Goal: Information Seeking & Learning: Learn about a topic

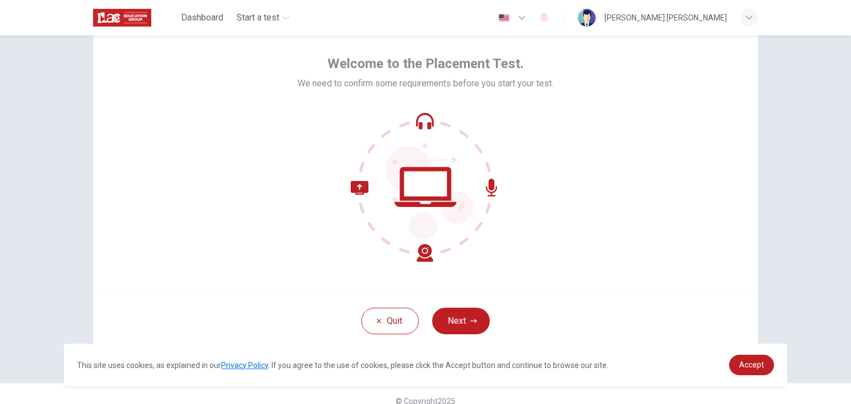
scroll to position [57, 0]
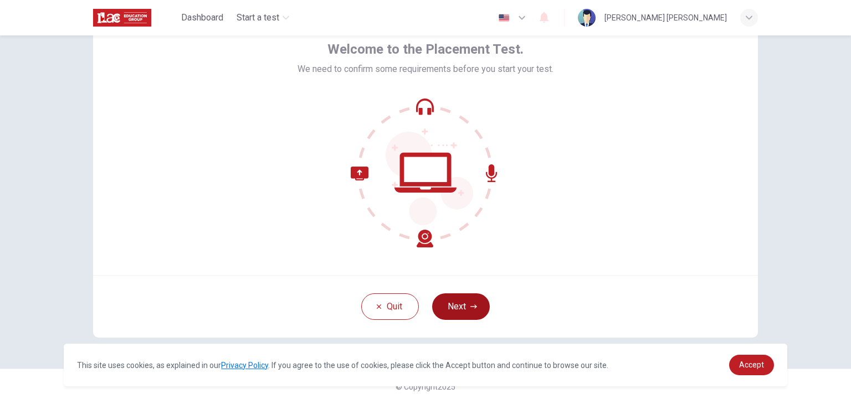
click at [475, 306] on button "Next" at bounding box center [461, 306] width 58 height 27
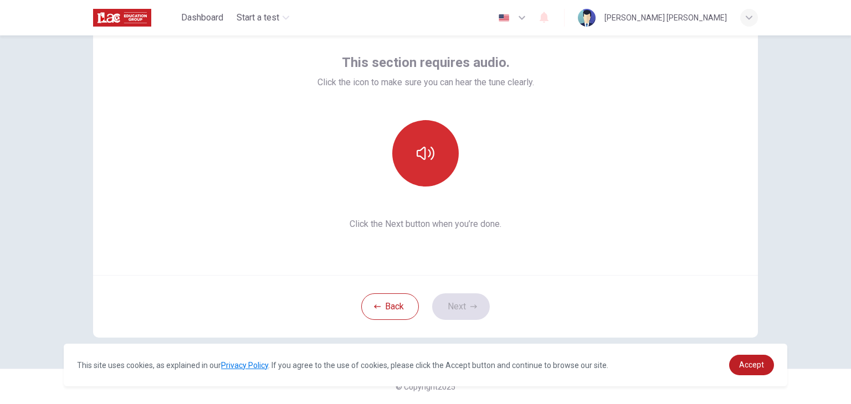
click at [414, 151] on button "button" at bounding box center [425, 153] width 66 height 66
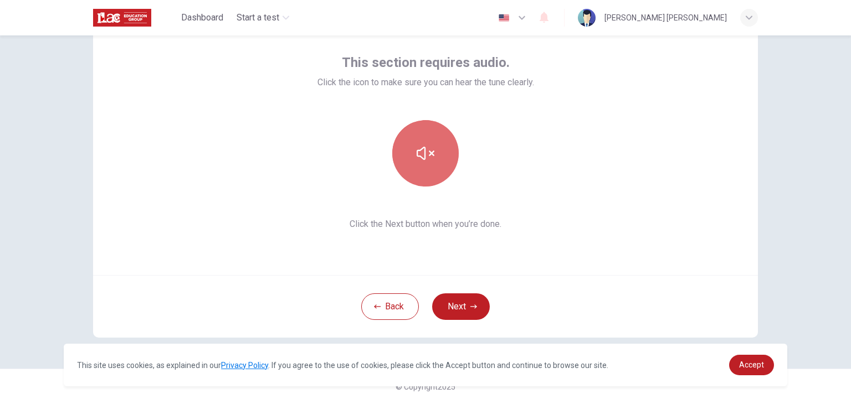
click at [417, 160] on icon "button" at bounding box center [425, 154] width 18 height 18
click at [421, 159] on icon "button" at bounding box center [425, 153] width 18 height 13
click at [425, 165] on button "button" at bounding box center [425, 153] width 66 height 66
click at [425, 169] on button "button" at bounding box center [425, 153] width 66 height 66
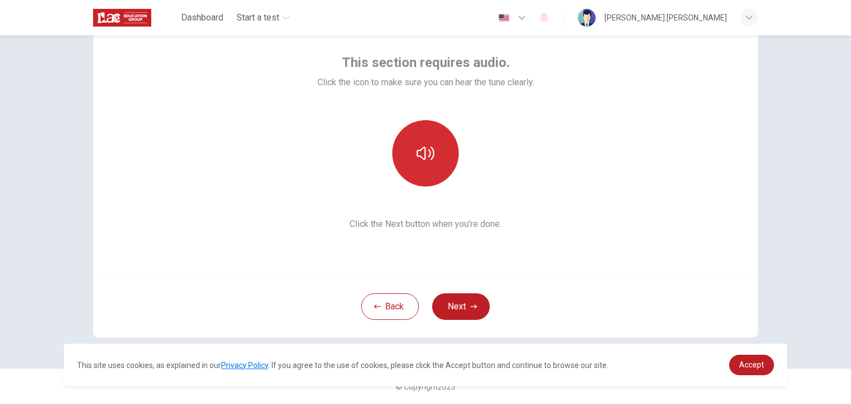
click at [425, 169] on button "button" at bounding box center [425, 153] width 66 height 66
click at [475, 303] on button "Next" at bounding box center [461, 306] width 58 height 27
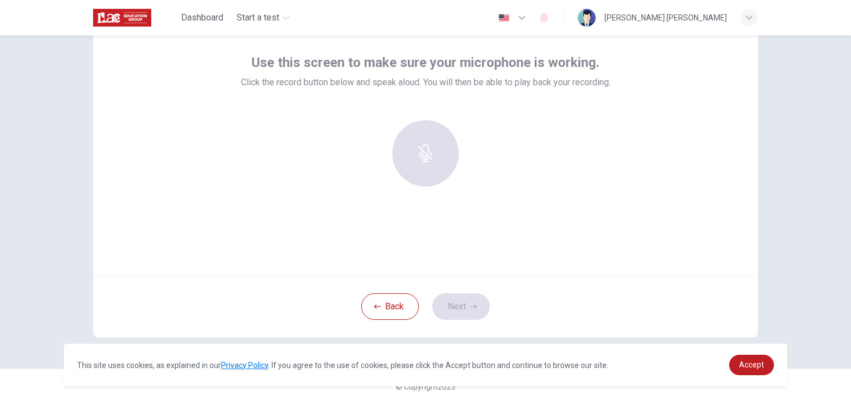
click at [459, 139] on div at bounding box center [425, 153] width 120 height 66
click at [428, 154] on div at bounding box center [425, 153] width 120 height 66
click at [426, 170] on div "Record" at bounding box center [425, 153] width 66 height 66
click at [423, 163] on h6 "Stop" at bounding box center [425, 163] width 17 height 13
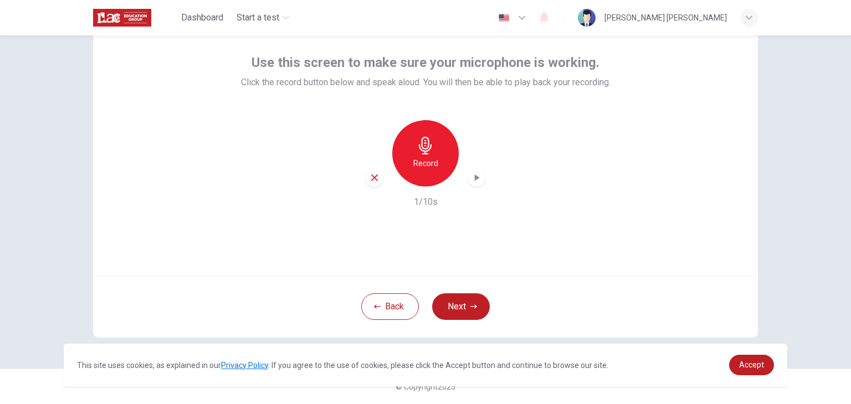
click at [423, 164] on h6 "Record" at bounding box center [425, 163] width 25 height 13
click at [419, 157] on h6 "Stop" at bounding box center [425, 163] width 17 height 13
click at [471, 178] on icon "button" at bounding box center [476, 177] width 11 height 11
click at [471, 180] on icon "button" at bounding box center [476, 177] width 11 height 11
click at [369, 178] on icon "button" at bounding box center [374, 178] width 10 height 10
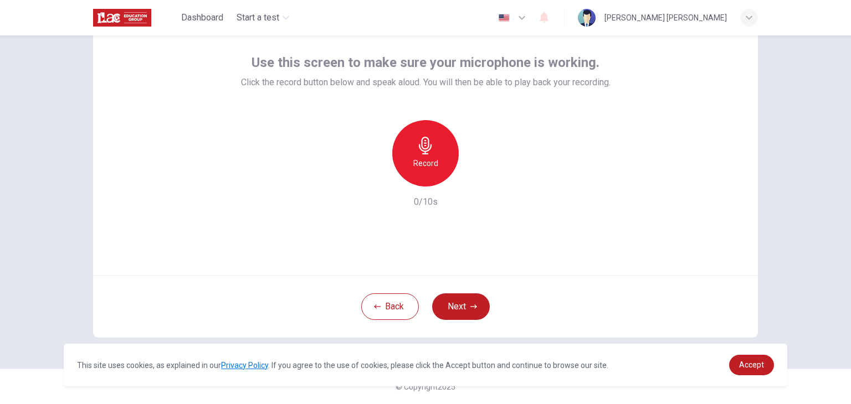
click at [431, 164] on h6 "Record" at bounding box center [425, 163] width 25 height 13
click at [421, 164] on h6 "Stop" at bounding box center [425, 163] width 17 height 13
click at [474, 176] on icon "button" at bounding box center [476, 177] width 11 height 11
click at [470, 308] on icon "button" at bounding box center [473, 306] width 7 height 7
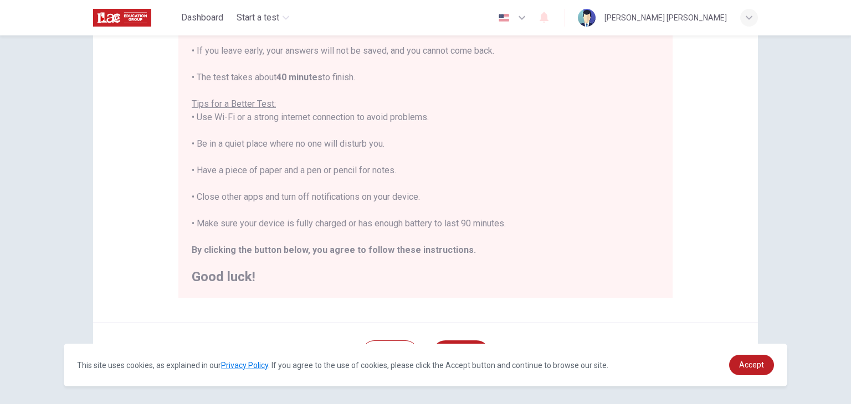
scroll to position [212, 0]
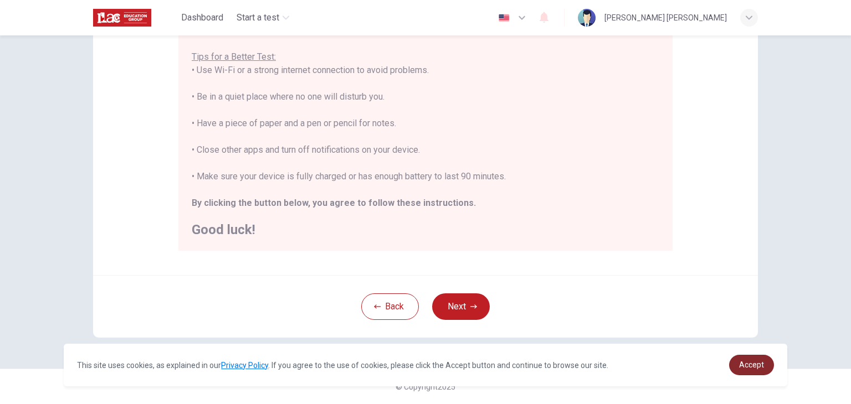
click at [759, 363] on span "Accept" at bounding box center [751, 364] width 25 height 9
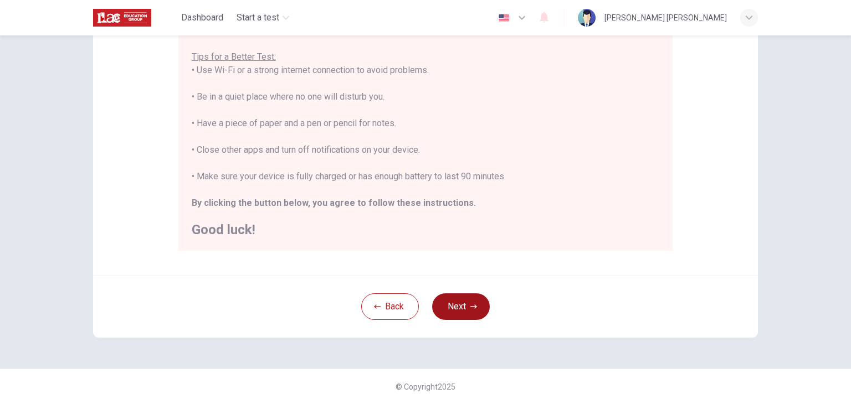
click at [471, 311] on button "Next" at bounding box center [461, 306] width 58 height 27
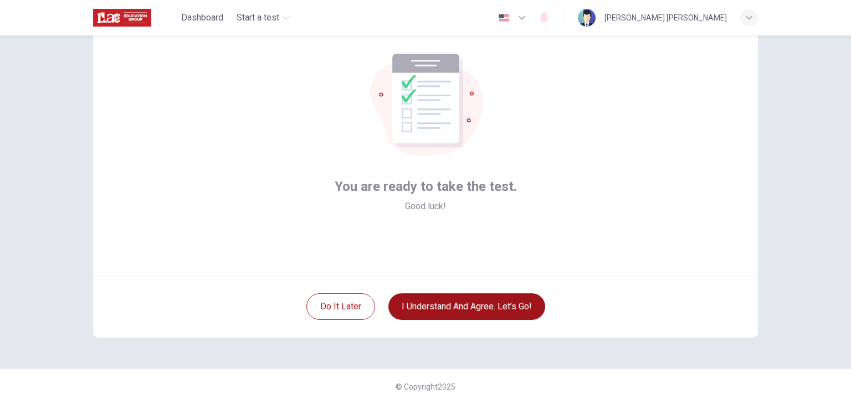
scroll to position [57, 0]
click at [478, 307] on button "I understand and agree. Let’s go!" at bounding box center [466, 306] width 157 height 27
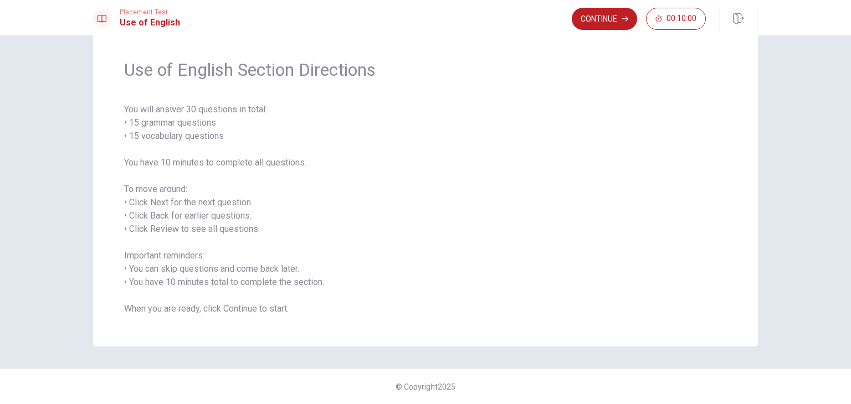
scroll to position [30, 0]
click at [590, 25] on button "Continue" at bounding box center [603, 19] width 65 height 22
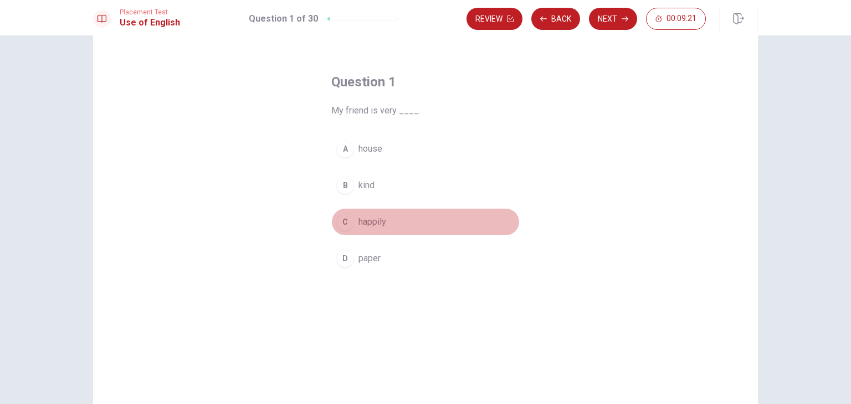
click at [347, 218] on div "C" at bounding box center [345, 222] width 18 height 18
click at [343, 224] on div "C" at bounding box center [345, 222] width 18 height 18
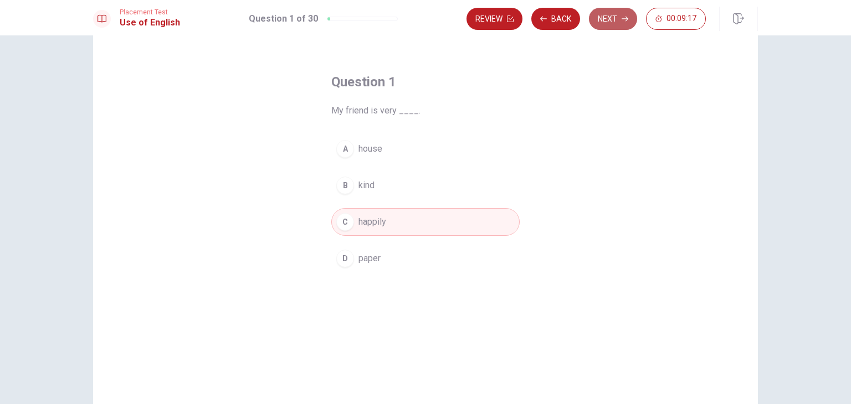
click at [613, 15] on button "Next" at bounding box center [613, 19] width 48 height 22
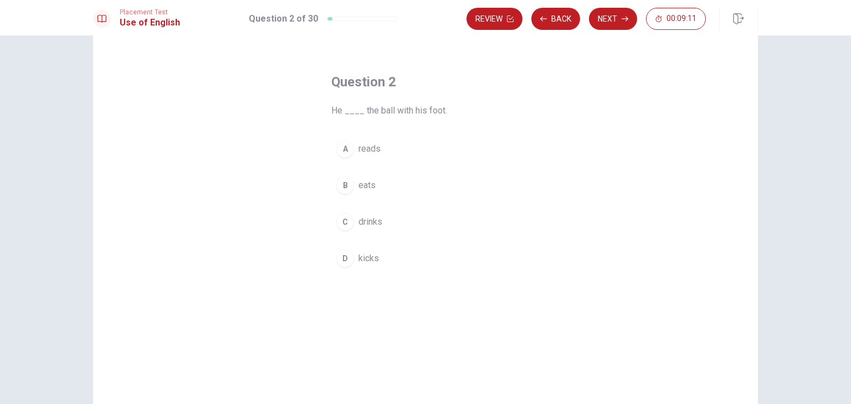
click at [349, 261] on div "D" at bounding box center [345, 259] width 18 height 18
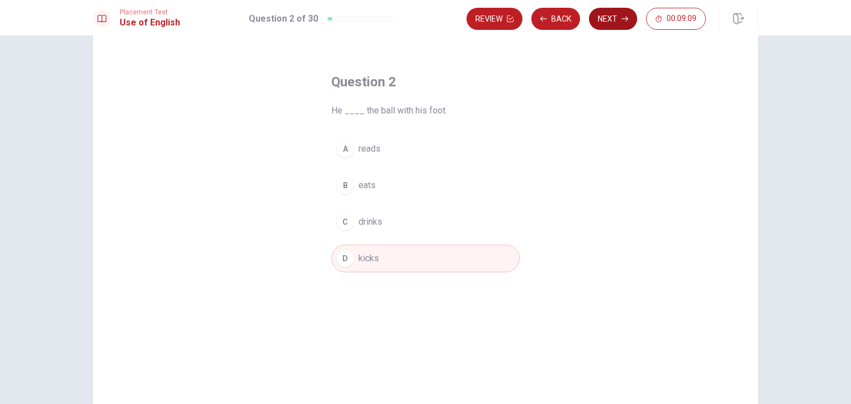
click at [616, 20] on button "Next" at bounding box center [613, 19] width 48 height 22
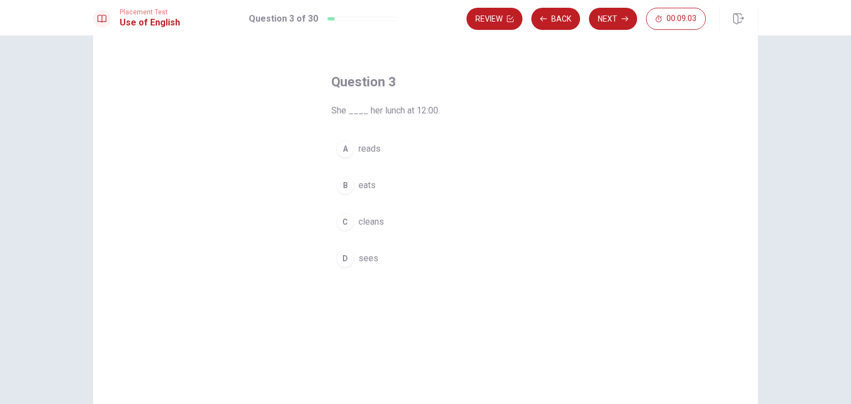
click at [344, 189] on div "B" at bounding box center [345, 186] width 18 height 18
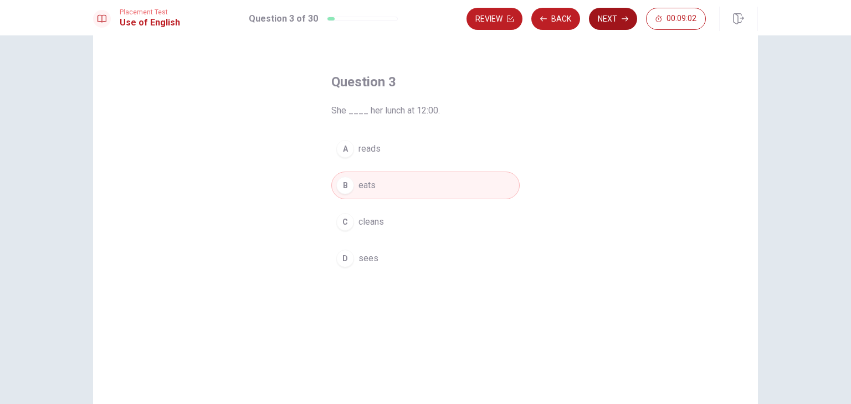
click at [629, 25] on button "Next" at bounding box center [613, 19] width 48 height 22
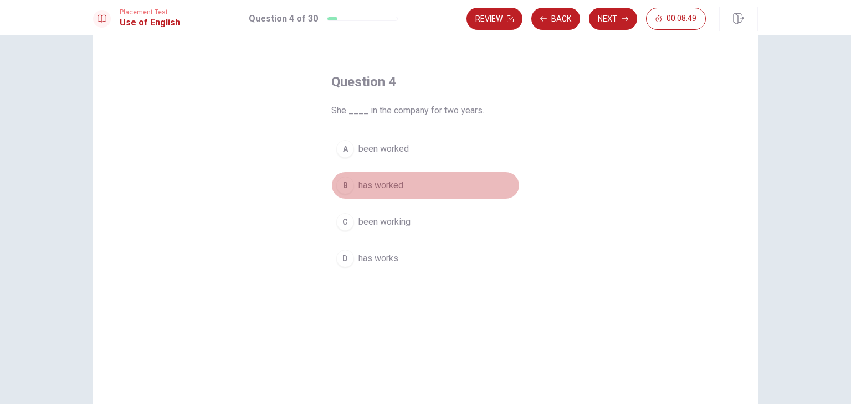
click at [345, 187] on div "B" at bounding box center [345, 186] width 18 height 18
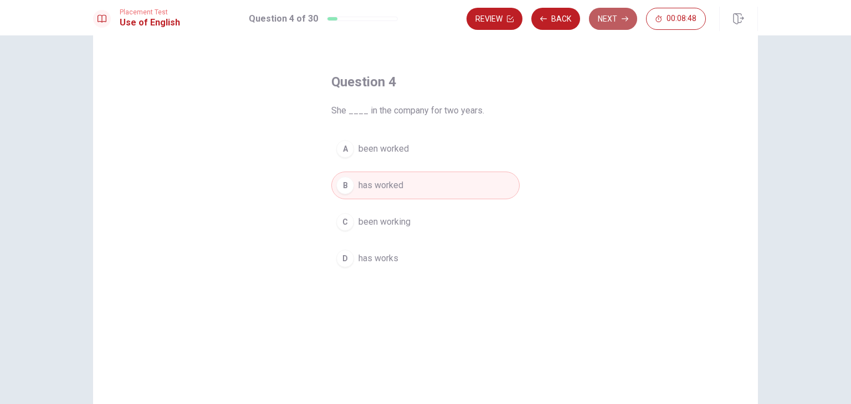
click at [607, 16] on button "Next" at bounding box center [613, 19] width 48 height 22
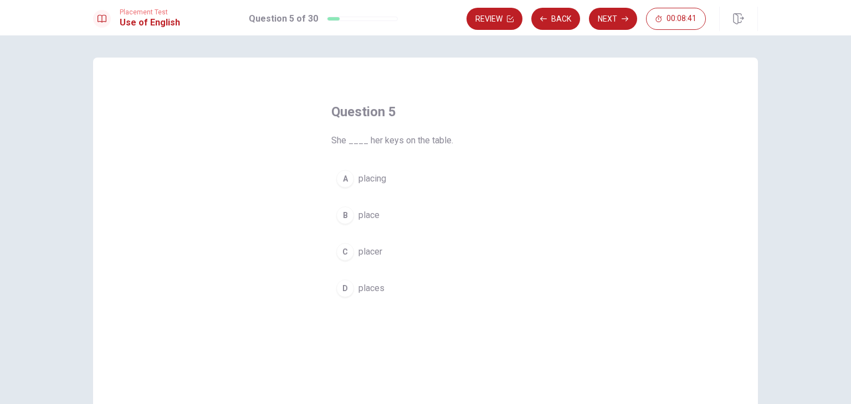
scroll to position [0, 0]
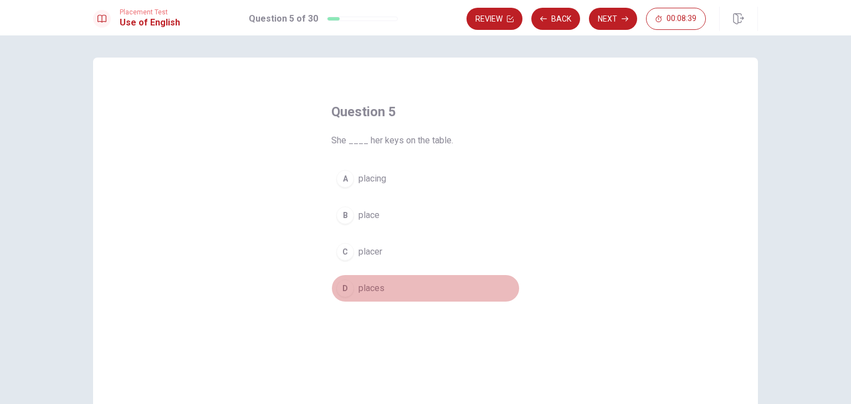
click at [344, 289] on div "D" at bounding box center [345, 289] width 18 height 18
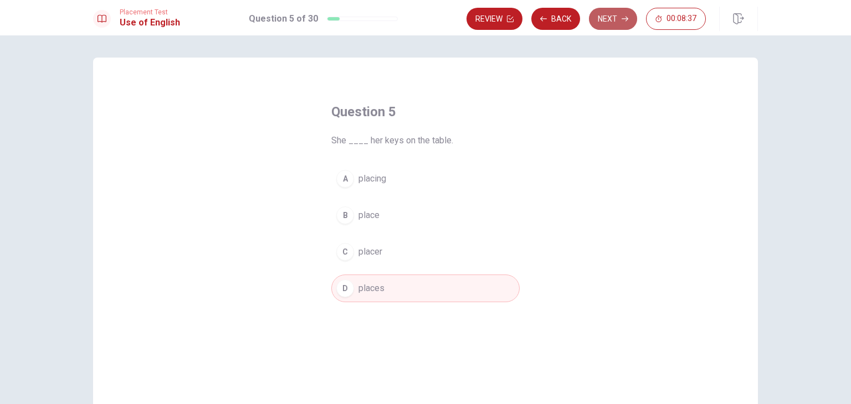
click at [610, 20] on button "Next" at bounding box center [613, 19] width 48 height 22
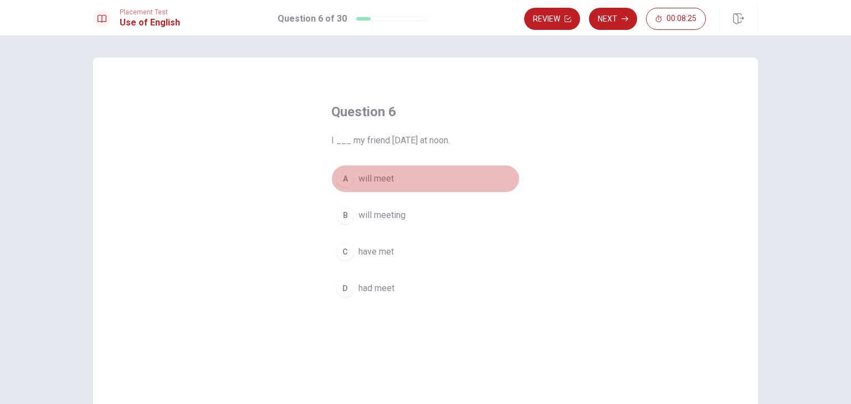
click at [346, 182] on div "A" at bounding box center [345, 179] width 18 height 18
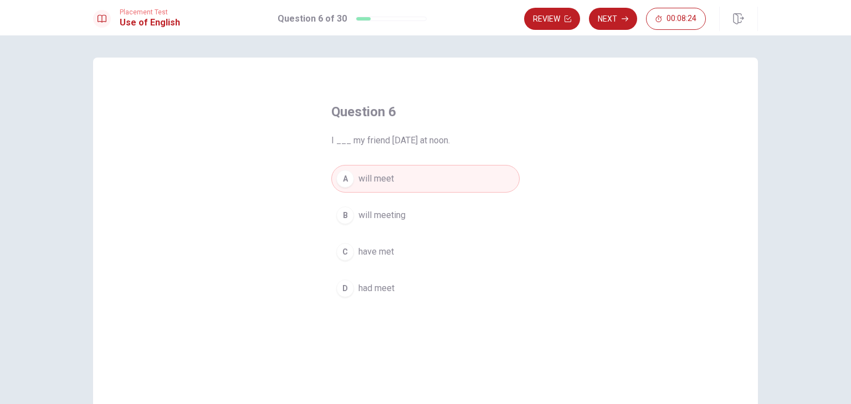
click at [612, 14] on button "Next" at bounding box center [613, 19] width 48 height 22
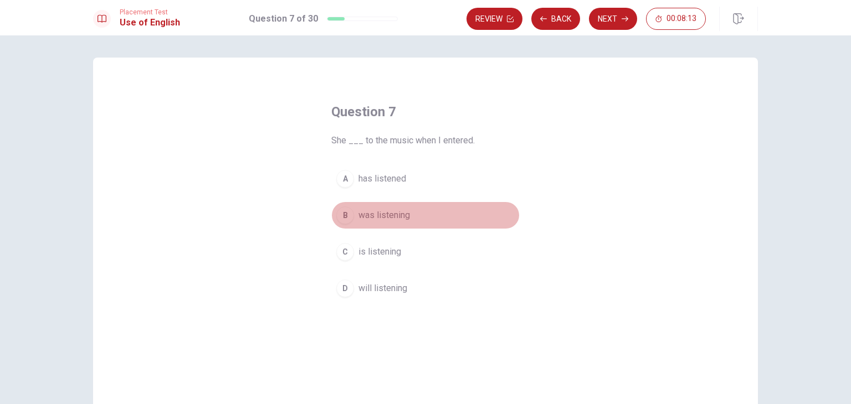
click at [343, 212] on div "B" at bounding box center [345, 216] width 18 height 18
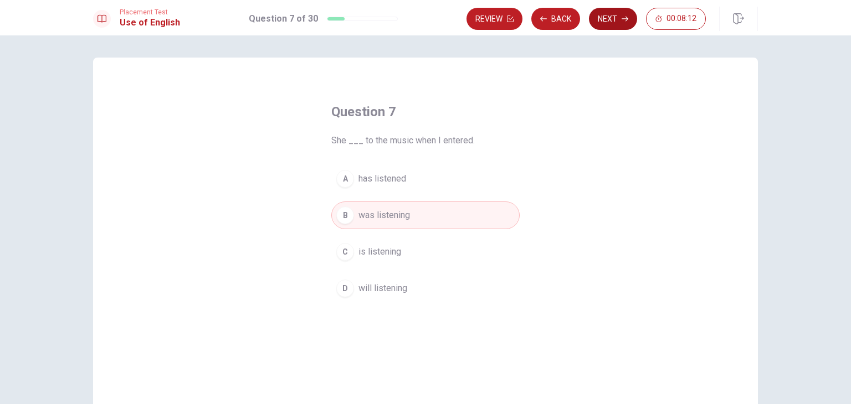
click at [622, 16] on icon "button" at bounding box center [624, 19] width 7 height 7
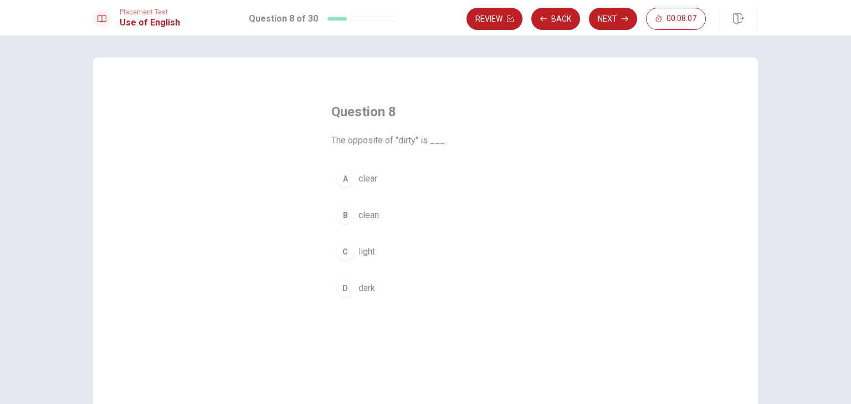
click at [367, 217] on span "clean" at bounding box center [368, 215] width 20 height 13
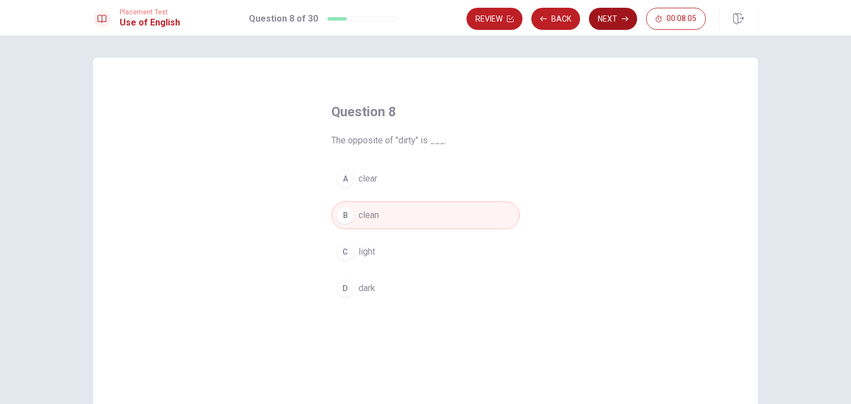
click at [609, 20] on button "Next" at bounding box center [613, 19] width 48 height 22
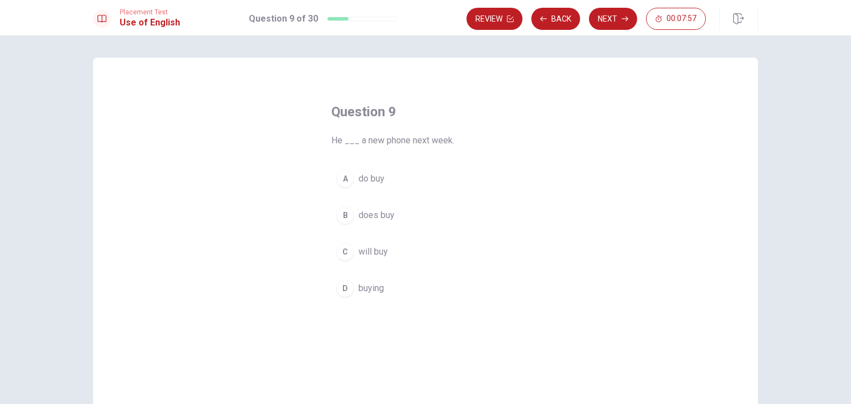
click at [354, 255] on button "C will buy" at bounding box center [425, 252] width 188 height 28
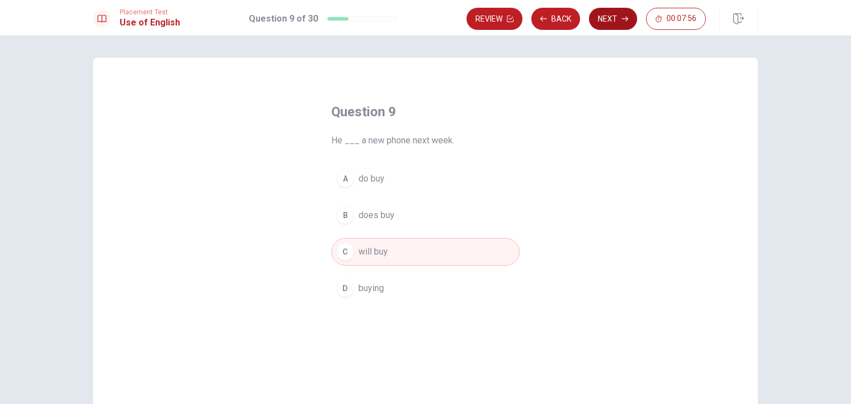
click at [613, 23] on button "Next" at bounding box center [613, 19] width 48 height 22
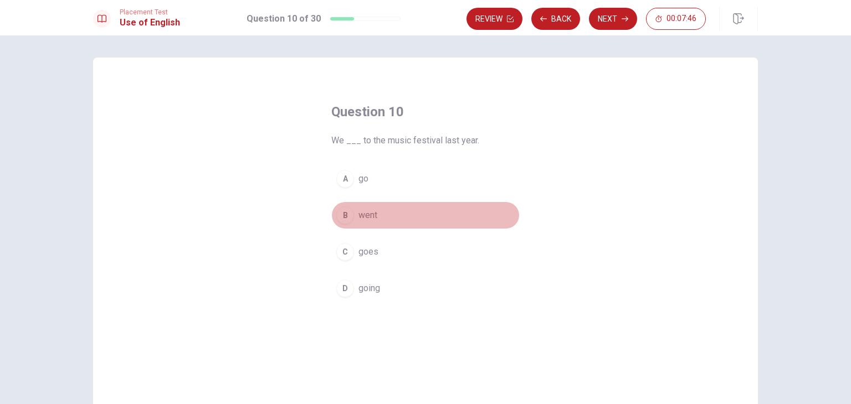
click at [344, 221] on div "B" at bounding box center [345, 216] width 18 height 18
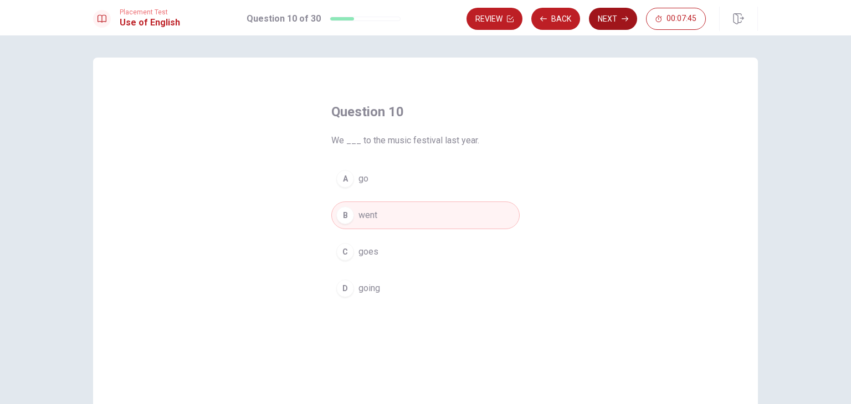
click at [608, 23] on button "Next" at bounding box center [613, 19] width 48 height 22
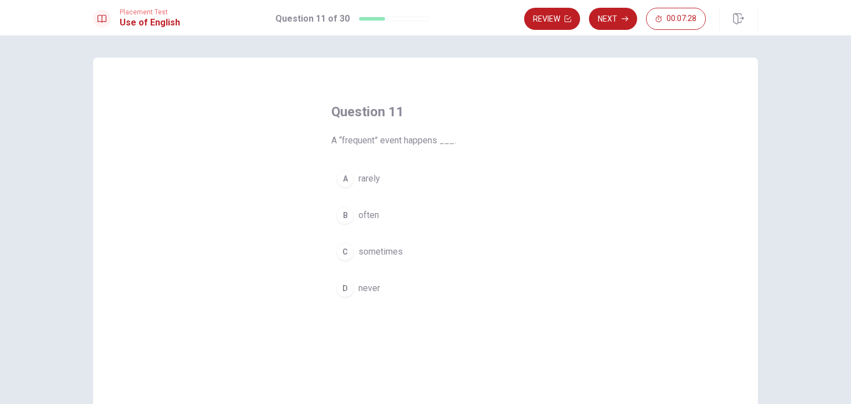
click at [347, 219] on div "B" at bounding box center [345, 216] width 18 height 18
click at [390, 246] on span "sometimes" at bounding box center [380, 251] width 44 height 13
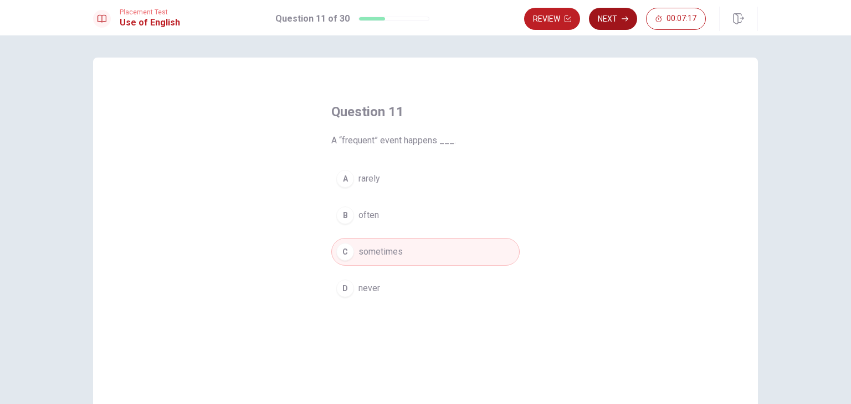
click at [611, 16] on button "Next" at bounding box center [613, 19] width 48 height 22
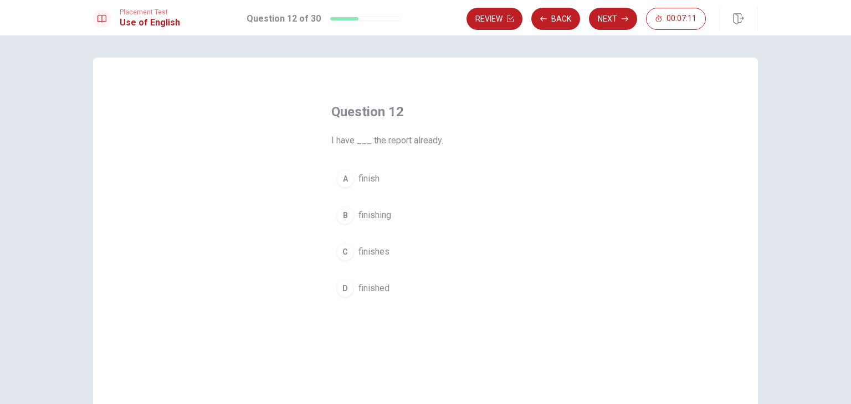
click at [350, 292] on button "D finished" at bounding box center [425, 289] width 188 height 28
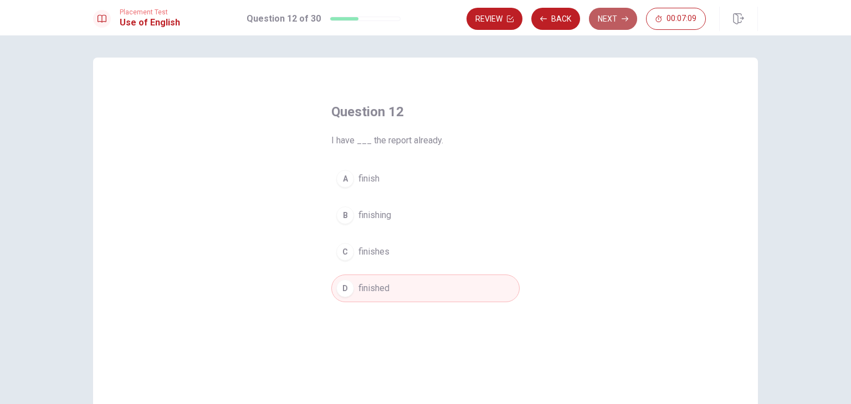
click at [606, 23] on button "Next" at bounding box center [613, 19] width 48 height 22
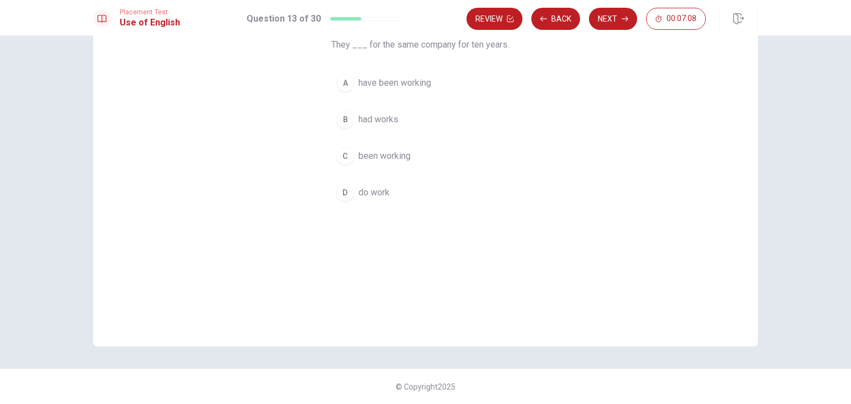
scroll to position [40, 0]
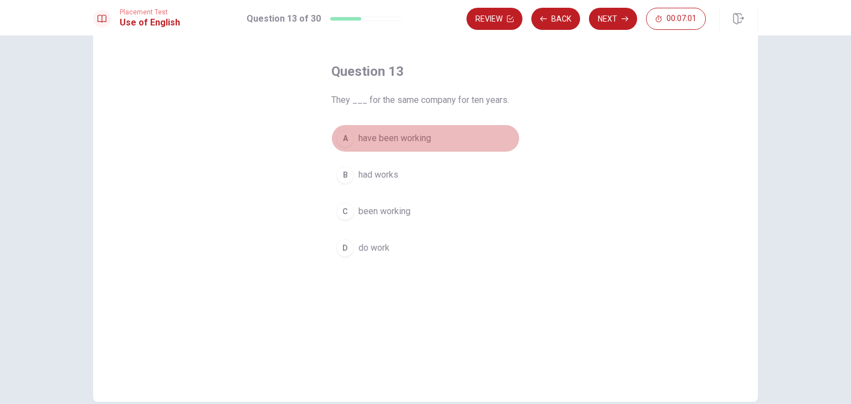
click at [342, 139] on div "A" at bounding box center [345, 139] width 18 height 18
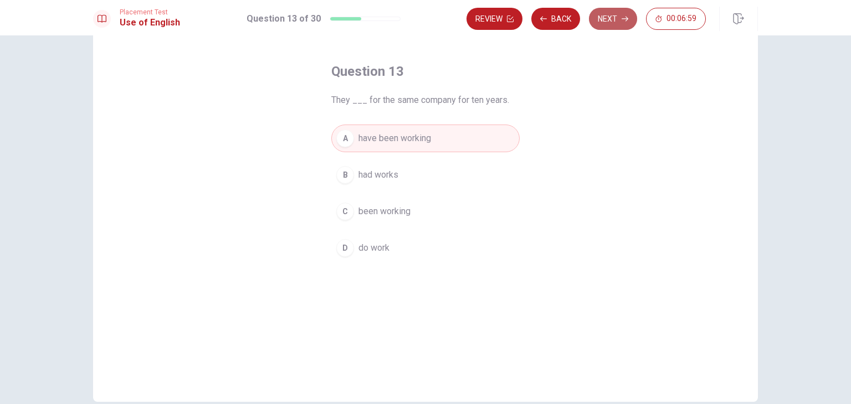
click at [625, 18] on icon "button" at bounding box center [624, 19] width 7 height 5
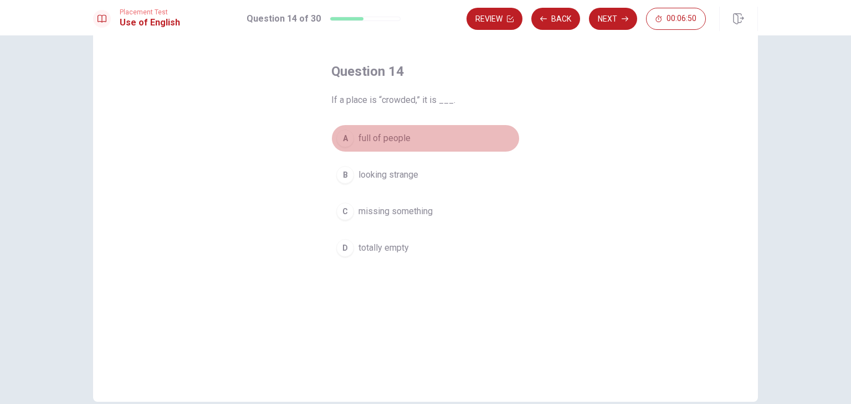
click at [379, 139] on span "full of people" at bounding box center [384, 138] width 52 height 13
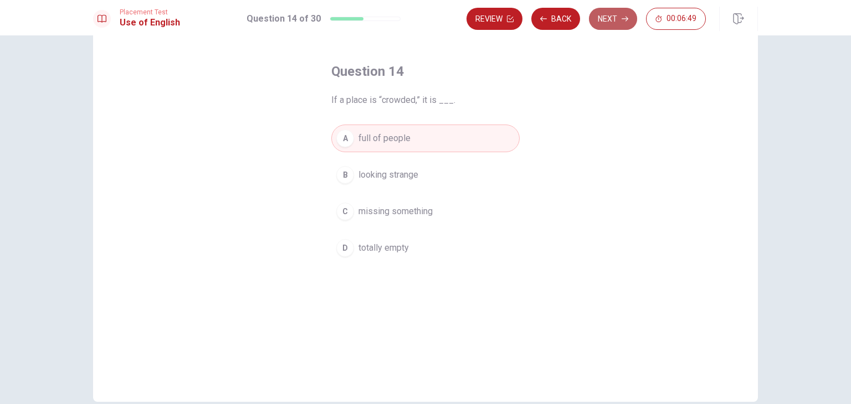
click at [609, 17] on button "Next" at bounding box center [613, 19] width 48 height 22
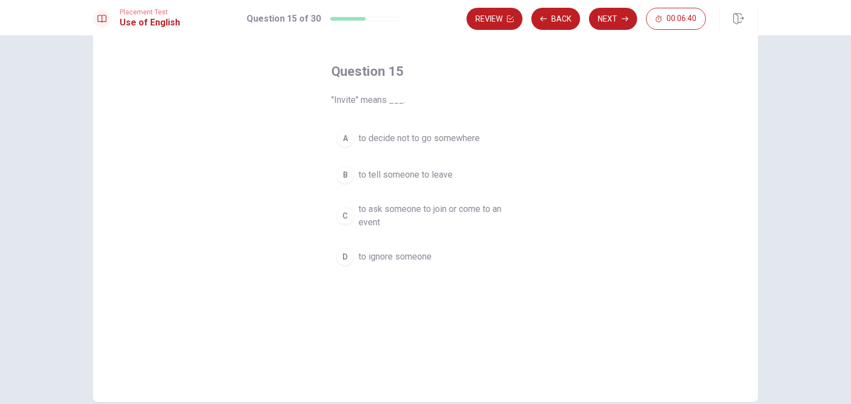
click at [390, 208] on span "to ask someone to join or come to an event" at bounding box center [436, 216] width 156 height 27
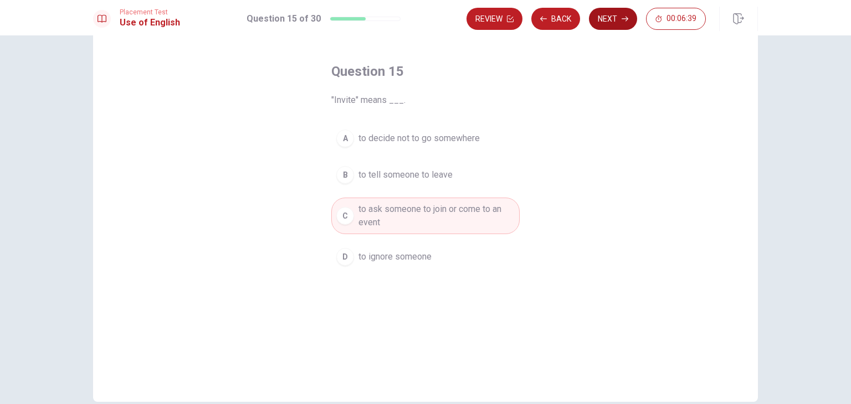
click at [607, 18] on button "Next" at bounding box center [613, 19] width 48 height 22
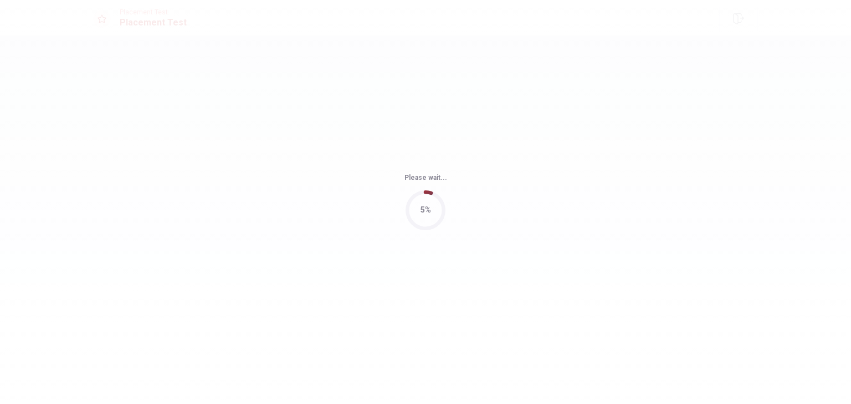
scroll to position [0, 0]
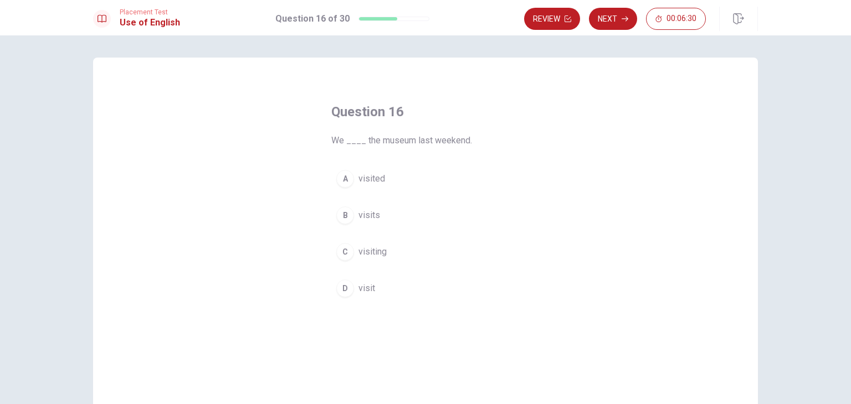
click at [363, 182] on span "visited" at bounding box center [371, 178] width 27 height 13
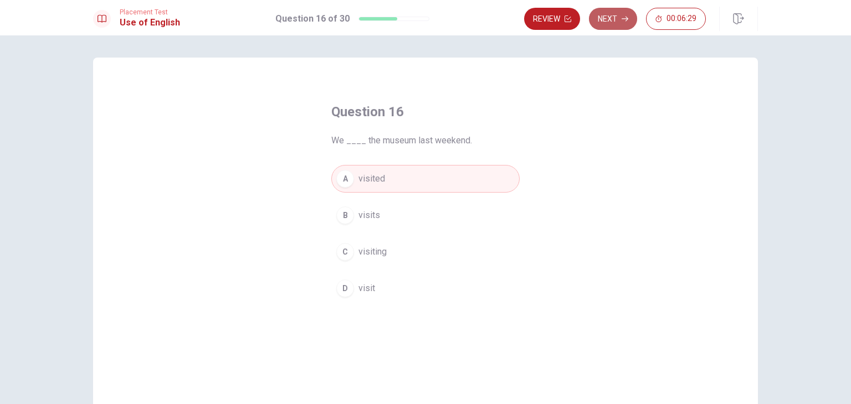
click at [607, 22] on button "Next" at bounding box center [613, 19] width 48 height 22
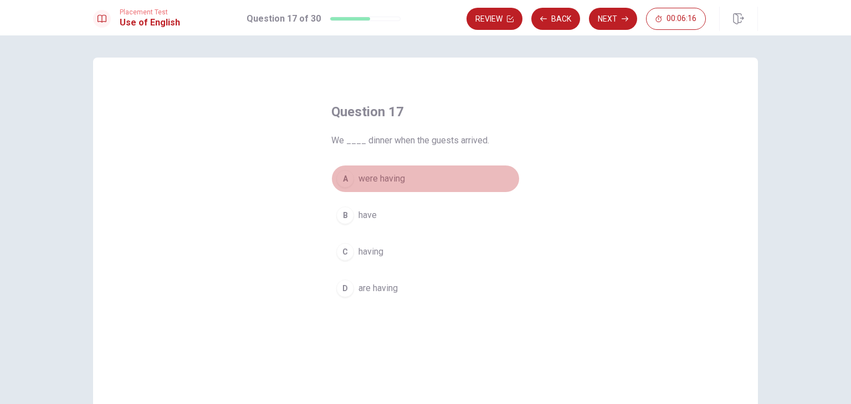
click at [366, 178] on span "were having" at bounding box center [381, 178] width 47 height 13
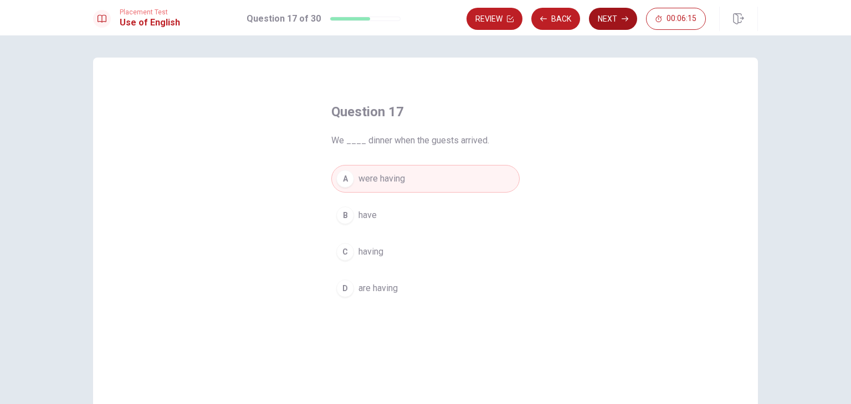
click at [619, 20] on button "Next" at bounding box center [613, 19] width 48 height 22
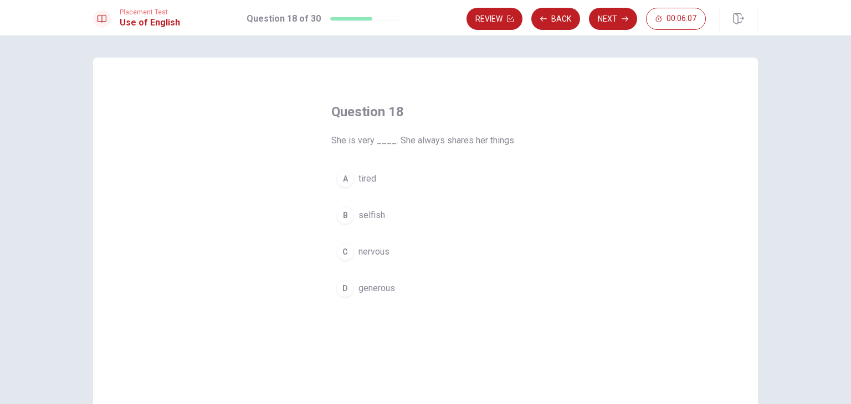
click at [350, 286] on div "D" at bounding box center [345, 289] width 18 height 18
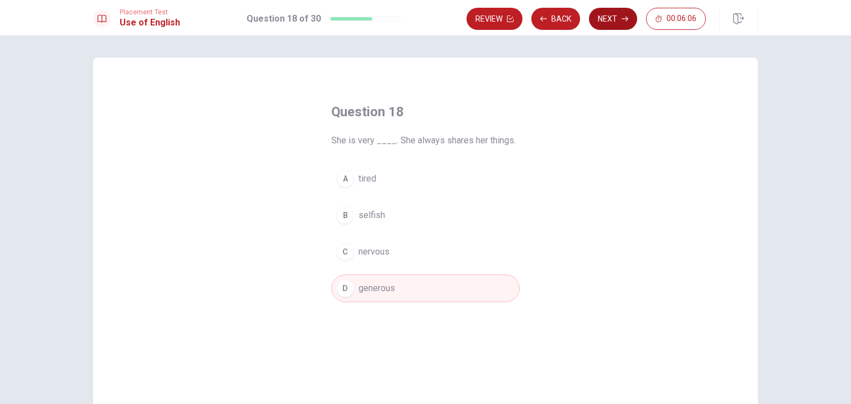
click at [610, 26] on button "Next" at bounding box center [613, 19] width 48 height 22
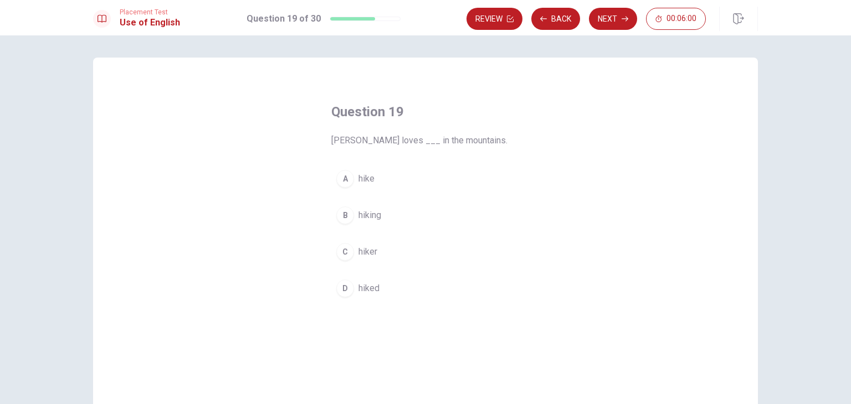
click at [347, 221] on div "B" at bounding box center [345, 216] width 18 height 18
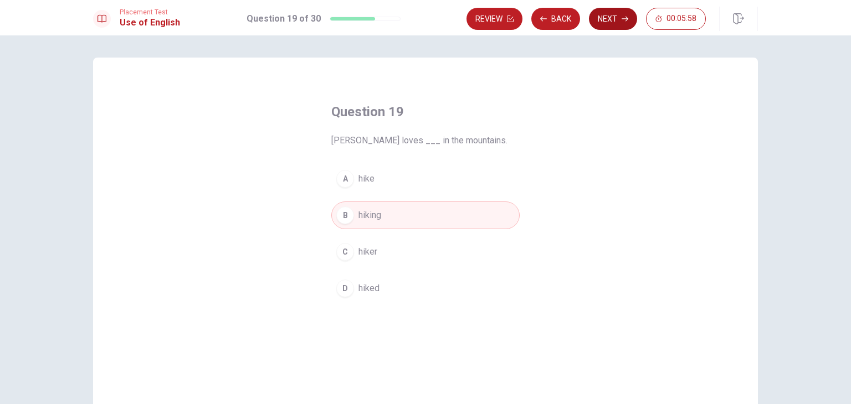
click at [613, 27] on button "Next" at bounding box center [613, 19] width 48 height 22
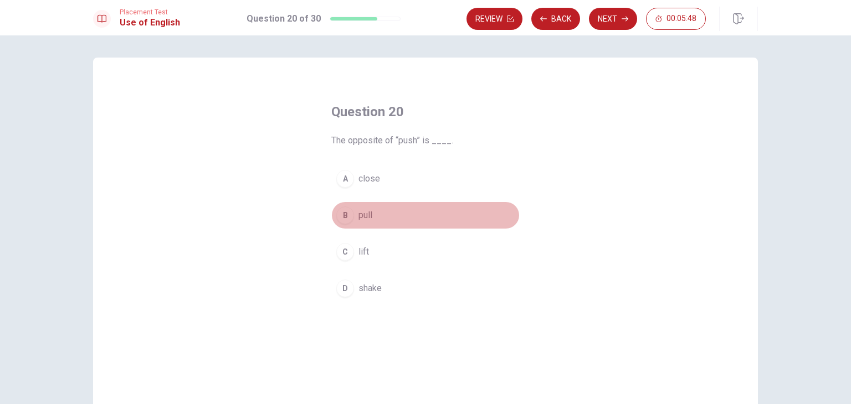
click at [344, 217] on div "B" at bounding box center [345, 216] width 18 height 18
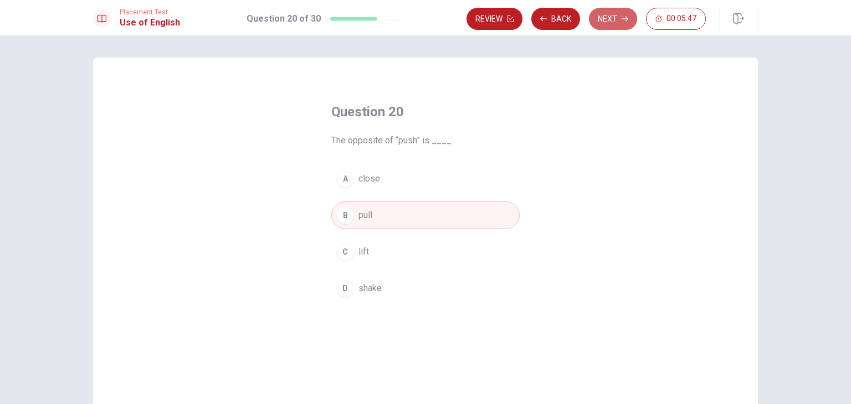
click at [619, 23] on button "Next" at bounding box center [613, 19] width 48 height 22
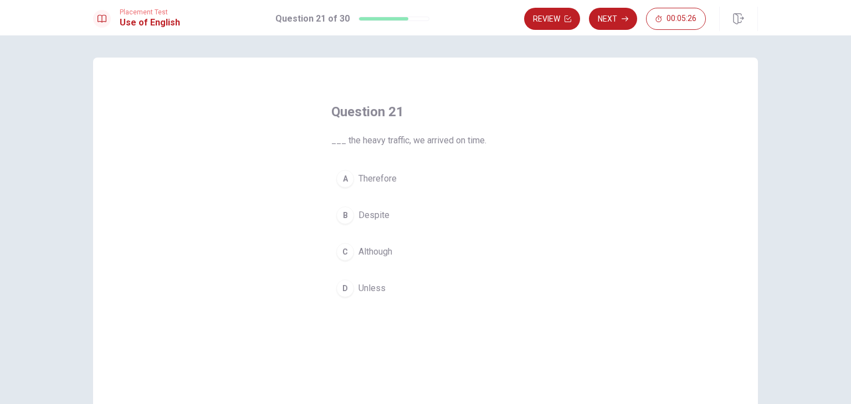
click at [363, 212] on span "Despite" at bounding box center [373, 215] width 31 height 13
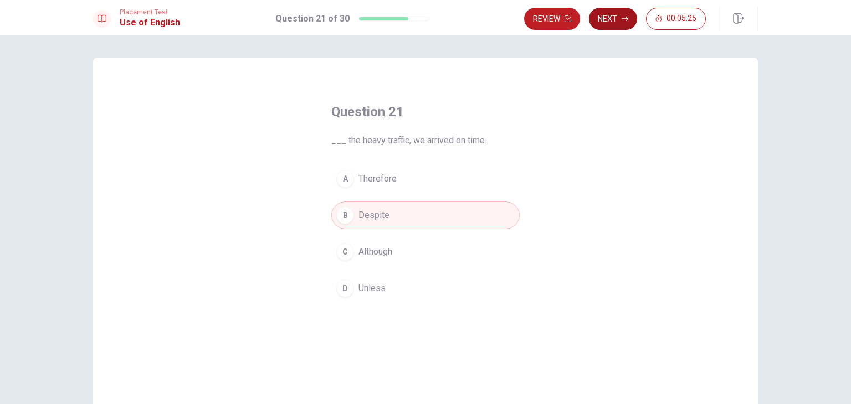
click at [626, 25] on button "Next" at bounding box center [613, 19] width 48 height 22
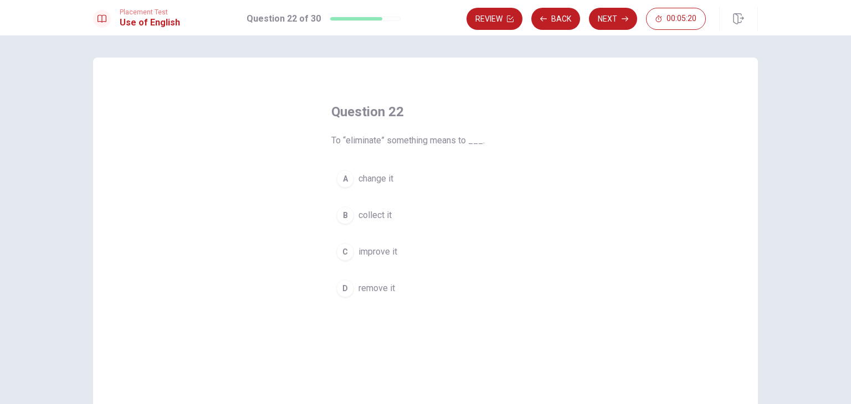
click at [367, 290] on span "remove it" at bounding box center [376, 288] width 37 height 13
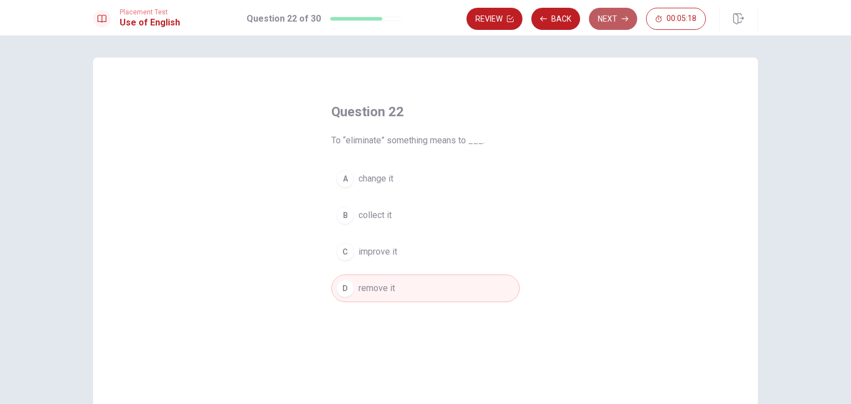
click at [617, 21] on button "Next" at bounding box center [613, 19] width 48 height 22
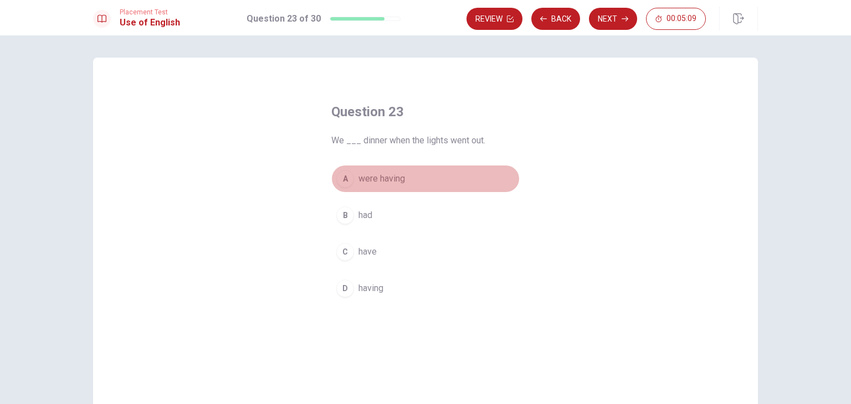
click at [395, 182] on span "were having" at bounding box center [381, 178] width 47 height 13
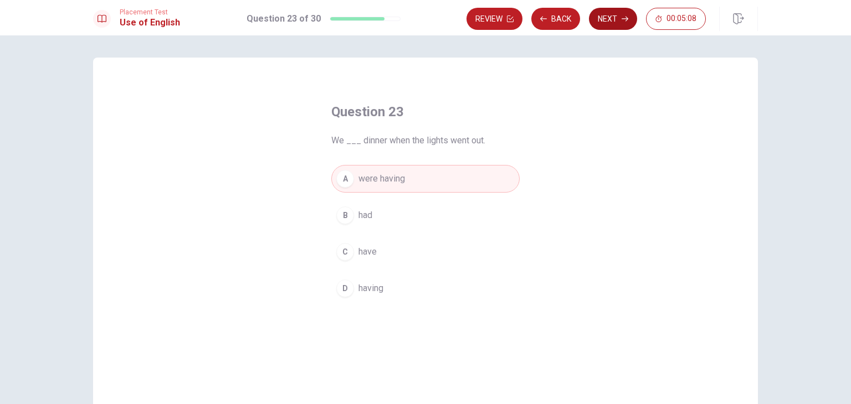
click at [612, 27] on button "Next" at bounding box center [613, 19] width 48 height 22
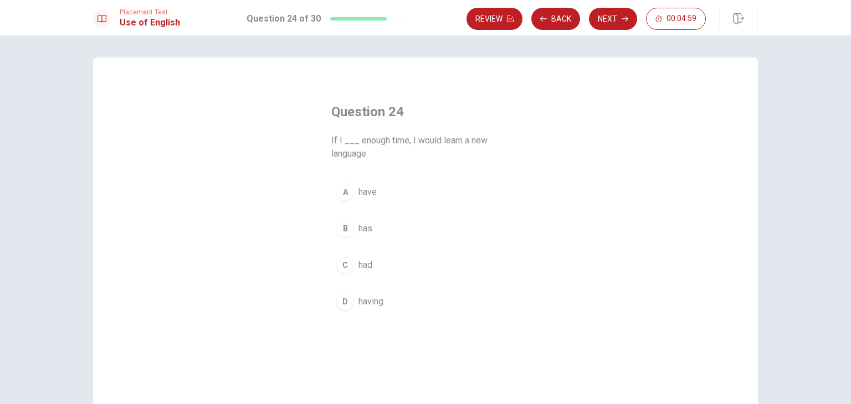
click at [348, 265] on div "C" at bounding box center [345, 265] width 18 height 18
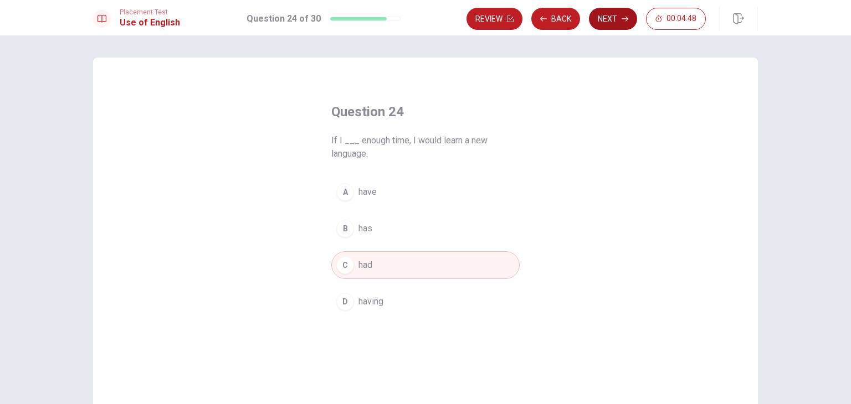
click at [608, 23] on button "Next" at bounding box center [613, 19] width 48 height 22
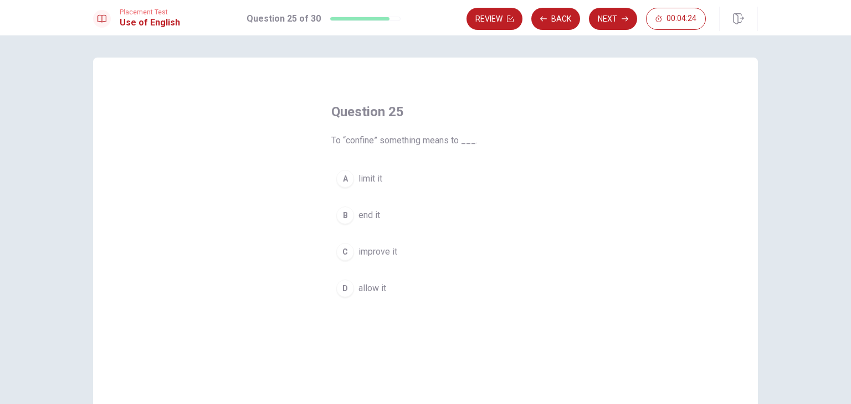
click at [347, 187] on button "A limit it" at bounding box center [425, 179] width 188 height 28
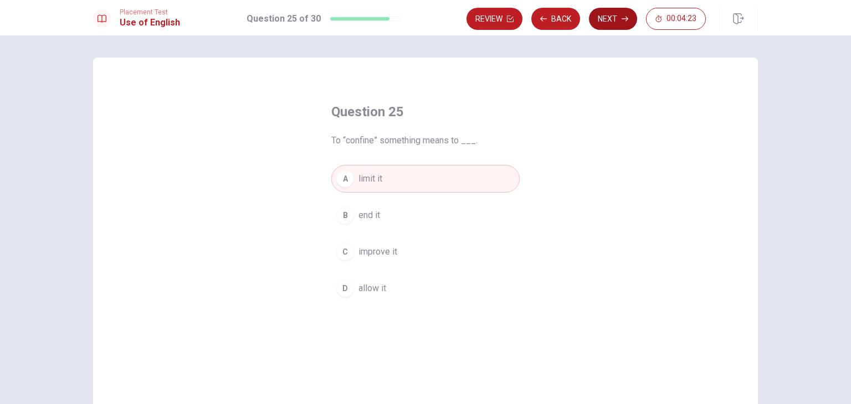
click at [612, 14] on button "Next" at bounding box center [613, 19] width 48 height 22
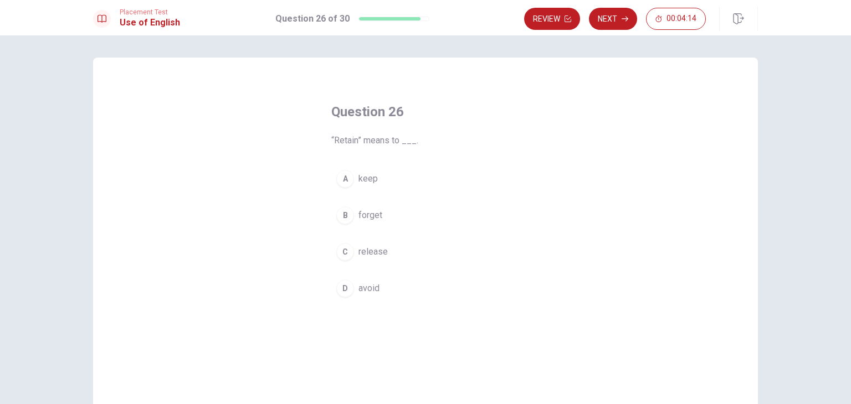
click at [360, 177] on span "keep" at bounding box center [367, 178] width 19 height 13
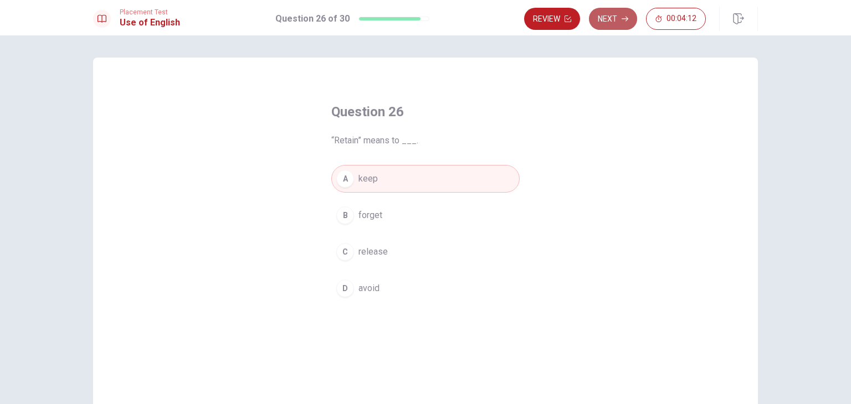
click at [616, 25] on button "Next" at bounding box center [613, 19] width 48 height 22
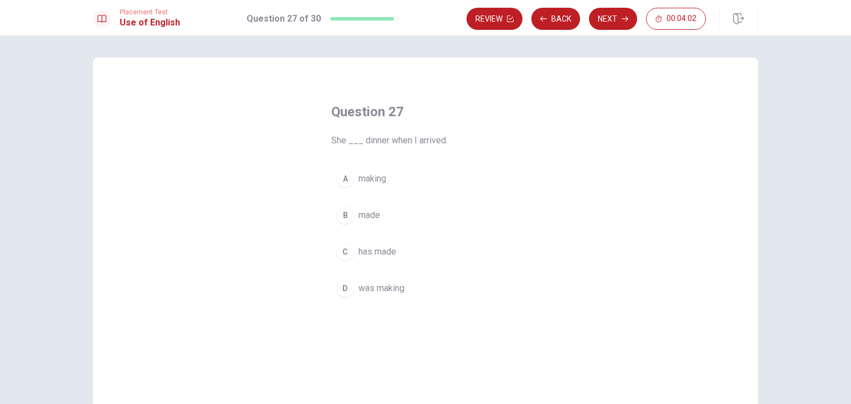
click at [349, 286] on div "D" at bounding box center [345, 289] width 18 height 18
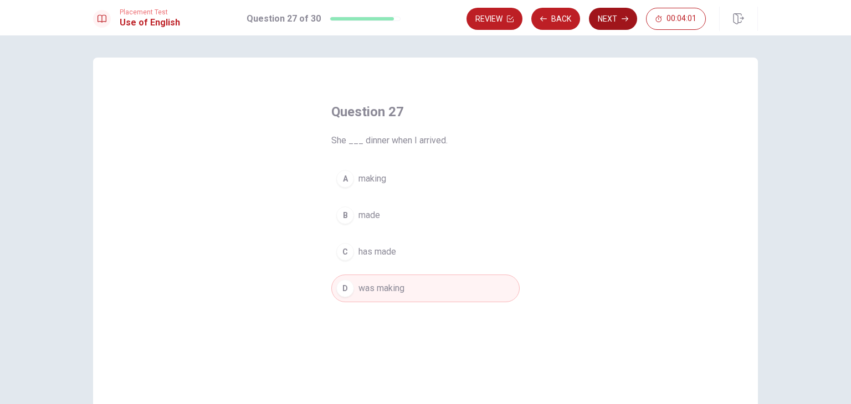
click at [619, 27] on button "Next" at bounding box center [613, 19] width 48 height 22
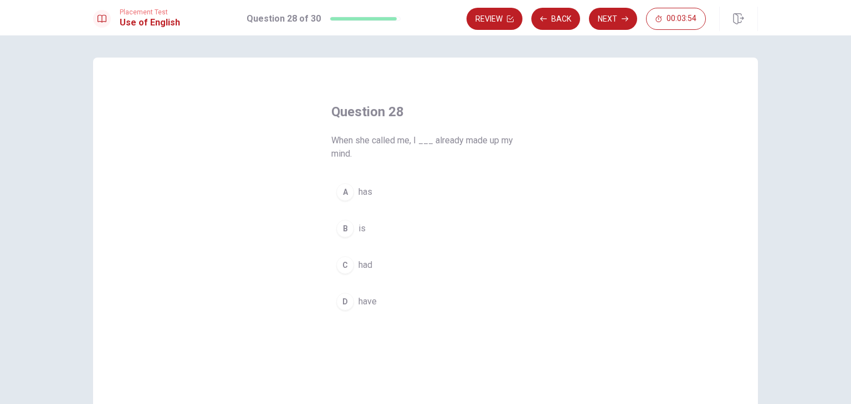
click at [352, 261] on button "C had" at bounding box center [425, 265] width 188 height 28
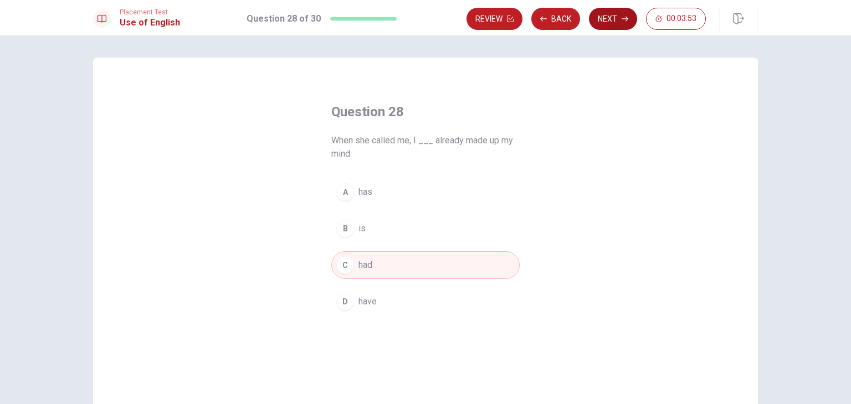
click at [609, 18] on button "Next" at bounding box center [613, 19] width 48 height 22
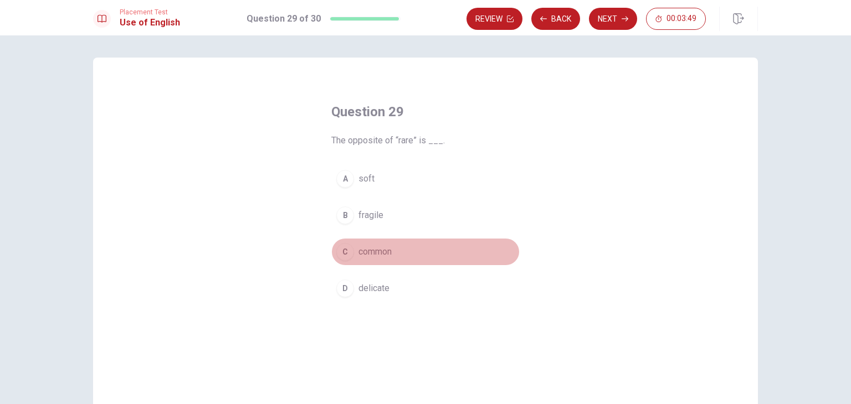
click at [381, 261] on button "C common" at bounding box center [425, 252] width 188 height 28
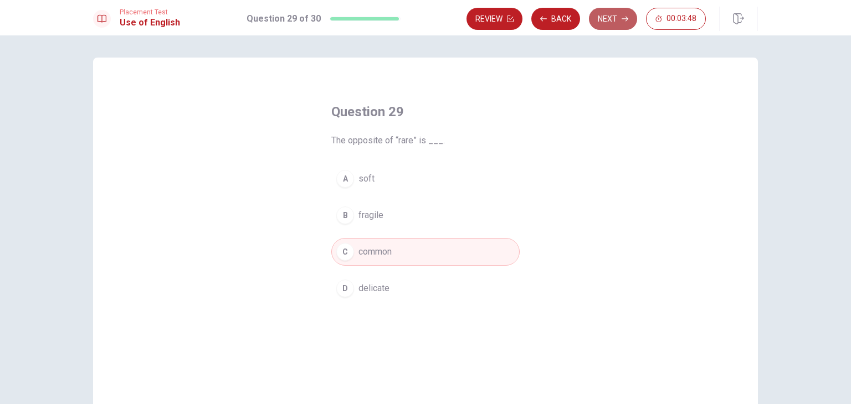
click at [631, 28] on button "Next" at bounding box center [613, 19] width 48 height 22
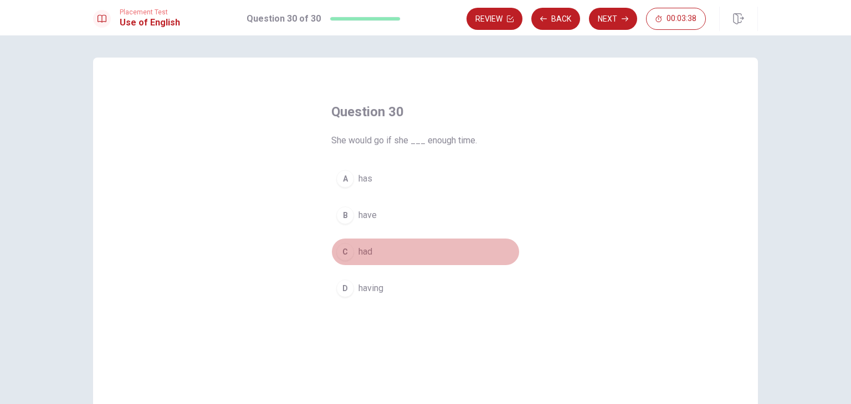
click at [358, 251] on span "had" at bounding box center [365, 251] width 14 height 13
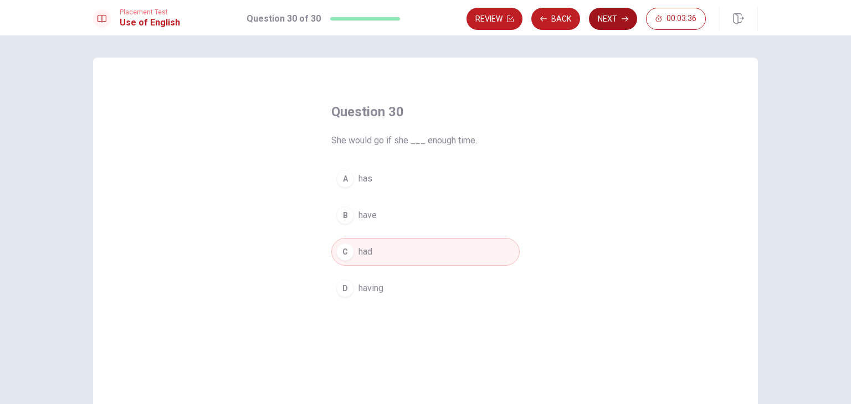
click at [629, 22] on button "Next" at bounding box center [613, 19] width 48 height 22
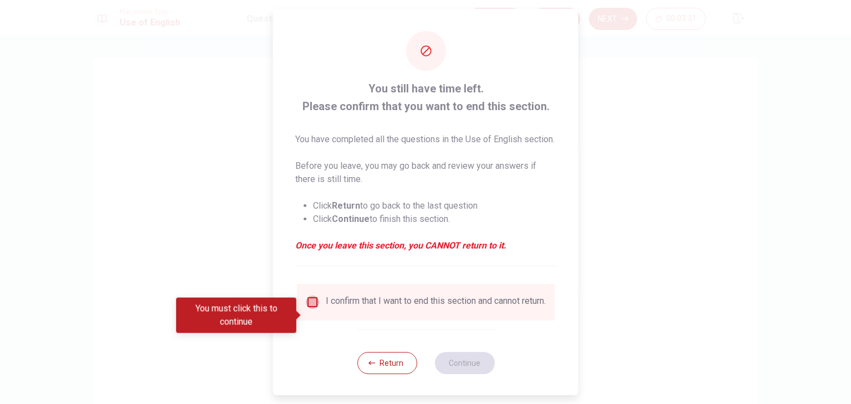
click at [307, 309] on input "You must click this to continue" at bounding box center [312, 302] width 13 height 13
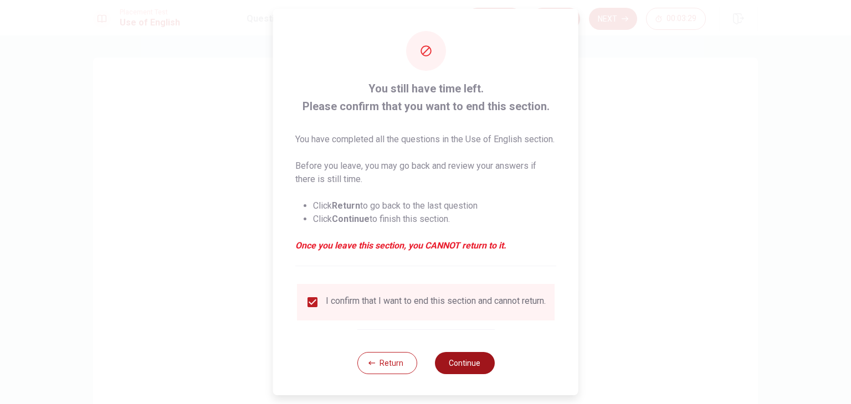
click at [482, 374] on button "Continue" at bounding box center [464, 363] width 60 height 22
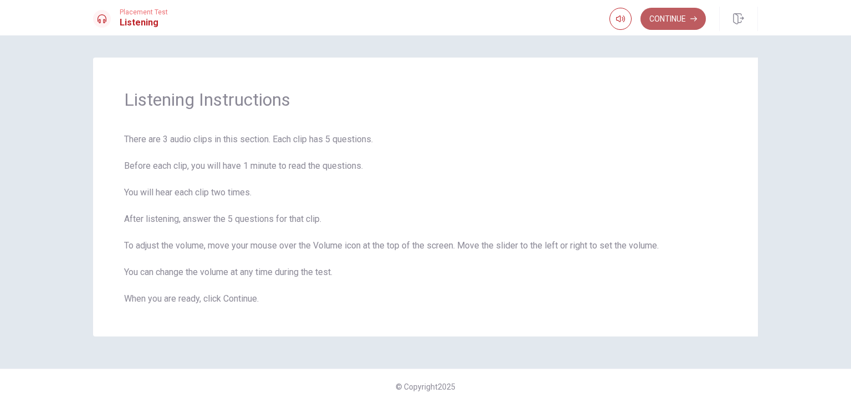
click at [679, 27] on button "Continue" at bounding box center [672, 19] width 65 height 22
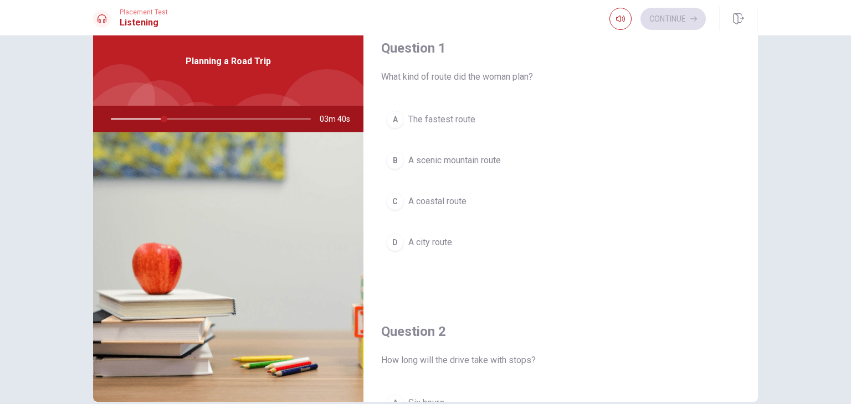
click at [620, 124] on button "A The fastest route" at bounding box center [560, 120] width 359 height 28
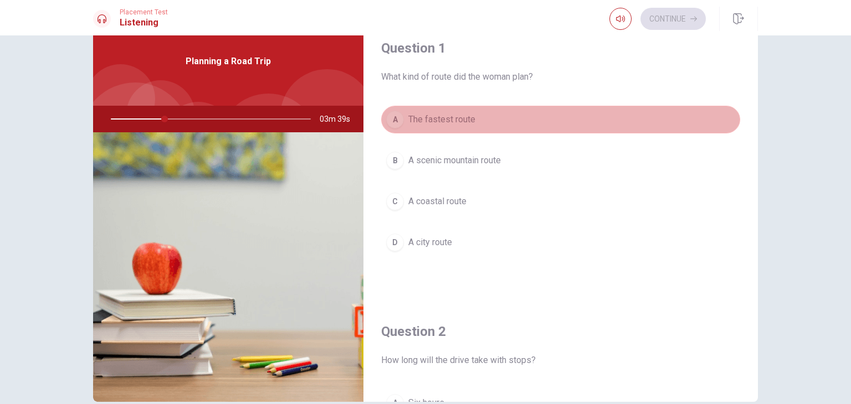
click at [592, 114] on button "A The fastest route" at bounding box center [560, 120] width 359 height 28
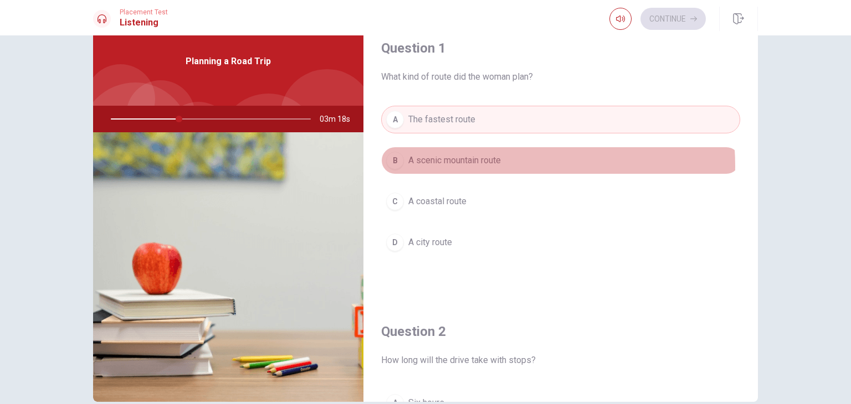
click at [480, 166] on span "A scenic mountain route" at bounding box center [454, 160] width 92 height 13
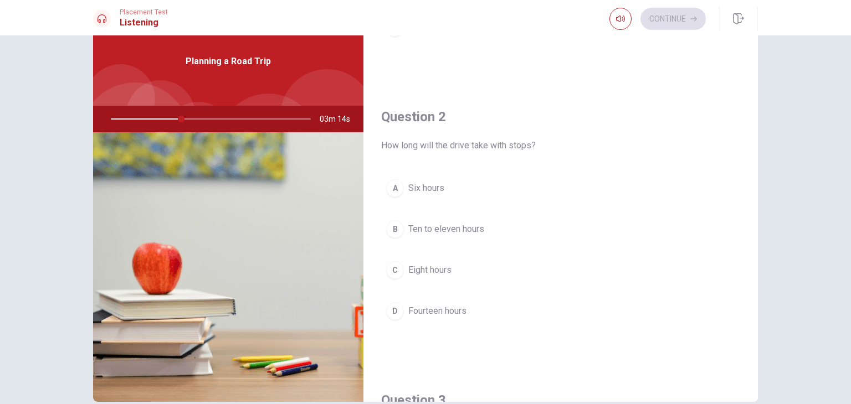
scroll to position [224, 0]
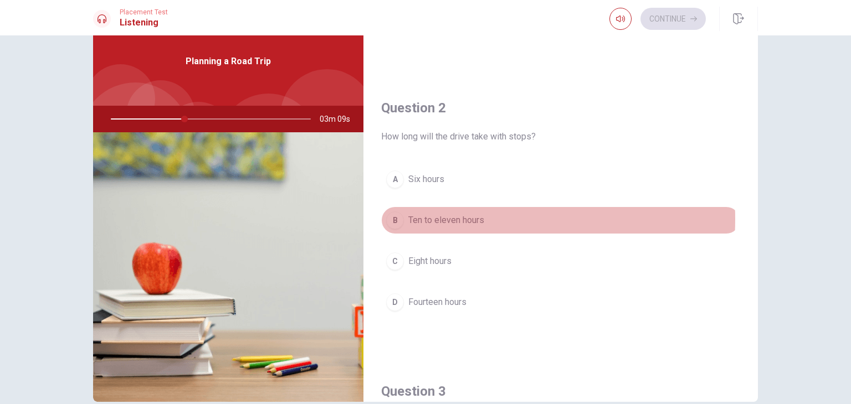
click at [432, 218] on span "Ten to eleven hours" at bounding box center [446, 220] width 76 height 13
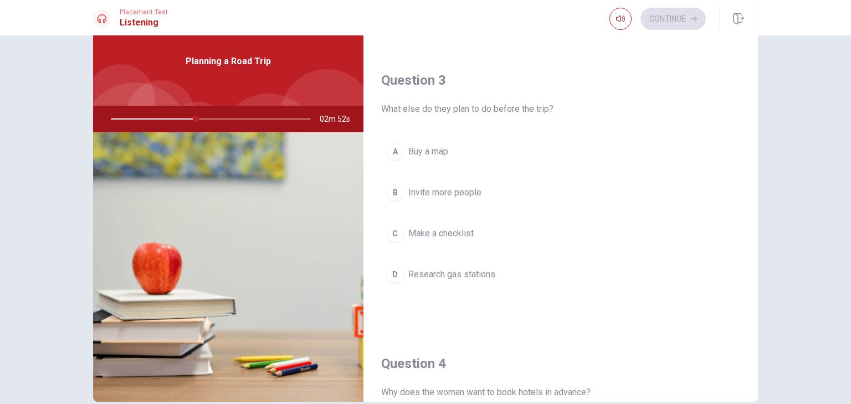
scroll to position [626, 0]
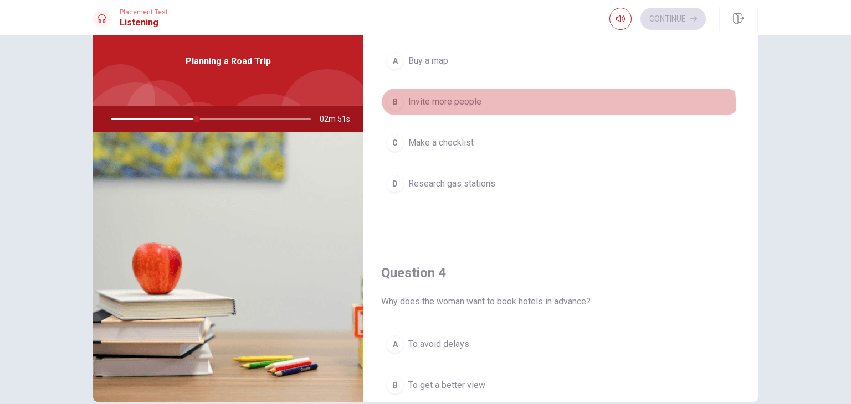
click at [482, 112] on button "B Invite more people" at bounding box center [560, 102] width 359 height 28
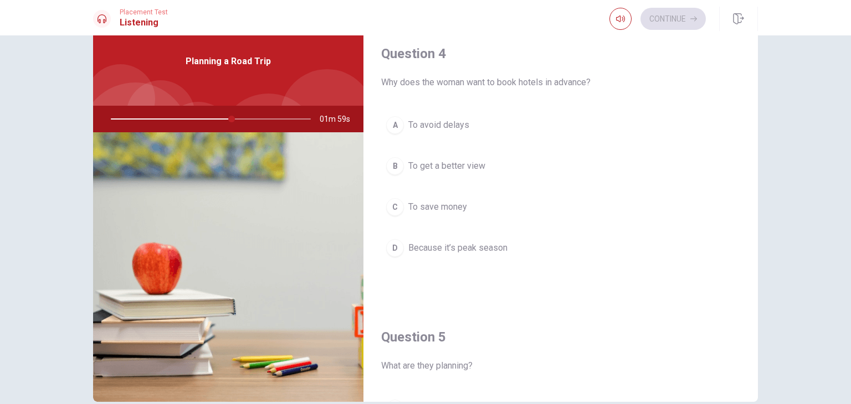
scroll to position [837, 0]
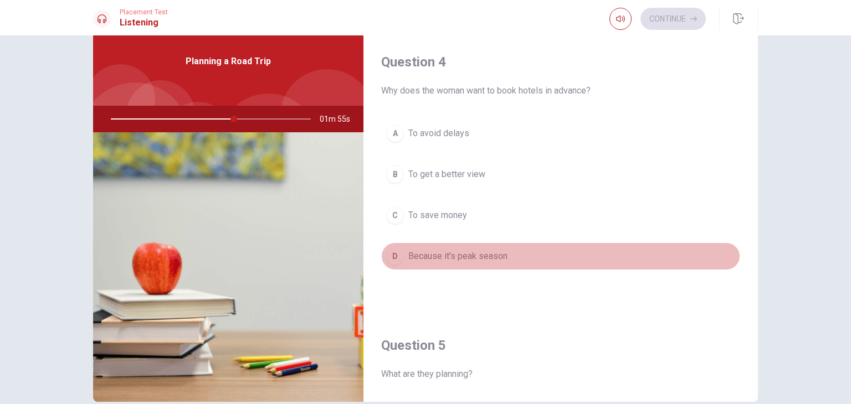
click at [662, 243] on button "D Because it’s peak season" at bounding box center [560, 257] width 359 height 28
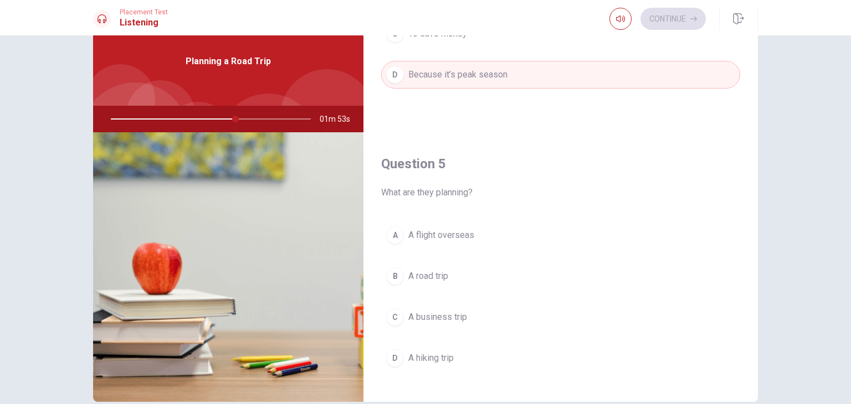
scroll to position [1028, 0]
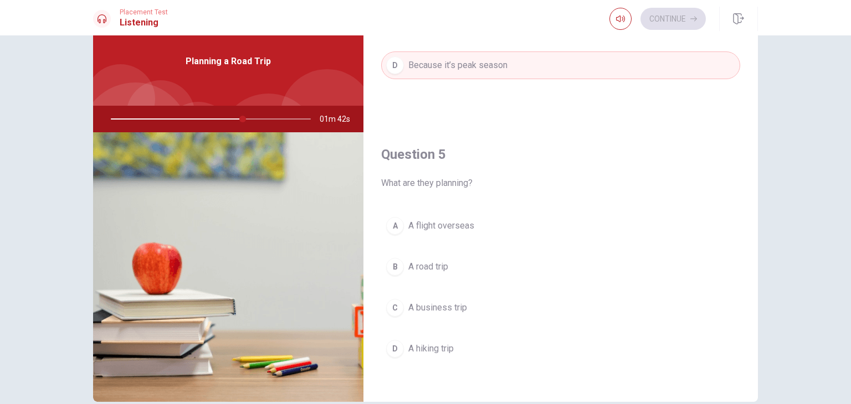
drag, startPoint x: 237, startPoint y: 120, endPoint x: 210, endPoint y: 121, distance: 26.6
click at [210, 121] on div at bounding box center [208, 119] width 222 height 27
click at [433, 344] on span "A hiking trip" at bounding box center [430, 348] width 45 height 13
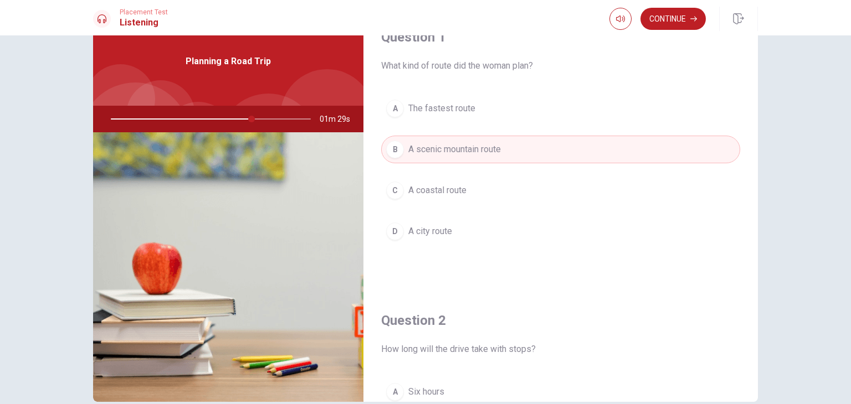
scroll to position [3, 0]
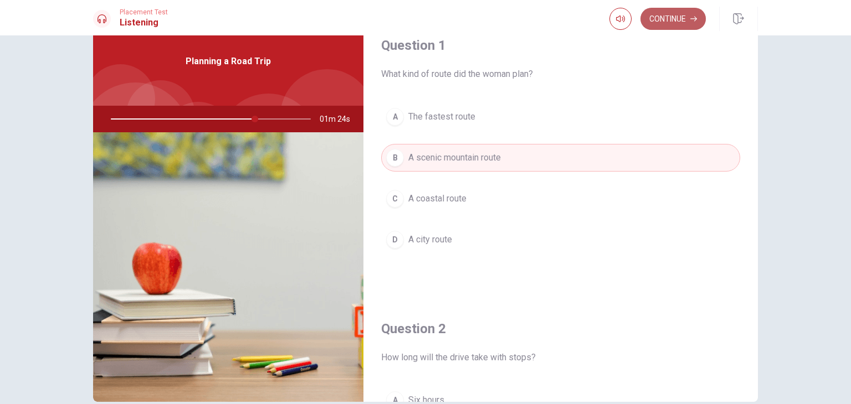
click at [696, 23] on button "Continue" at bounding box center [672, 19] width 65 height 22
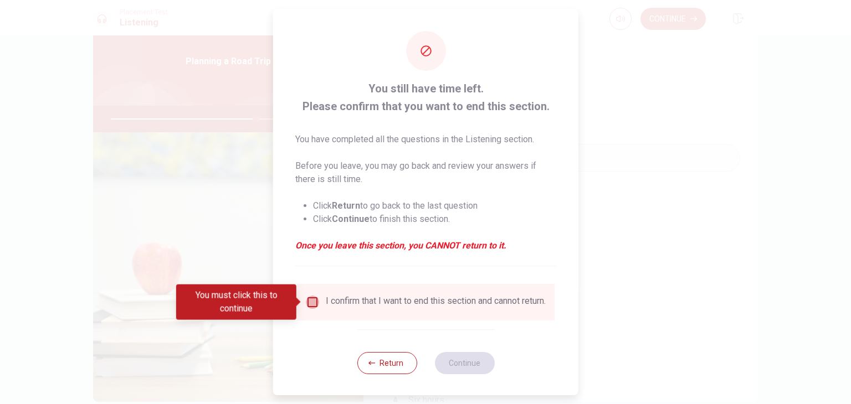
click at [308, 302] on input "You must click this to continue" at bounding box center [312, 302] width 13 height 13
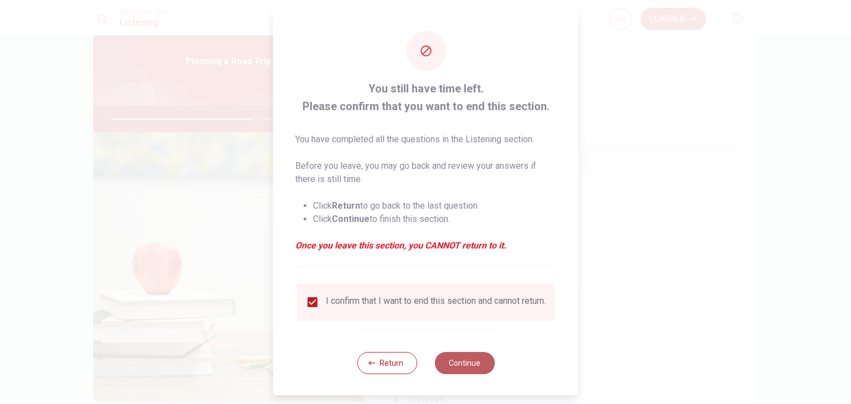
click at [485, 374] on button "Continue" at bounding box center [464, 363] width 60 height 22
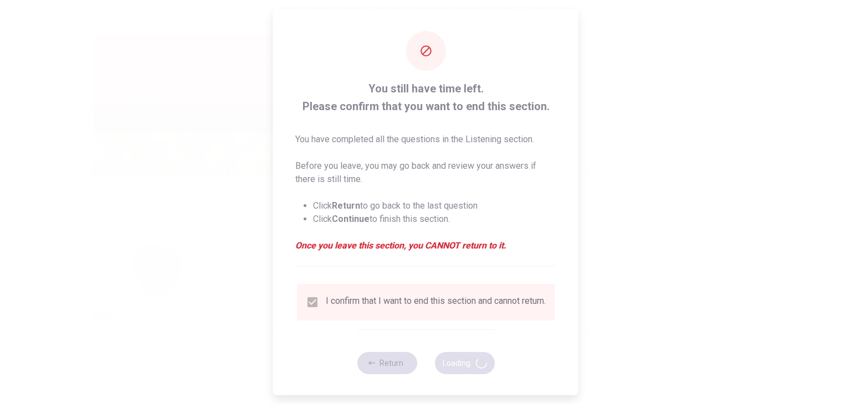
type input "74"
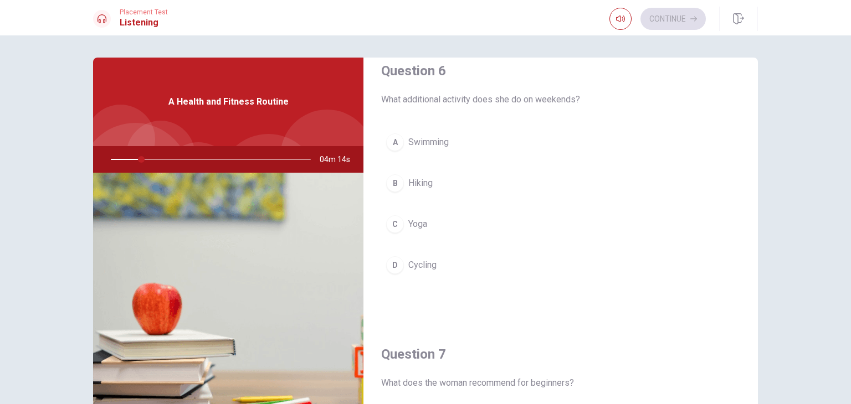
scroll to position [0, 0]
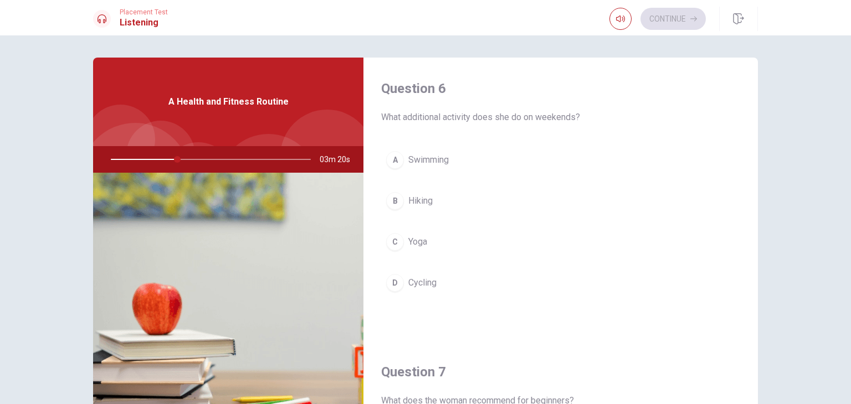
click at [400, 247] on button "C Yoga" at bounding box center [560, 242] width 359 height 28
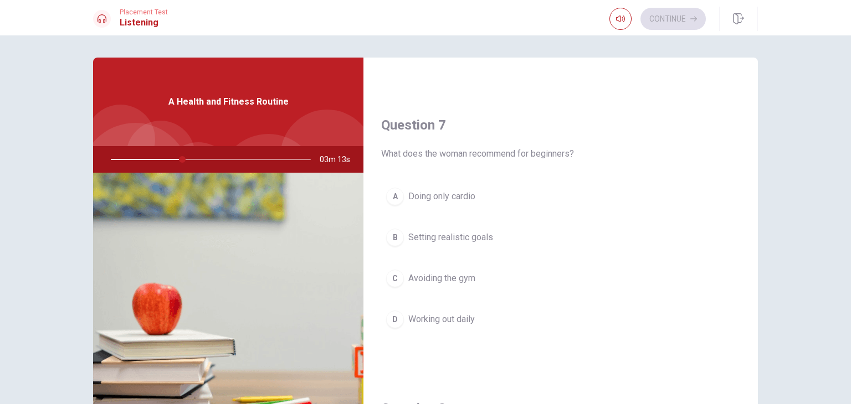
scroll to position [254, 0]
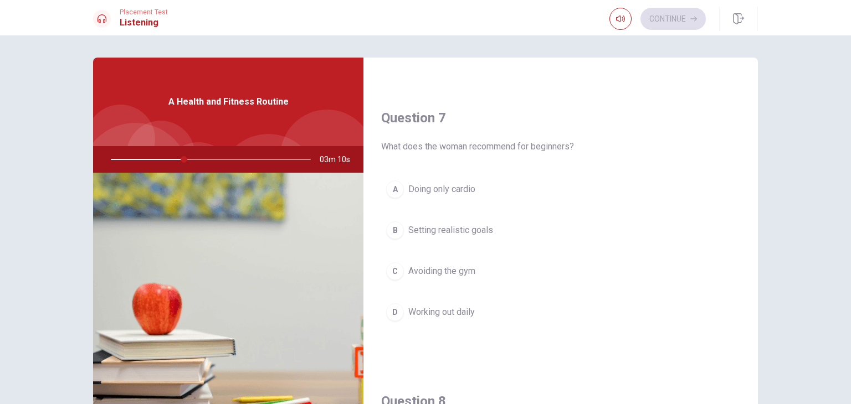
drag, startPoint x: 748, startPoint y: 166, endPoint x: 563, endPoint y: 213, distance: 190.9
click at [744, 186] on div "Question 7 What does the woman recommend for beginners? A Doing only cardio B S…" at bounding box center [560, 229] width 394 height 284
click at [466, 228] on span "Setting realistic goals" at bounding box center [450, 230] width 85 height 13
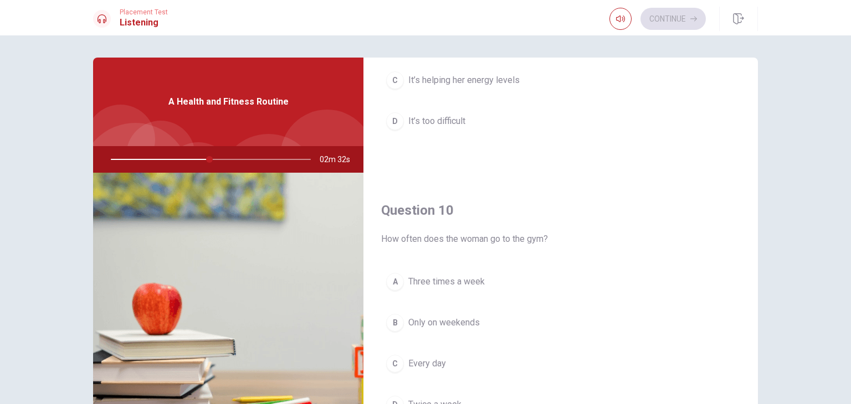
scroll to position [1019, 0]
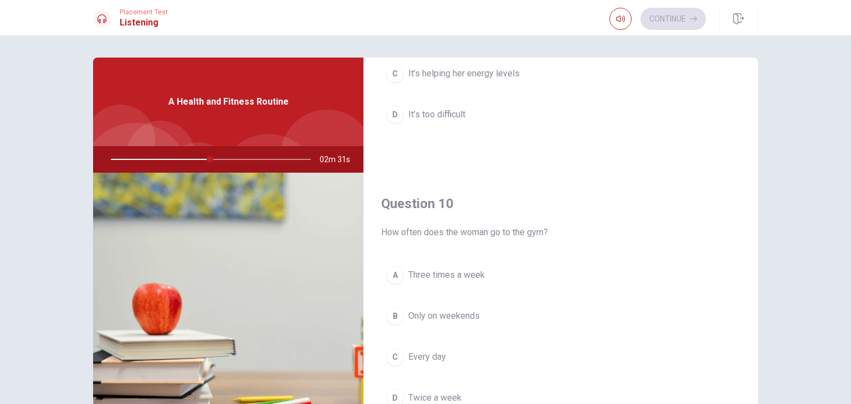
click at [467, 273] on span "Three times a week" at bounding box center [446, 275] width 76 height 13
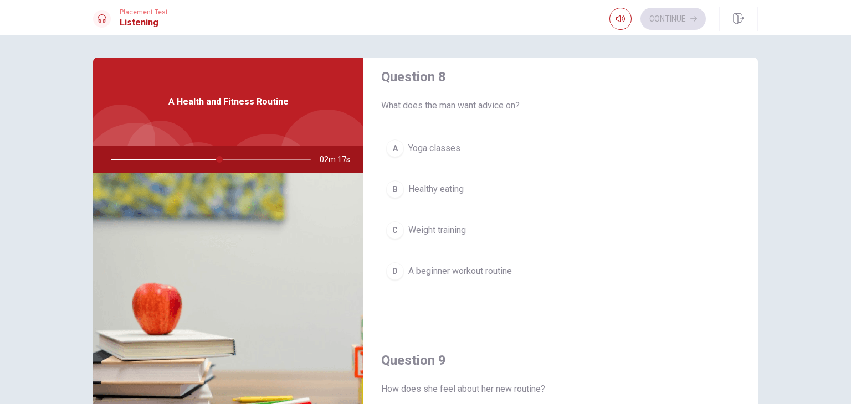
scroll to position [580, 0]
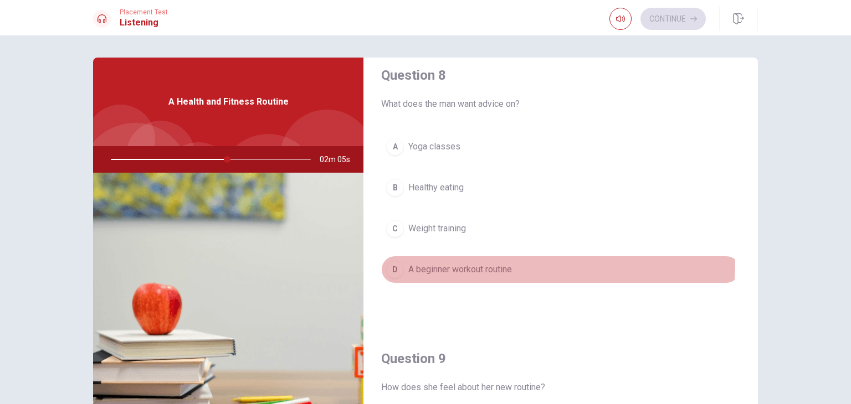
click at [393, 261] on div "D" at bounding box center [395, 270] width 18 height 18
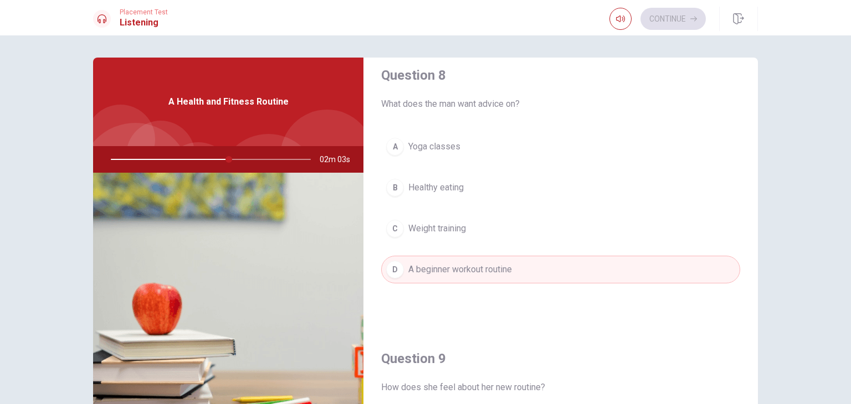
click at [528, 229] on button "C Weight training" at bounding box center [560, 229] width 359 height 28
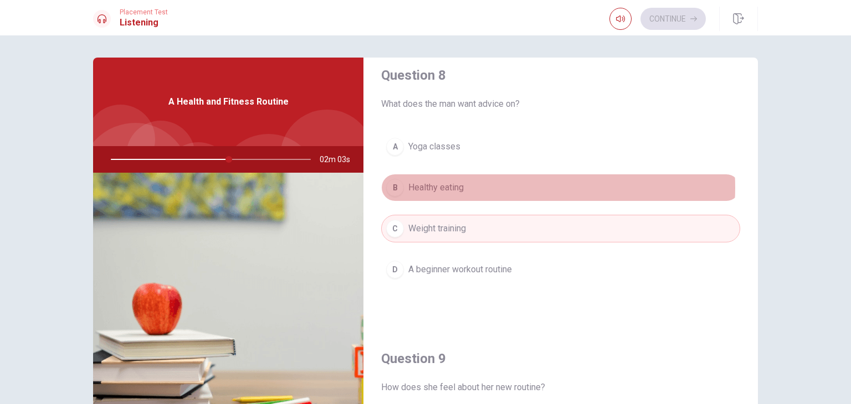
click at [506, 185] on button "B Healthy eating" at bounding box center [560, 188] width 359 height 28
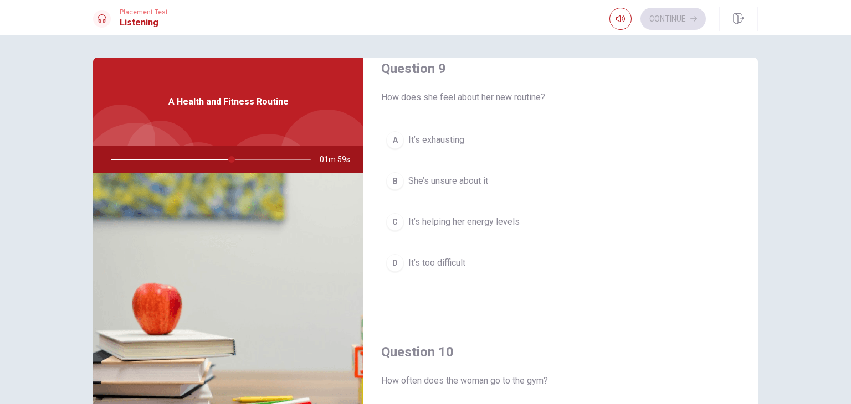
scroll to position [879, 0]
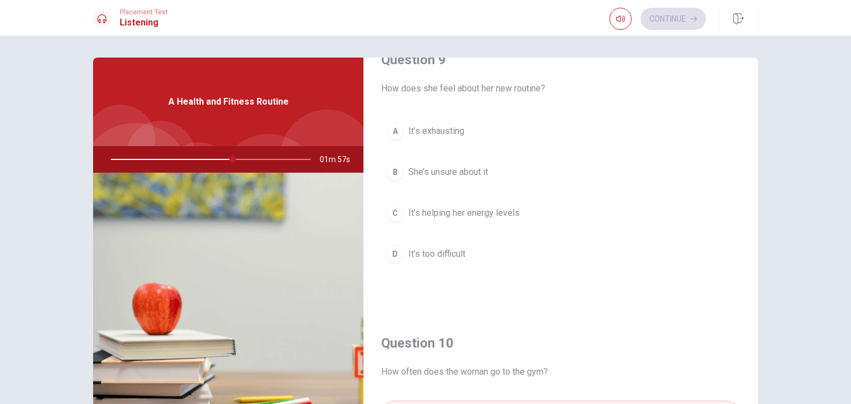
click at [399, 211] on div "C" at bounding box center [395, 213] width 18 height 18
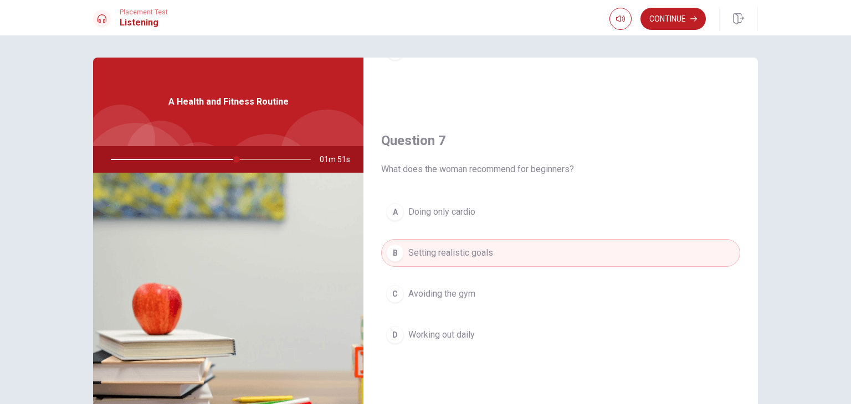
scroll to position [250, 0]
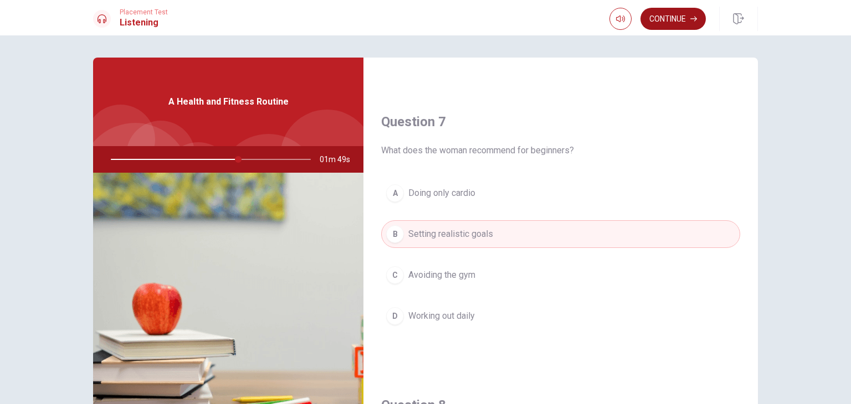
click at [656, 21] on button "Continue" at bounding box center [672, 19] width 65 height 22
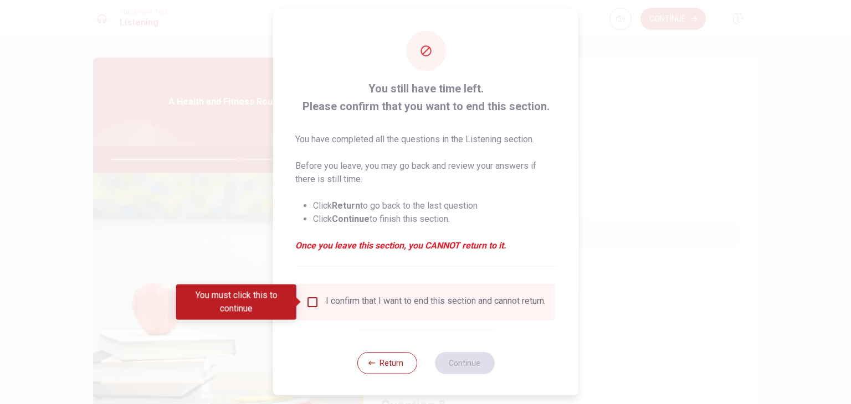
click at [320, 302] on div "I confirm that I want to end this section and cannot return." at bounding box center [426, 302] width 240 height 13
click at [309, 309] on div "I confirm that I want to end this section and cannot return." at bounding box center [426, 302] width 240 height 13
click at [310, 304] on input "You must click this to continue" at bounding box center [312, 302] width 13 height 13
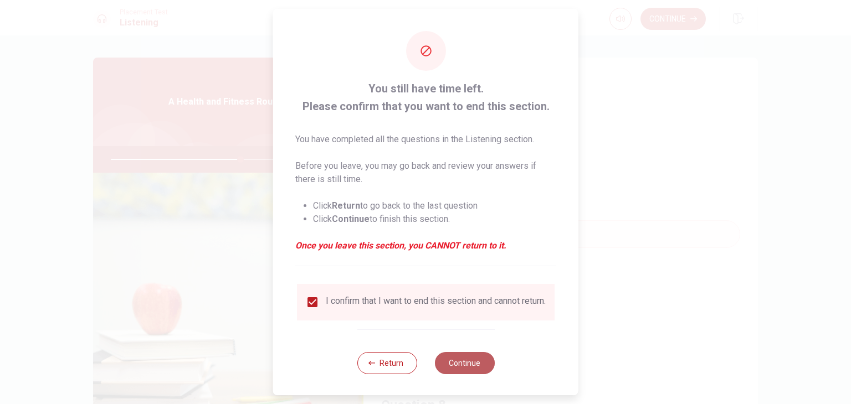
click at [484, 374] on button "Continue" at bounding box center [464, 363] width 60 height 22
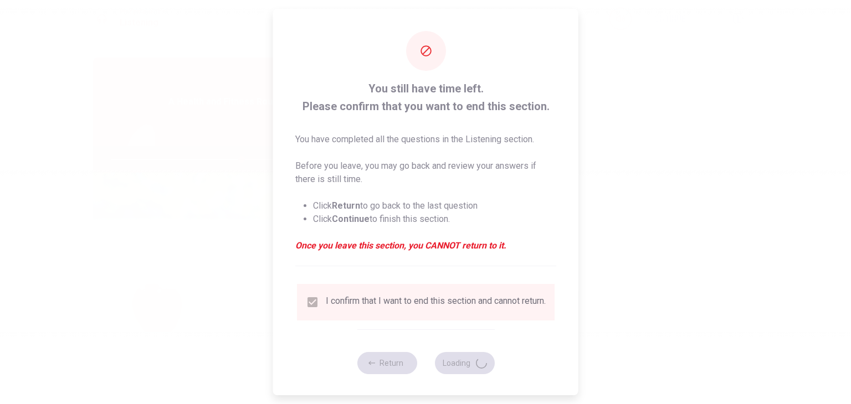
type input "66"
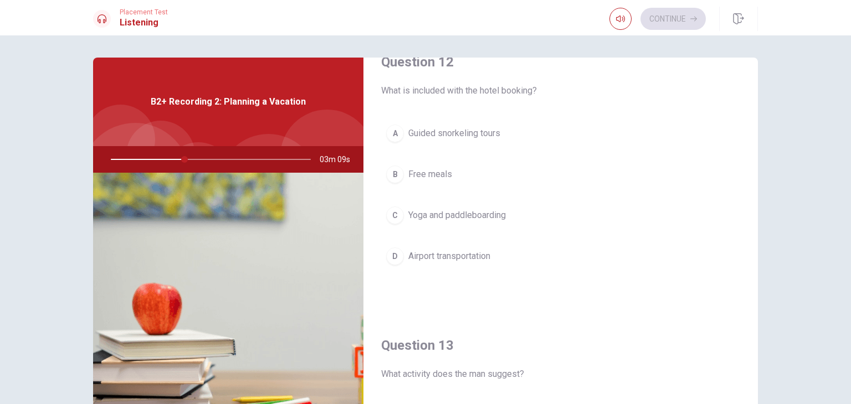
scroll to position [312, 0]
click at [465, 213] on span "Yoga and paddleboarding" at bounding box center [456, 213] width 97 height 13
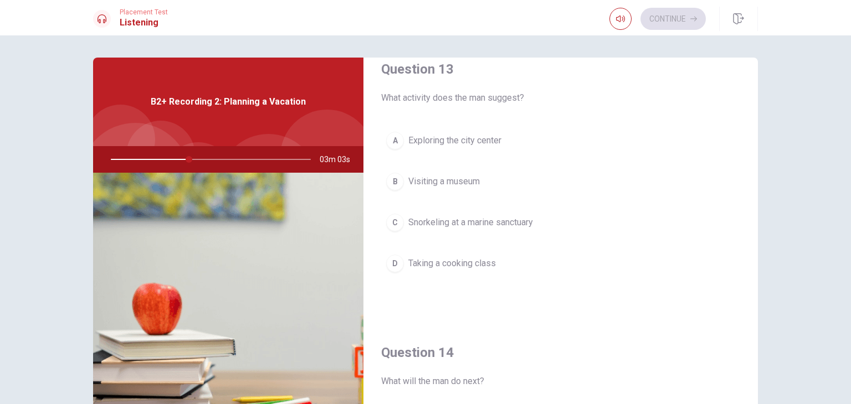
scroll to position [595, 0]
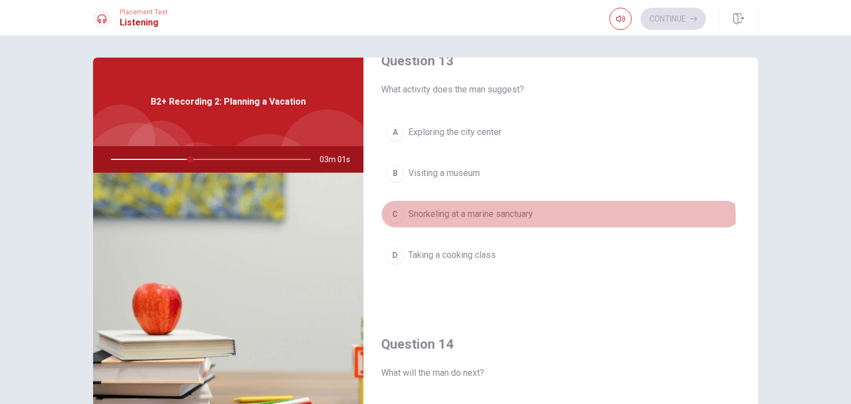
click at [493, 219] on button "C Snorkeling at a marine sanctuary" at bounding box center [560, 214] width 359 height 28
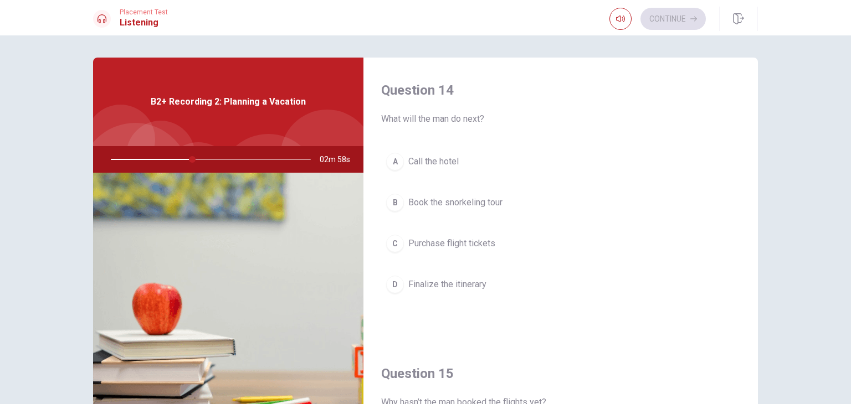
scroll to position [846, 0]
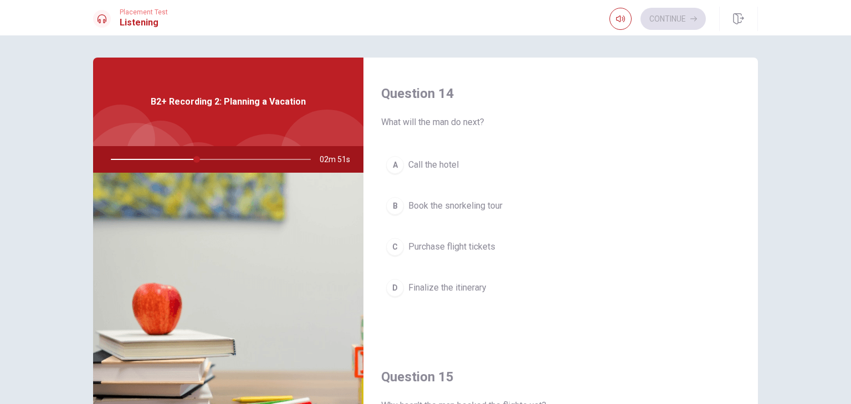
click at [418, 163] on span "Call the hotel" at bounding box center [433, 164] width 50 height 13
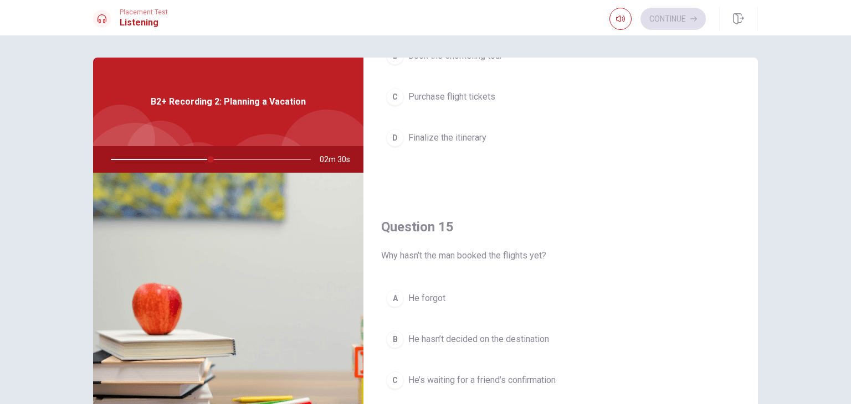
scroll to position [1028, 0]
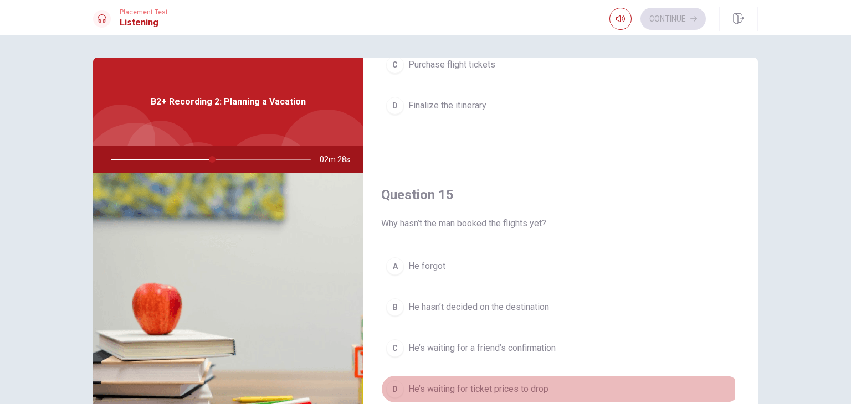
click at [549, 383] on button "D He’s waiting for ticket prices to drop" at bounding box center [560, 389] width 359 height 28
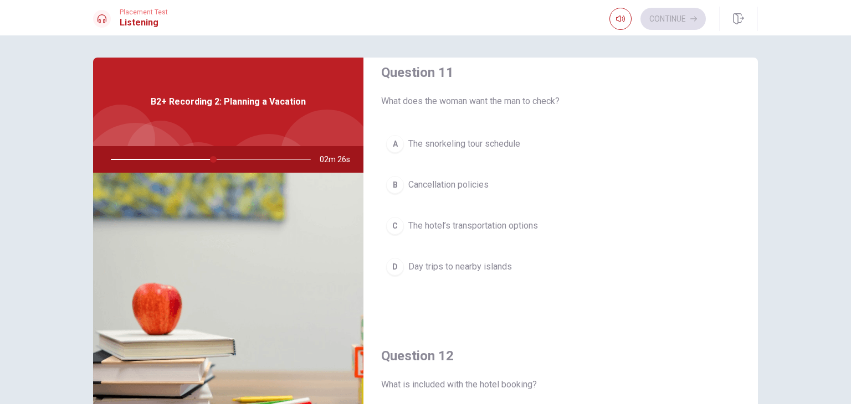
scroll to position [0, 0]
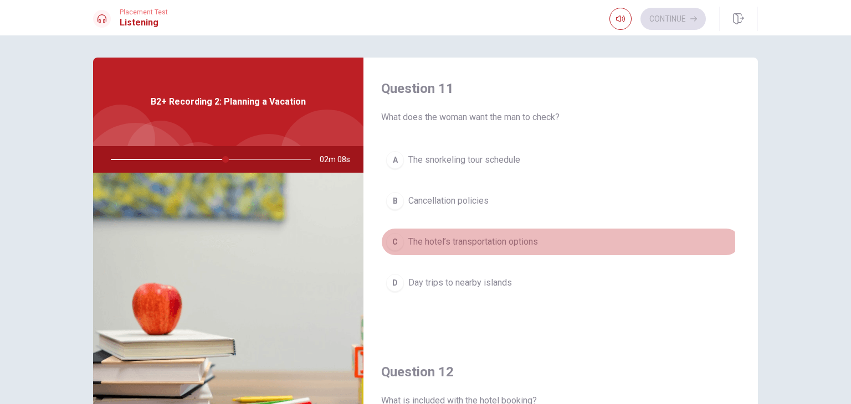
click at [425, 244] on span "The hotel’s transportation options" at bounding box center [473, 241] width 130 height 13
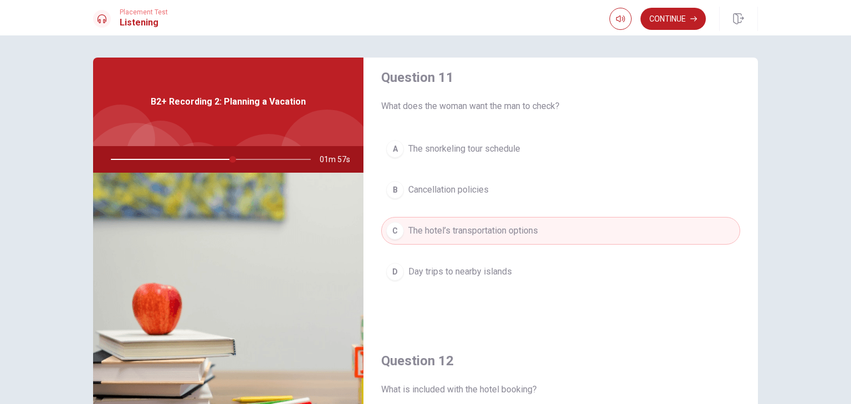
scroll to position [20, 0]
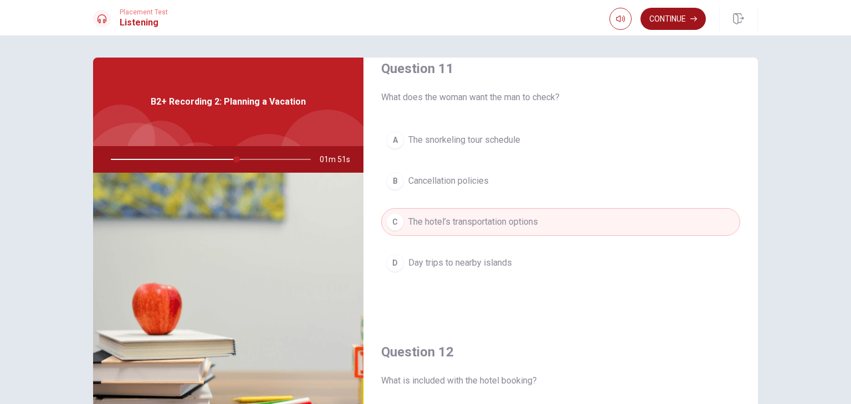
click at [661, 21] on button "Continue" at bounding box center [672, 19] width 65 height 22
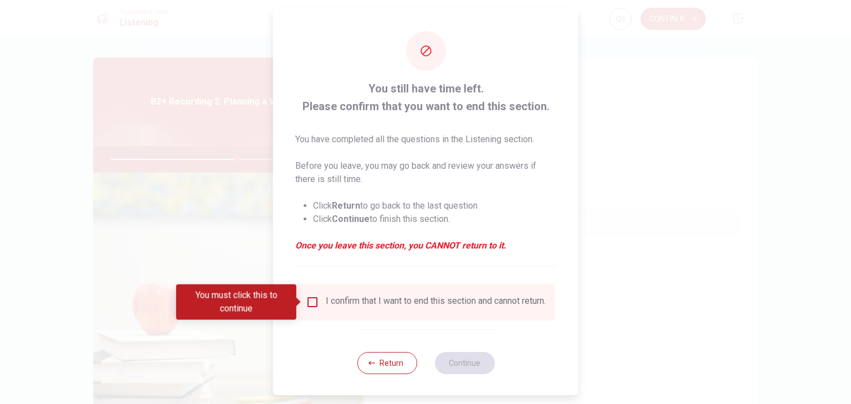
click at [313, 309] on div "I confirm that I want to end this section and cannot return." at bounding box center [426, 302] width 240 height 13
click at [306, 302] on input "You must click this to continue" at bounding box center [312, 302] width 13 height 13
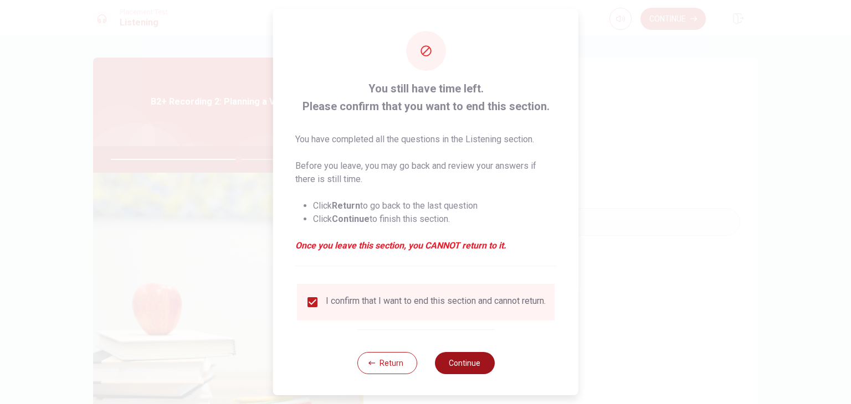
click at [472, 374] on button "Continue" at bounding box center [464, 363] width 60 height 22
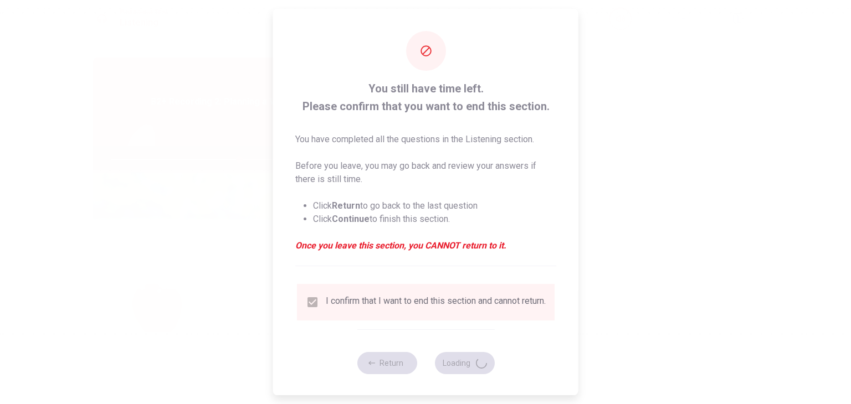
type input "65"
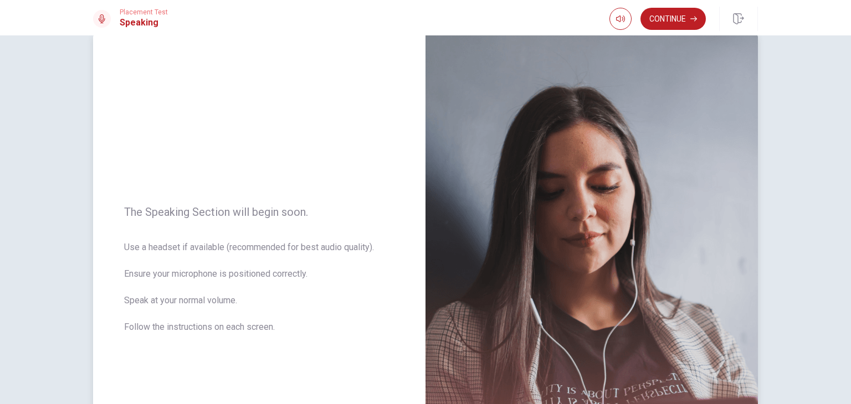
scroll to position [55, 0]
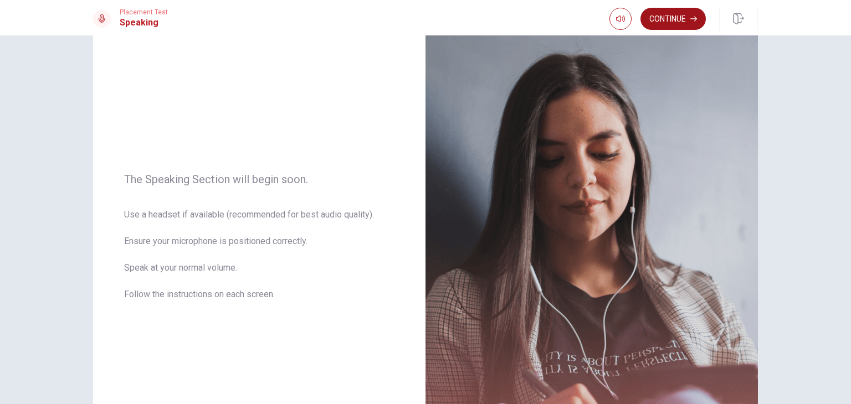
click at [684, 20] on button "Continue" at bounding box center [672, 19] width 65 height 22
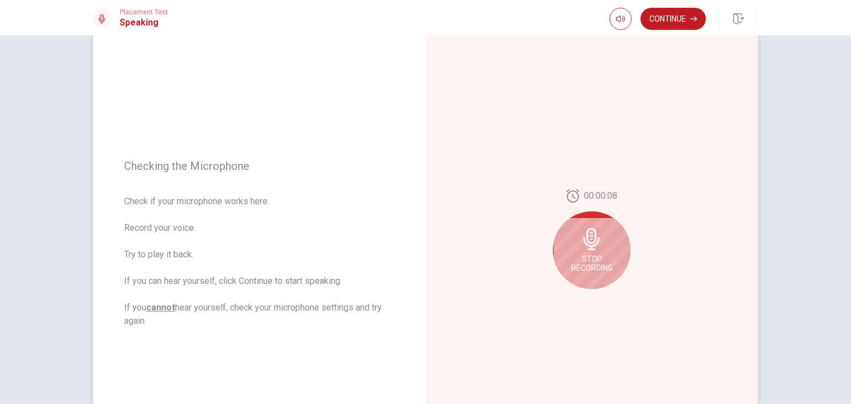
click at [589, 240] on icon at bounding box center [591, 239] width 22 height 22
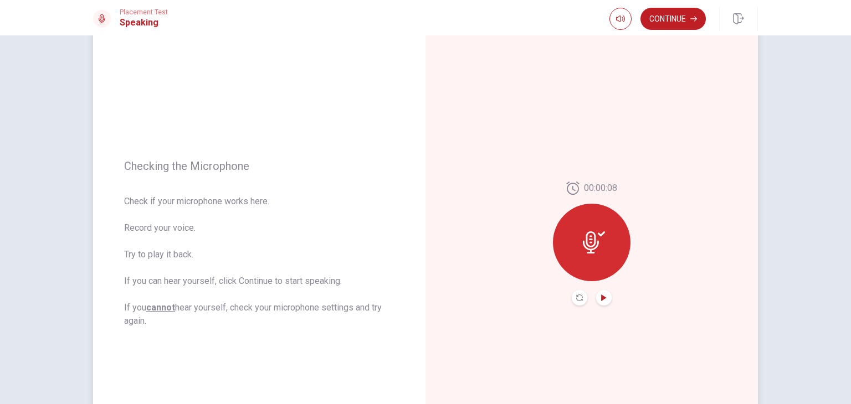
click at [600, 300] on icon "Play Audio" at bounding box center [603, 298] width 7 height 7
click at [600, 295] on icon "Pause Audio" at bounding box center [603, 298] width 7 height 7
click at [567, 297] on div "00:00:08" at bounding box center [592, 244] width 78 height 124
click at [575, 301] on button "Record Again" at bounding box center [579, 298] width 16 height 16
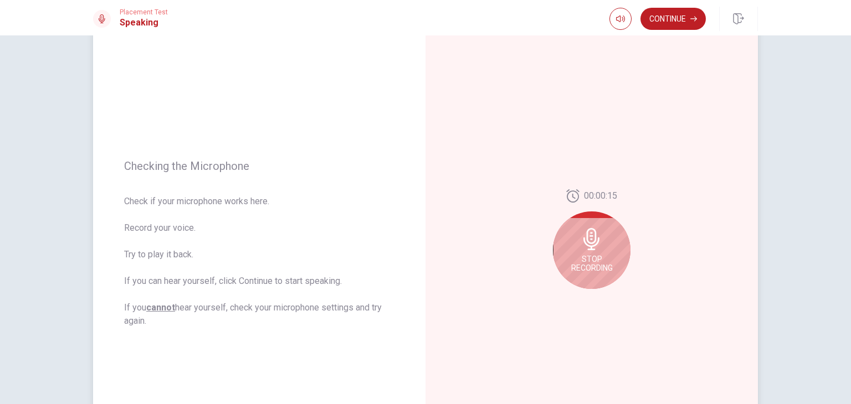
click at [606, 260] on span "Stop Recording" at bounding box center [592, 264] width 42 height 18
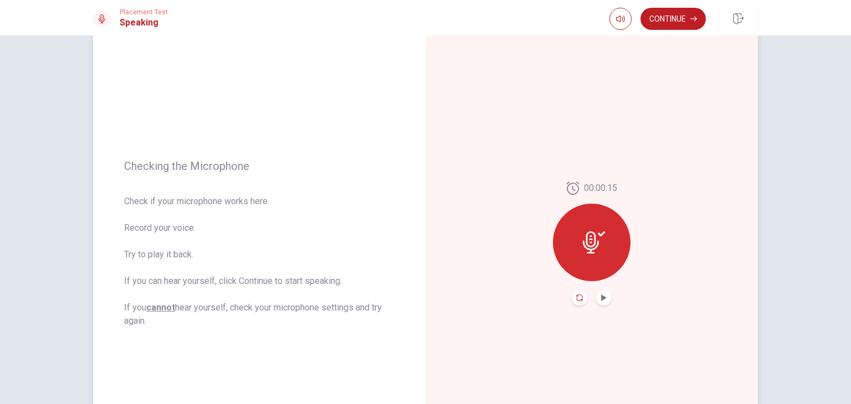
click at [579, 295] on icon "Record Again" at bounding box center [579, 298] width 7 height 7
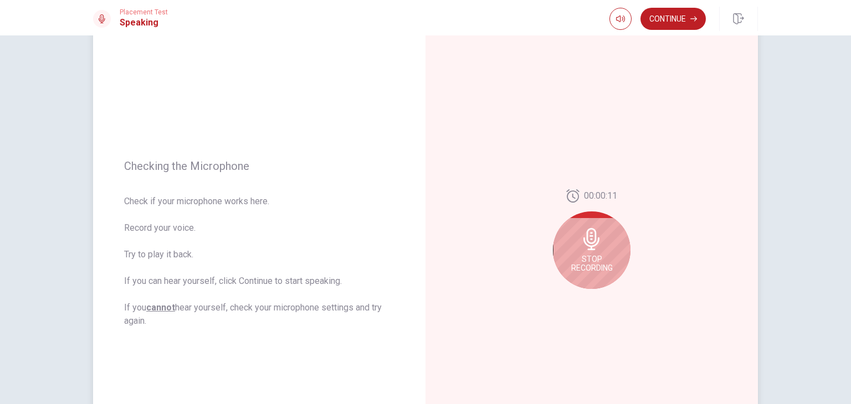
click at [600, 250] on div "Stop Recording" at bounding box center [592, 251] width 78 height 78
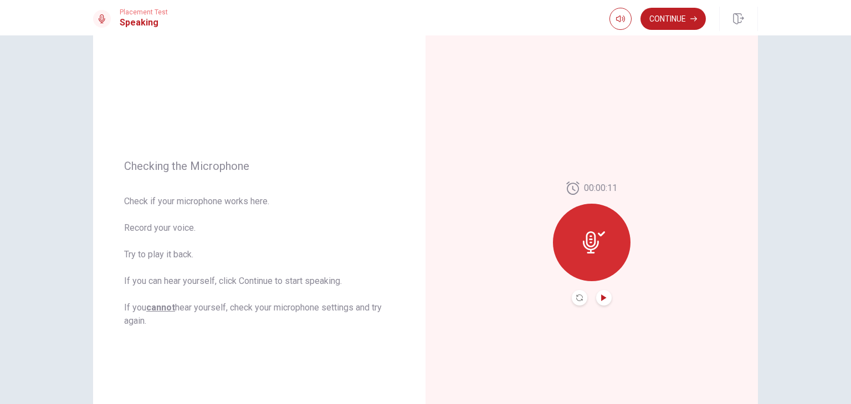
click at [601, 295] on icon "Play Audio" at bounding box center [603, 298] width 7 height 7
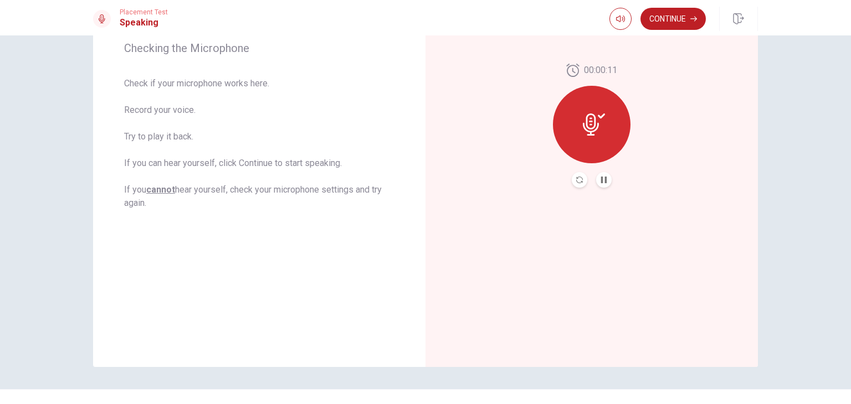
scroll to position [138, 0]
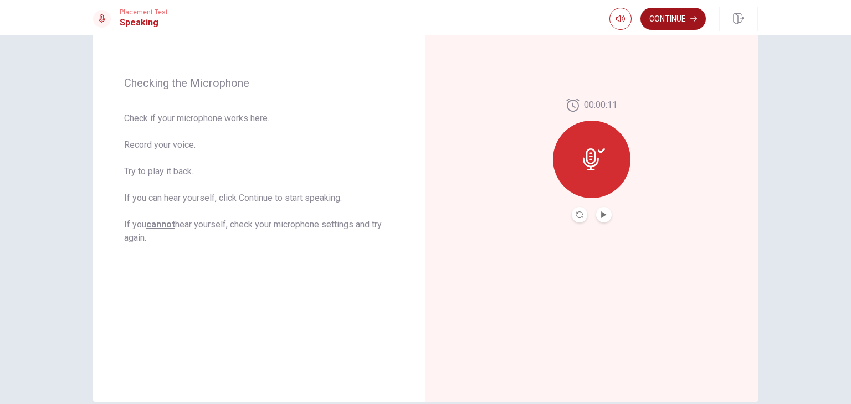
click at [668, 22] on button "Continue" at bounding box center [672, 19] width 65 height 22
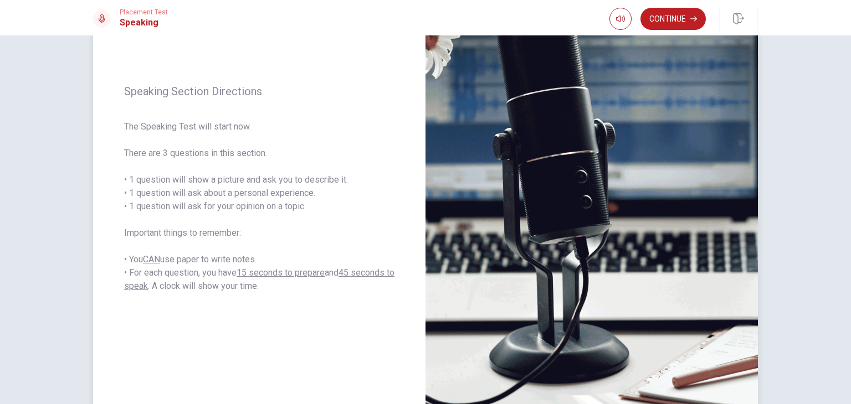
scroll to position [83, 0]
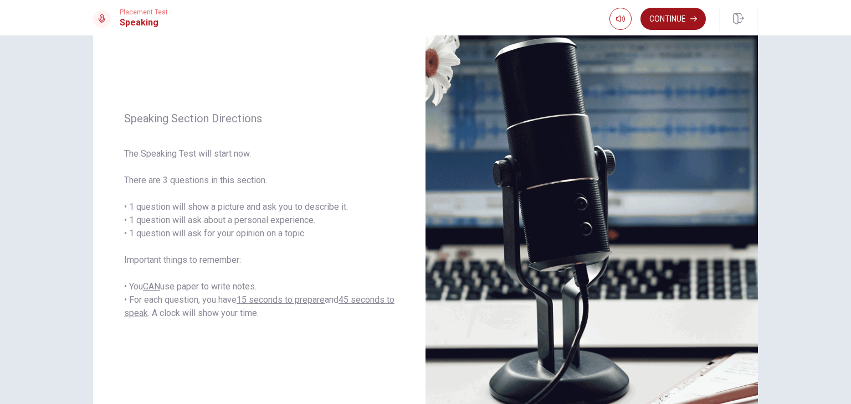
click at [683, 19] on button "Continue" at bounding box center [672, 19] width 65 height 22
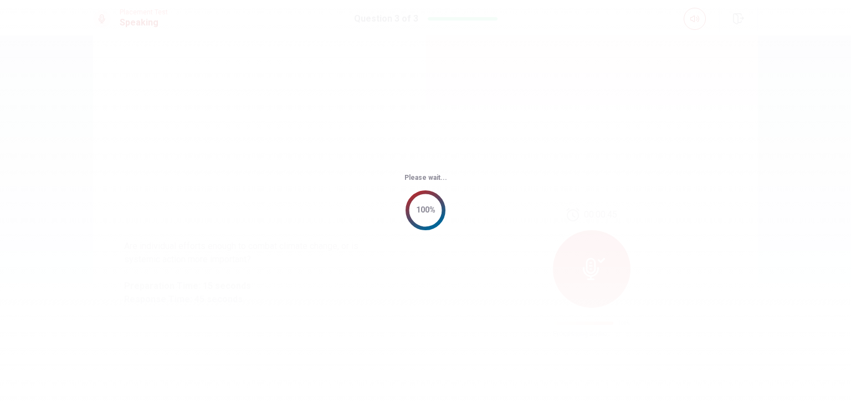
scroll to position [0, 0]
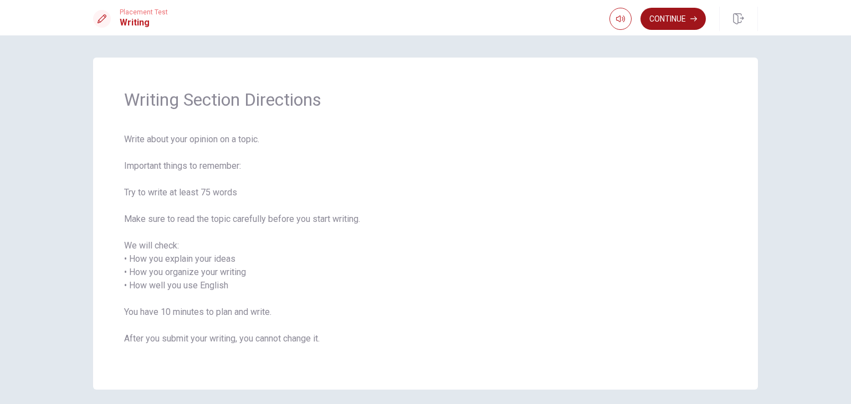
click at [686, 18] on button "Continue" at bounding box center [672, 19] width 65 height 22
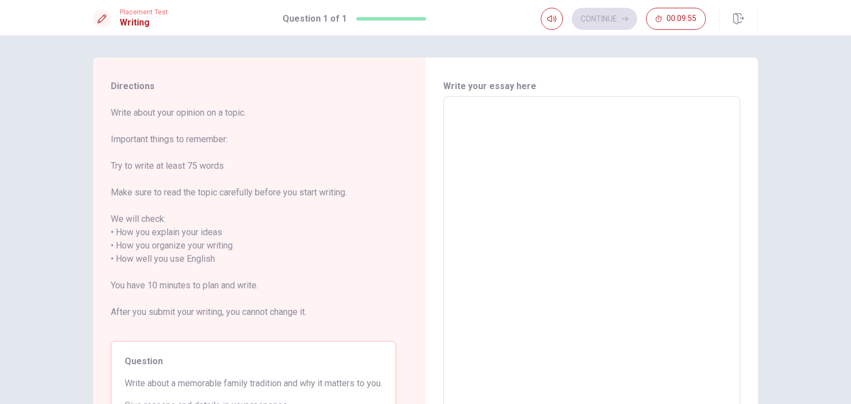
click at [503, 143] on textarea at bounding box center [591, 253] width 281 height 294
type textarea "m"
type textarea "x"
type textarea "my"
type textarea "x"
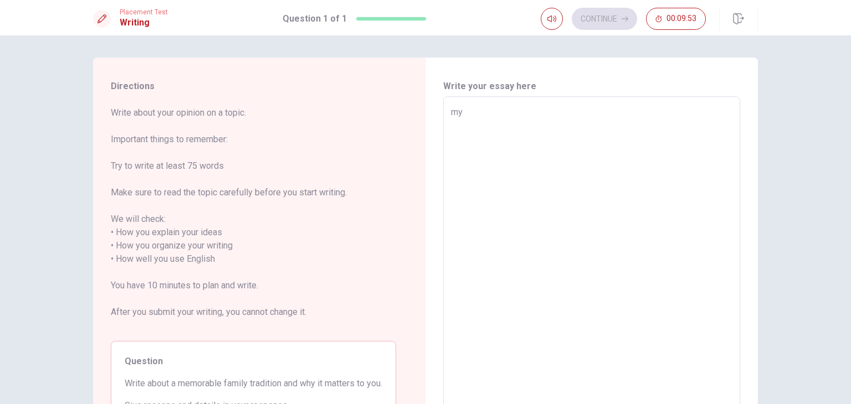
type textarea "my"
type textarea "x"
type textarea "my f"
type textarea "x"
type textarea "my fa"
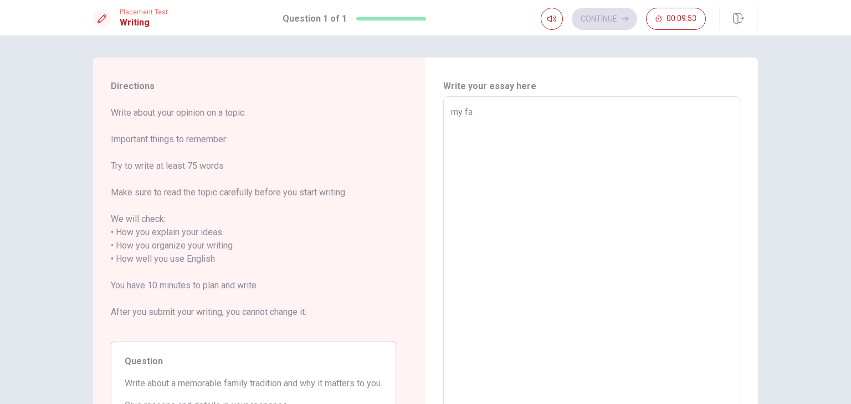
type textarea "x"
type textarea "my fav"
type textarea "x"
type textarea "my favo"
type textarea "x"
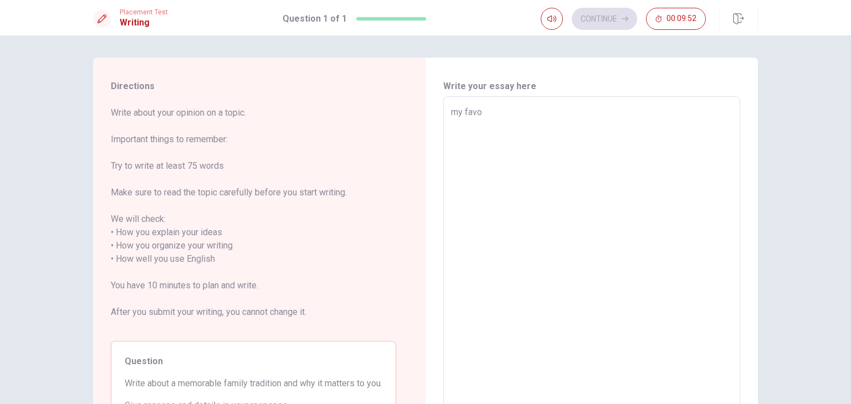
type textarea "my favou"
type textarea "x"
type textarea "my favour"
type textarea "x"
type textarea "my favouri"
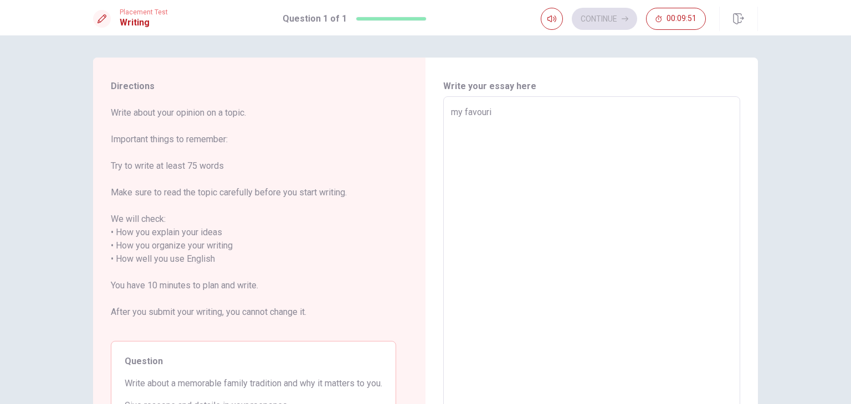
type textarea "x"
type textarea "my favourit"
type textarea "x"
type textarea "my favourite"
type textarea "x"
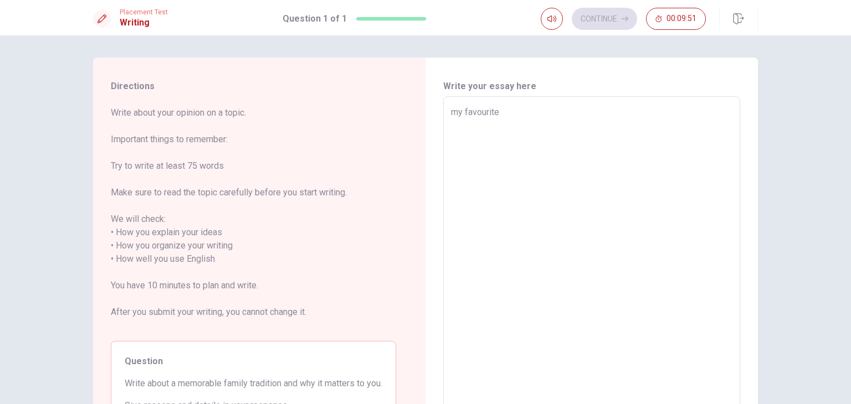
type textarea "my favourite"
type textarea "x"
type textarea "my favourite t"
type textarea "x"
type textarea "my favourite tr"
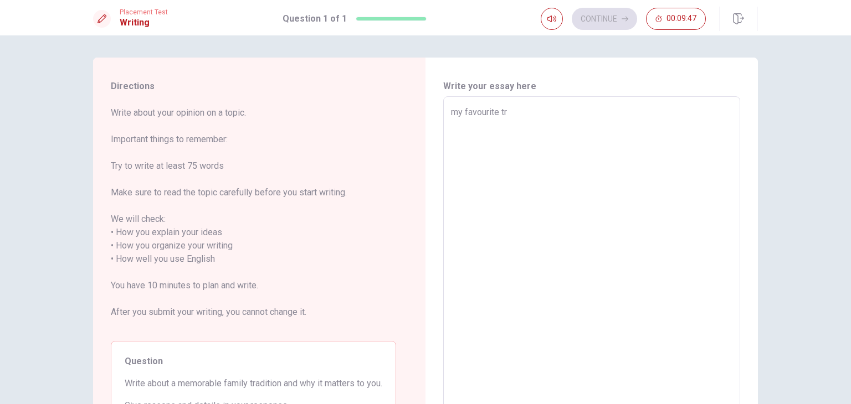
type textarea "x"
type textarea "my favourite tra"
type textarea "x"
type textarea "my favourite trad"
type textarea "x"
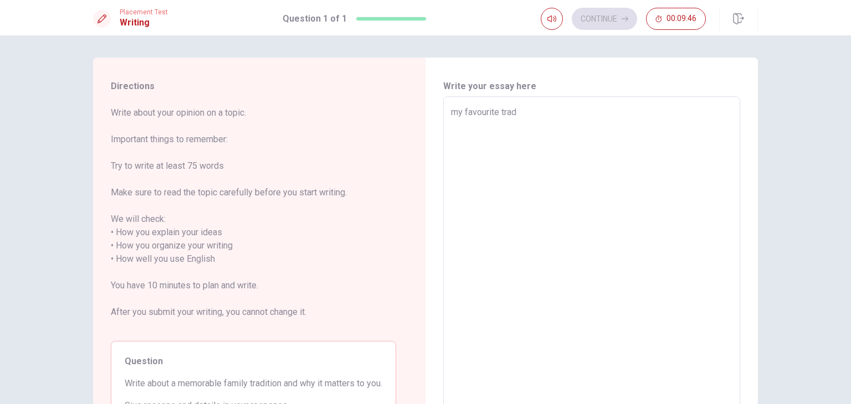
type textarea "my favourite tradi"
type textarea "x"
type textarea "my favourite tradit"
type textarea "x"
type textarea "my favourite traditi"
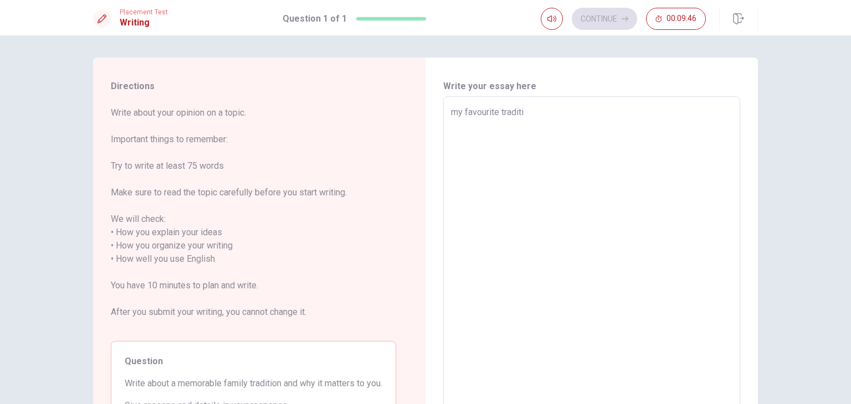
type textarea "x"
type textarea "my favourite traditio"
type textarea "x"
type textarea "my favourite tradition"
type textarea "x"
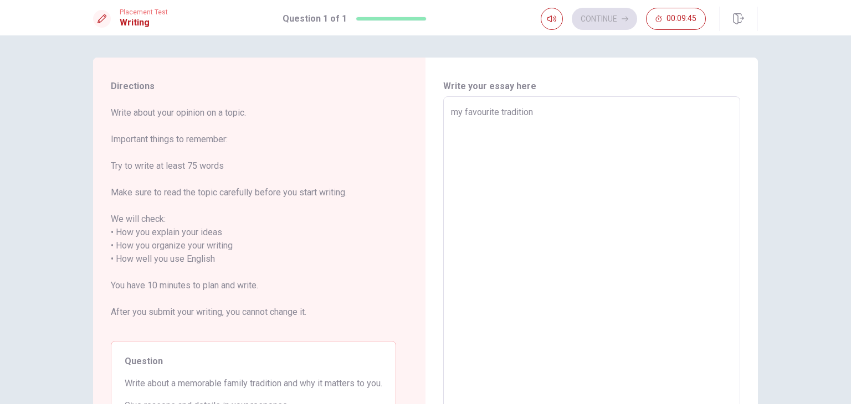
type textarea "my favourite tradition"
type textarea "x"
type textarea "my favourite tradition i"
type textarea "x"
type textarea "my favourite tradition in"
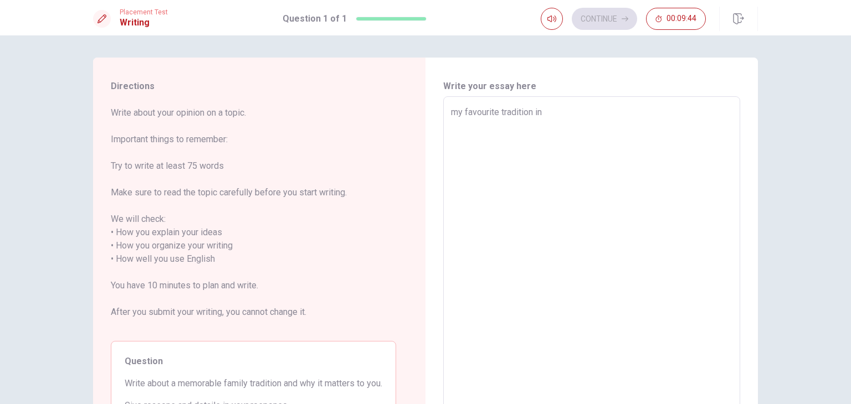
type textarea "x"
type textarea "my favourite tradition in"
type textarea "x"
type textarea "my favourite tradition in m"
type textarea "x"
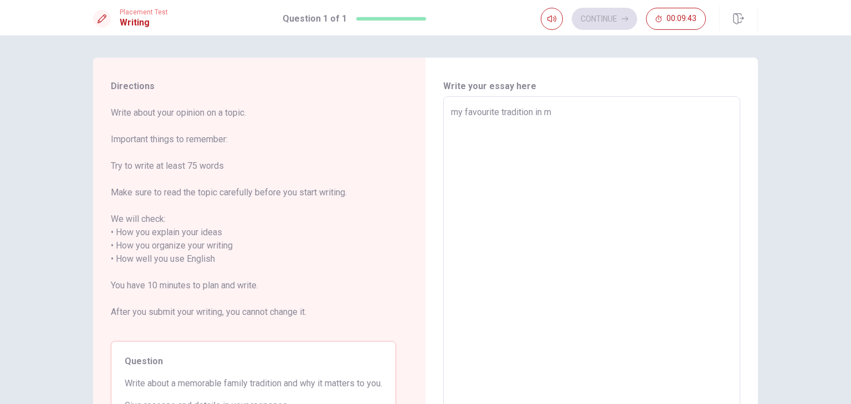
type textarea "my favourite tradition in my"
type textarea "x"
type textarea "my favourite tradition in my"
type textarea "x"
type textarea "my favourite tradition in my f"
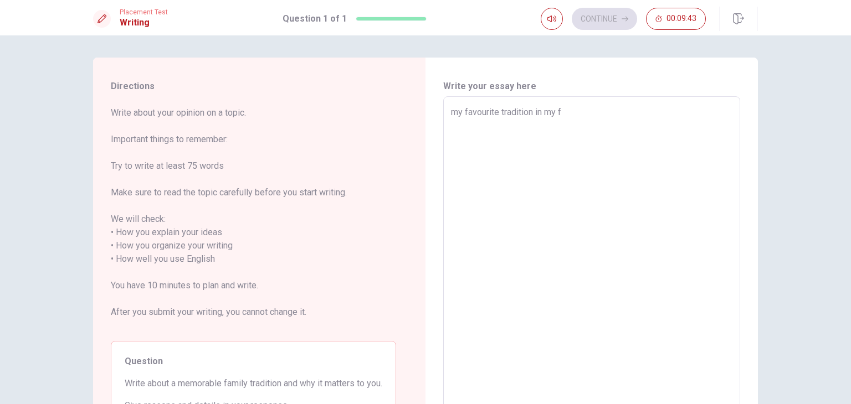
type textarea "x"
type textarea "my favourite tradition in my fa"
type textarea "x"
type textarea "my favourite tradition in my fam"
type textarea "x"
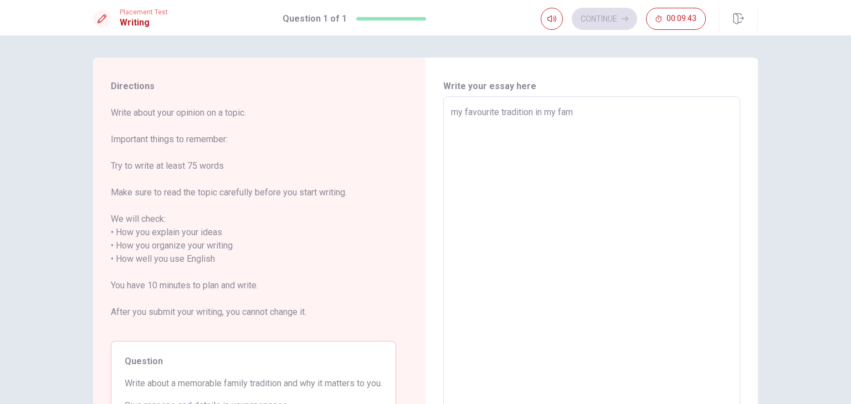
type textarea "my favourite tradition in my fami"
type textarea "x"
type textarea "my favourite tradition in my famil"
type textarea "x"
type textarea "my favourite tradition in my family"
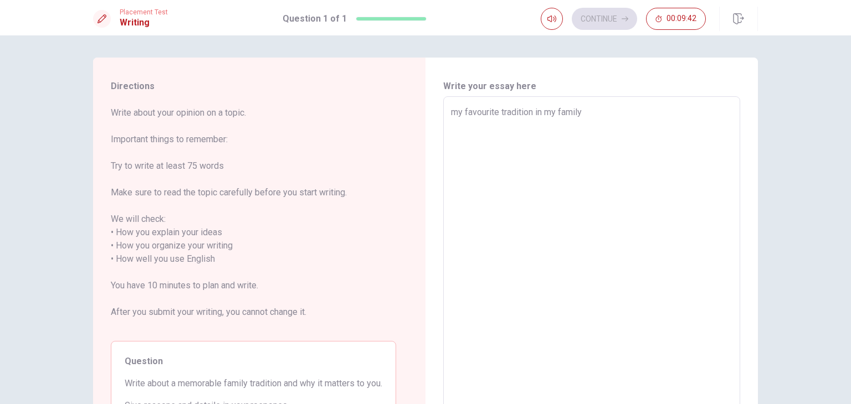
type textarea "x"
type textarea "my favourite tradition in my family"
type textarea "x"
type textarea "my favourite tradition in my family i"
type textarea "x"
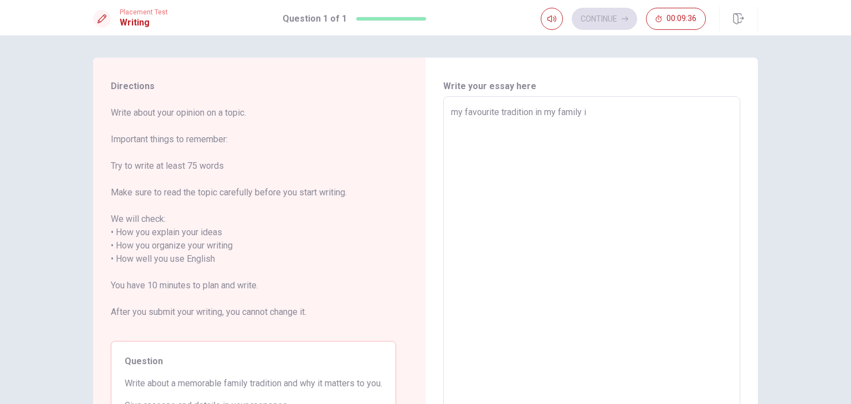
type textarea "my favourite tradition in my family is"
type textarea "x"
type textarea "my favourite tradition in my family is"
type textarea "x"
type textarea "my favourite tradition in my family is t"
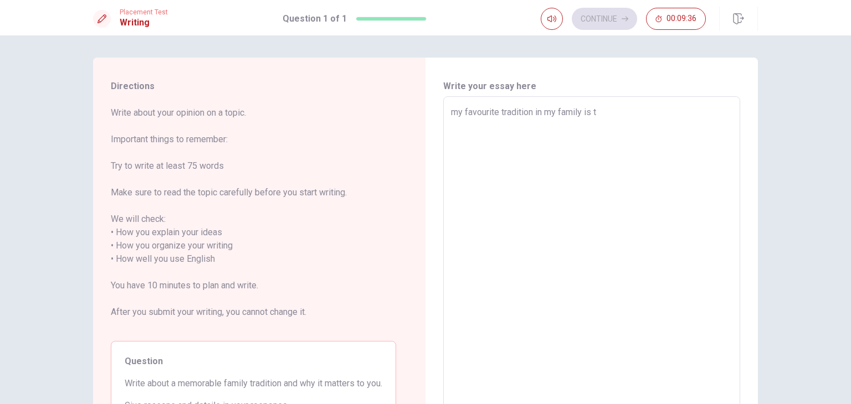
type textarea "x"
type textarea "my favourite tradition in my family is th"
type textarea "x"
type textarea "my favourite tradition in my family is the"
type textarea "x"
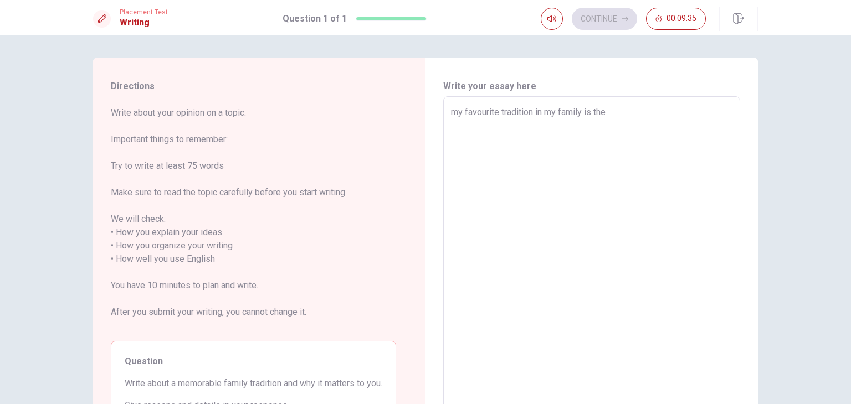
type textarea "my favourite tradition in my family is the"
type textarea "x"
type textarea "my favourite tradition in my family is the b"
type textarea "x"
type textarea "my favourite tradition in my family is the bi"
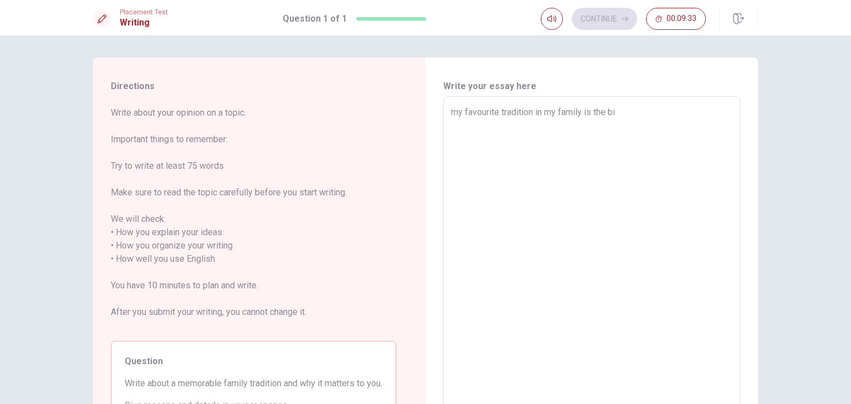
type textarea "x"
type textarea "my favourite tradition in my family is the bir"
type textarea "x"
type textarea "my favourite tradition in my family is the bi"
type textarea "x"
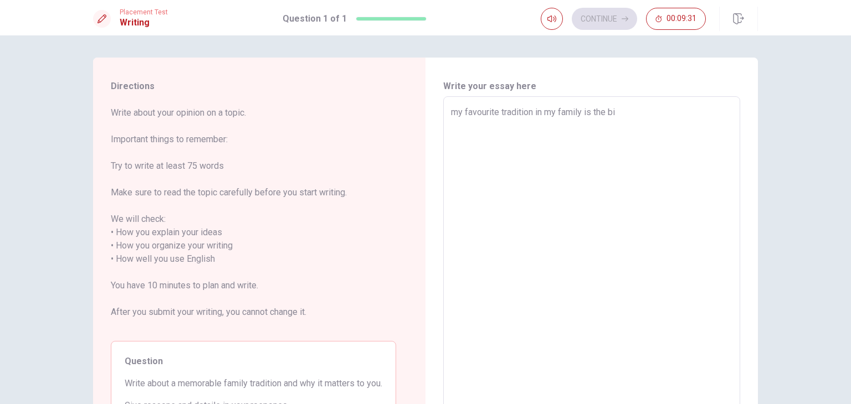
type textarea "my favourite tradition in my family is the b"
type textarea "x"
type textarea "my favourite tradition in my family is the"
type textarea "x"
type textarea "my favourite tradition in my family is the"
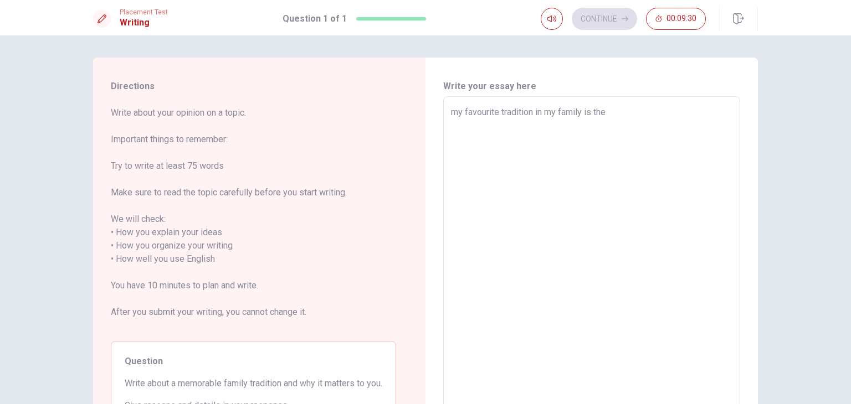
type textarea "x"
type textarea "my favourite tradition in my family is th"
type textarea "x"
type textarea "my favourite tradition in my family is t"
type textarea "x"
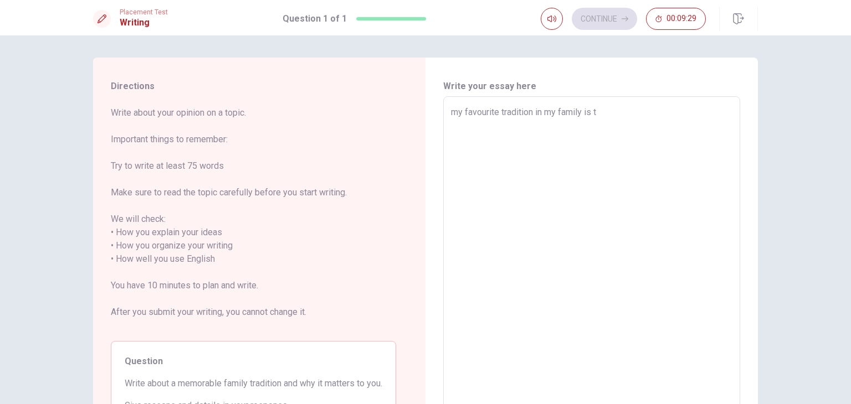
type textarea "my favourite tradition in my family is"
type textarea "x"
type textarea "my favourite tradition in my family is"
type textarea "x"
type textarea "my favourite tradition in my family i"
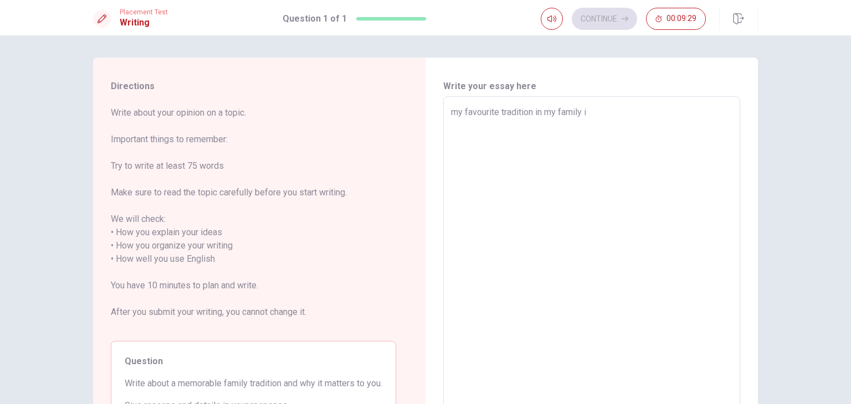
type textarea "x"
type textarea "my favourite tradition in my family is"
type textarea "x"
type textarea "my favourite tradition in my family is"
type textarea "x"
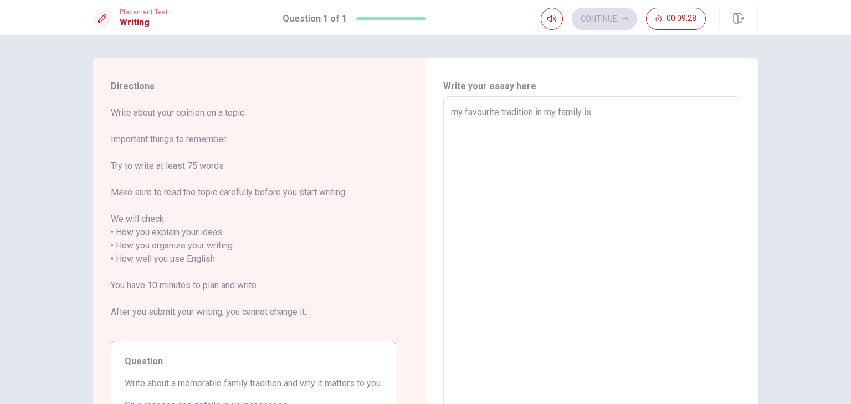
type textarea "my favourite tradition in my family is w"
type textarea "x"
type textarea "my favourite tradition in my family is we"
type textarea "x"
type textarea "my favourite tradition in my family is [PERSON_NAME]"
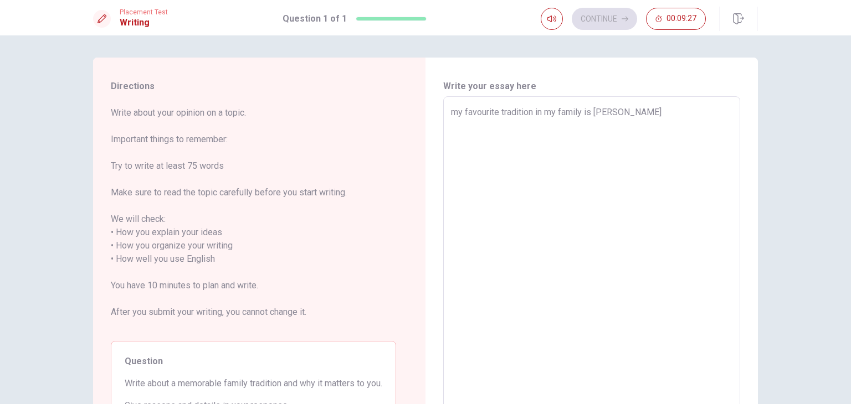
type textarea "x"
type textarea "my favourite tradition in my family is [PERSON_NAME]"
type textarea "x"
type textarea "my favourite tradition in my family is [PERSON_NAME]"
type textarea "x"
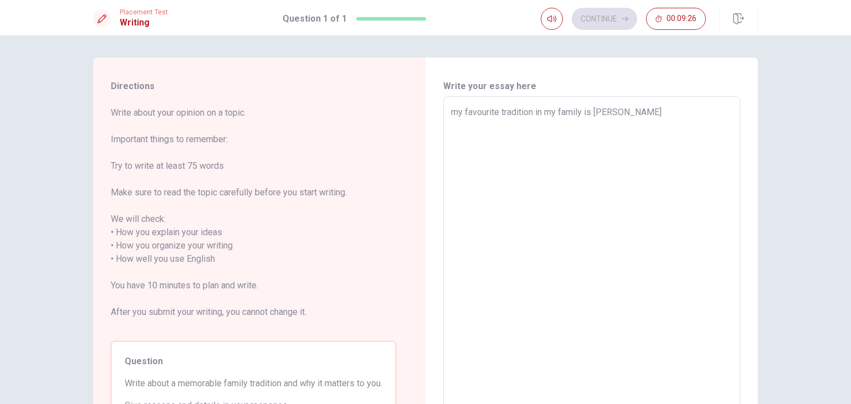
type textarea "my favourite tradition in my family is [PERSON_NAME]"
type textarea "x"
type textarea "my favourite tradition in my family is [PERSON_NAME]"
type textarea "x"
type textarea "my favourite tradition in my family is wen we c"
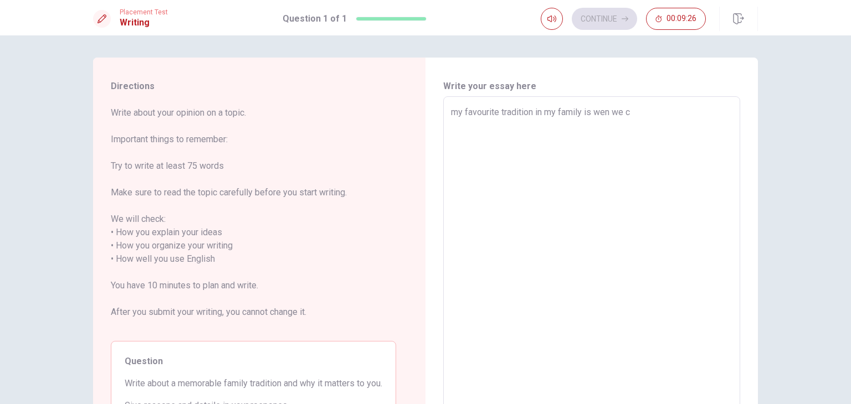
type textarea "x"
type textarea "my favourite tradition in my family is wen we ce"
type textarea "x"
type textarea "my favourite tradition in my family is wen we cel"
type textarea "x"
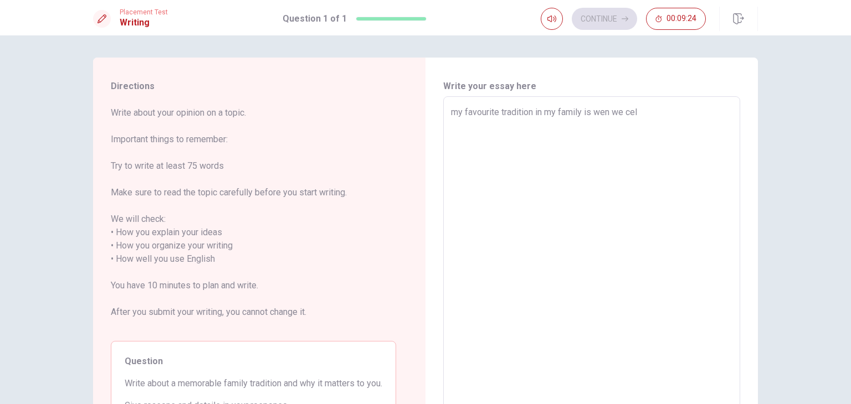
type textarea "my favourite tradition in my family is wen we celb"
type textarea "x"
type textarea "my favourite tradition in my family is wen we celbr"
type textarea "x"
type textarea "my favourite tradition in my family is wen we celbra"
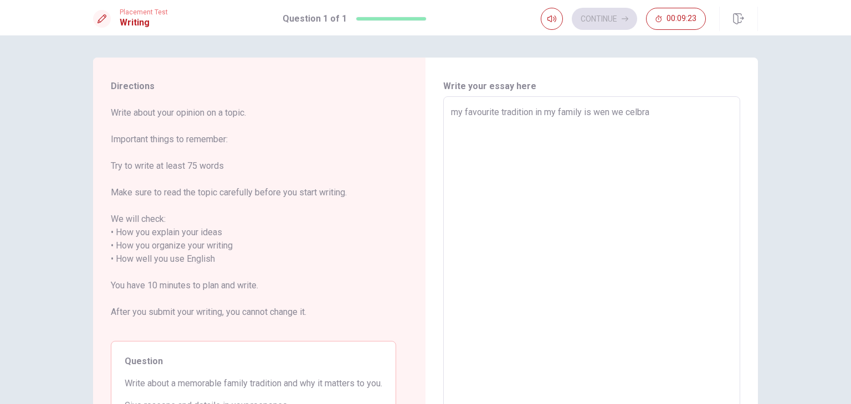
type textarea "x"
type textarea "my favourite tradition in my family is wen we celbrat"
type textarea "x"
type textarea "my favourite tradition in my family is wen we celbrate"
type textarea "x"
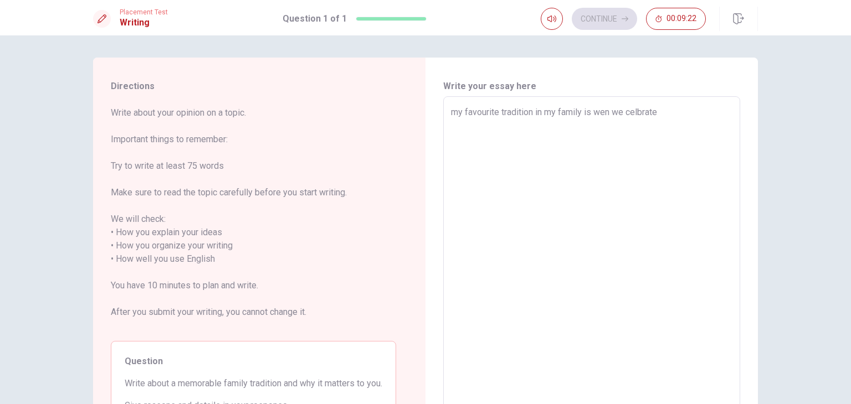
type textarea "my favourite tradition in my family is wen we celbrate"
type textarea "x"
type textarea "my favourite tradition in my family is wen we celbrate a"
type textarea "x"
type textarea "my favourite tradition in my family is wen we celbrate a"
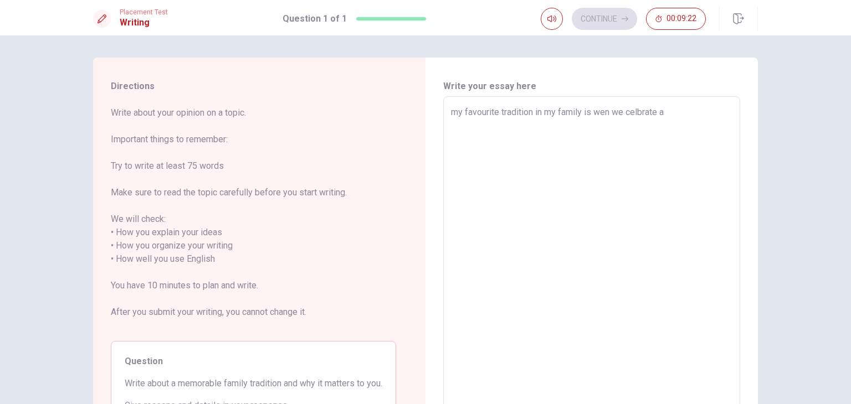
type textarea "x"
type textarea "my favourite tradition in my family is wen we celbrate a b"
type textarea "x"
type textarea "my favourite tradition in my family is wen we celbrate a br"
type textarea "x"
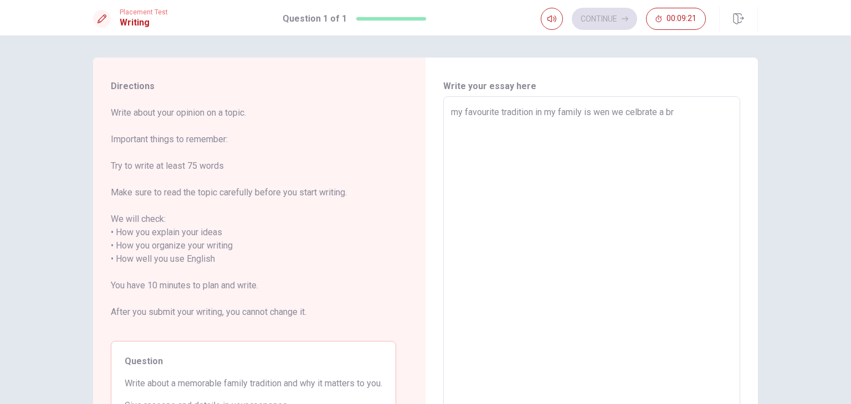
type textarea "my favourite tradition in my family is wen we celbrate a bri"
type textarea "x"
type textarea "my favourite tradition in my family is [PERSON_NAME] we celbrate a brit"
type textarea "x"
type textarea "my favourite tradition in my family is wen we celbrate a brith"
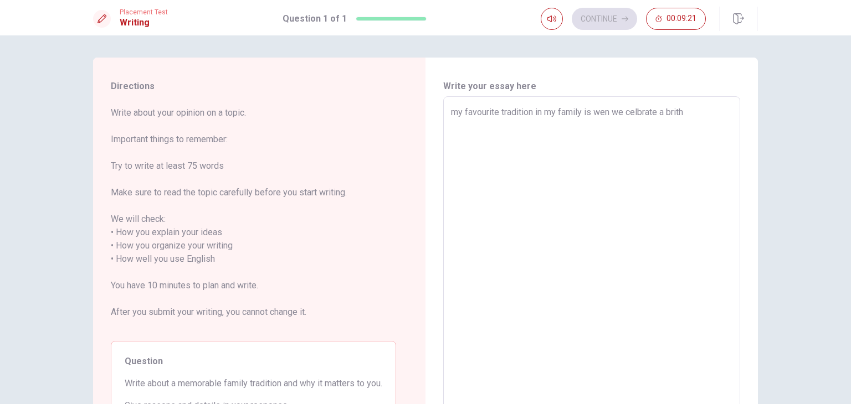
type textarea "x"
type textarea "my favourite tradition in my family is wen we celbrate a brithd"
type textarea "x"
type textarea "my favourite tradition in my family is [PERSON_NAME] we celbrate a brithda"
type textarea "x"
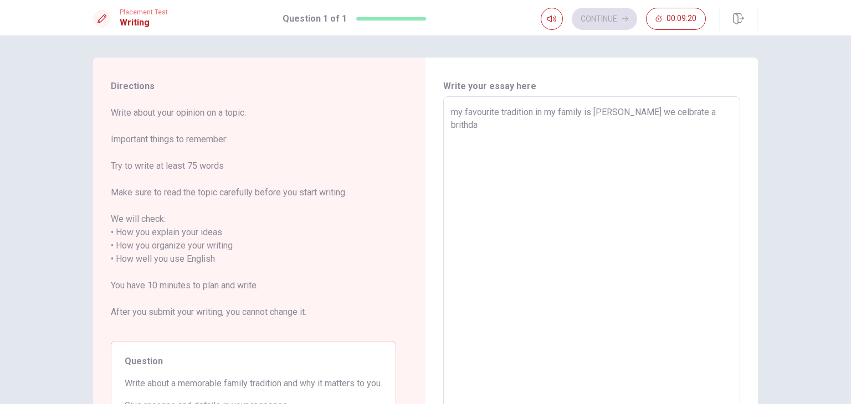
type textarea "my favourite tradition in my family is wen we celbrate a brithday"
type textarea "x"
type textarea "my favourite tradition in my family is wen we celbrate a brithday"
type textarea "x"
type textarea "my favourite tradition in my family is wen we celbrate a brithday o"
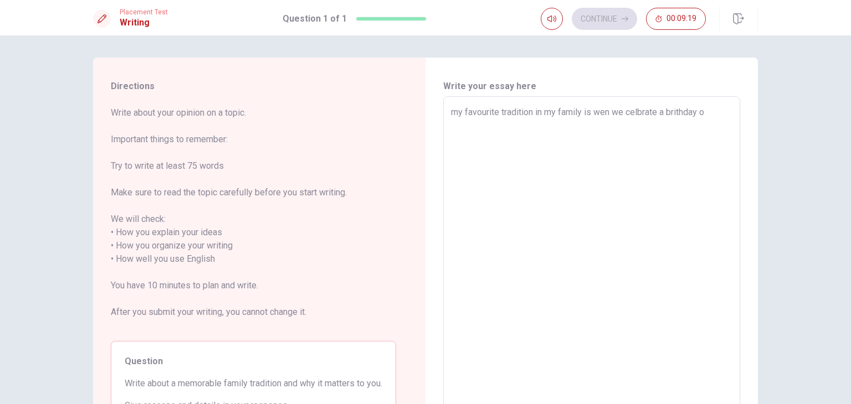
type textarea "x"
type textarea "my favourite tradition in my family is [PERSON_NAME] we celbrate a brithday of"
type textarea "x"
type textarea "my favourite tradition in my family is [PERSON_NAME] we celbrate a brithday of"
type textarea "x"
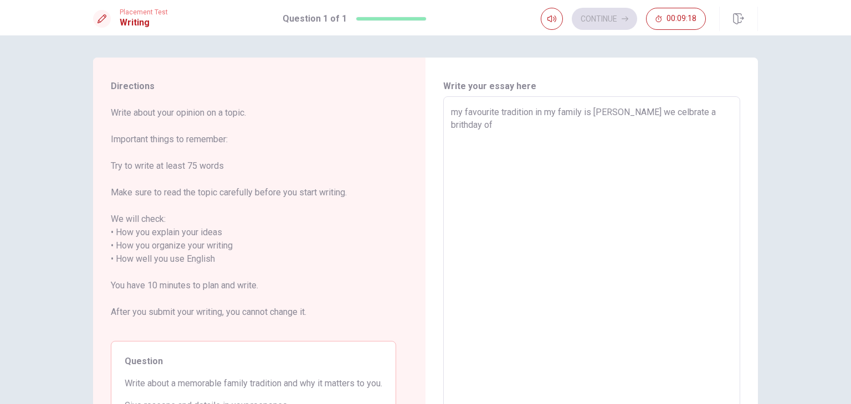
type textarea "my favourite tradition in my family is [PERSON_NAME] we celbrate a brithday of s"
type textarea "x"
type textarea "my favourite tradition in my family is [PERSON_NAME] we celbrate a brithday of …"
type textarea "x"
type textarea "my favourite tradition in my family is [PERSON_NAME] we celbrate a brithday of …"
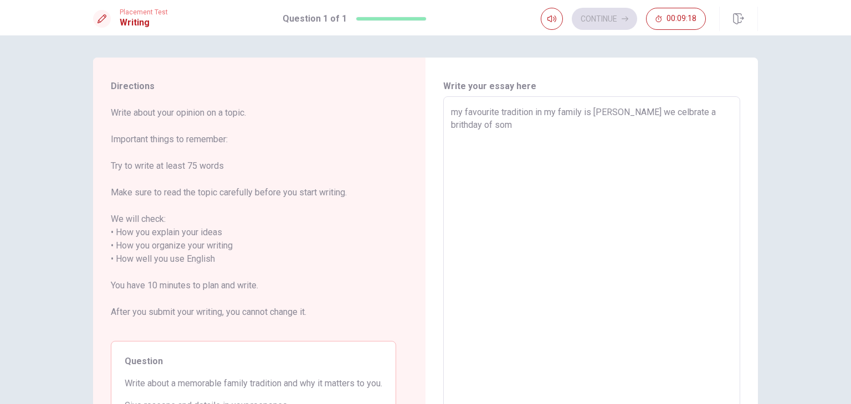
type textarea "x"
type textarea "my favourite tradition in my family is [PERSON_NAME] we celbrate a brithday of …"
type textarea "x"
type textarea "my favourite tradition in my family is [PERSON_NAME] we celbrate a brithday of …"
type textarea "x"
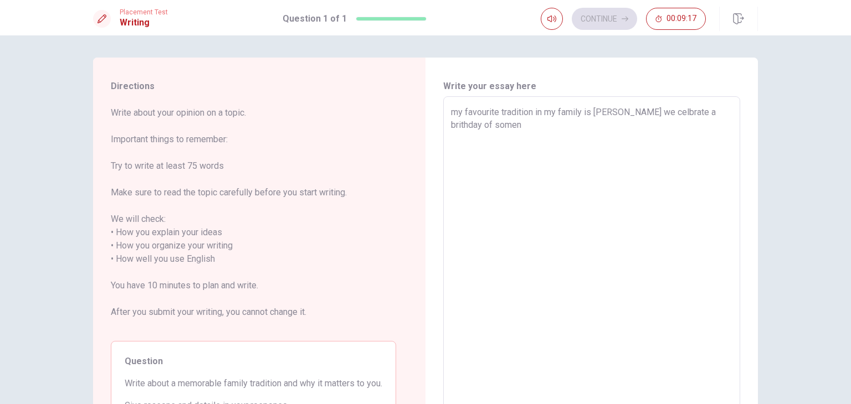
type textarea "my favourite tradition in my family is [PERSON_NAME] we celbrate a brithday of …"
type textarea "x"
type textarea "my favourite tradition in my family is [PERSON_NAME] we celbrate a brithday of …"
type textarea "x"
type textarea "my favourite tradition in my family is [PERSON_NAME] we celbrate a brithday of …"
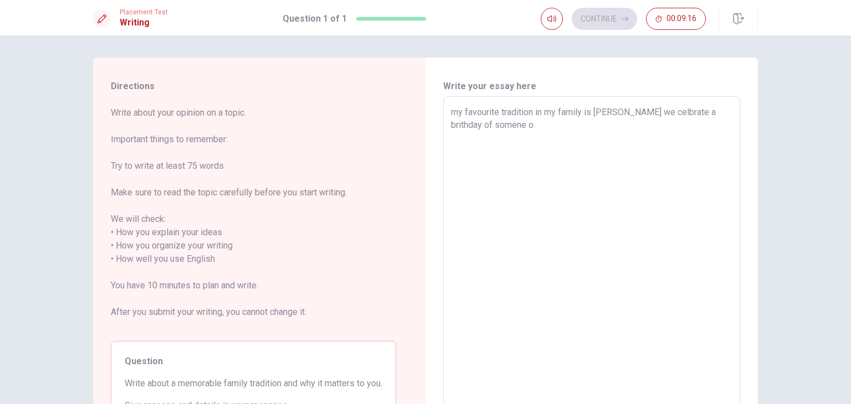
type textarea "x"
type textarea "my favourite tradition in my family is [PERSON_NAME] we celbrate a brithday of …"
type textarea "x"
type textarea "my favourite tradition in my family is [PERSON_NAME] we celbrate a brithday of …"
type textarea "x"
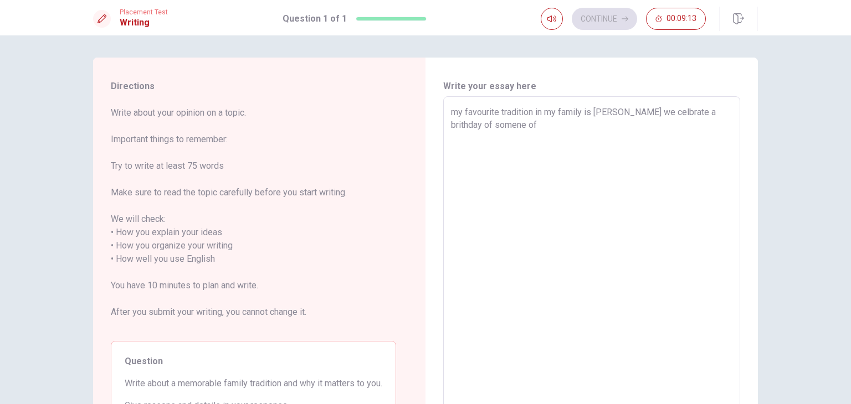
type textarea "my favourite tradition in my family is [PERSON_NAME] we celbrate a brithday of …"
type textarea "x"
type textarea "my favourite tradition in my family is wen we celbrate a brithday of somene of …"
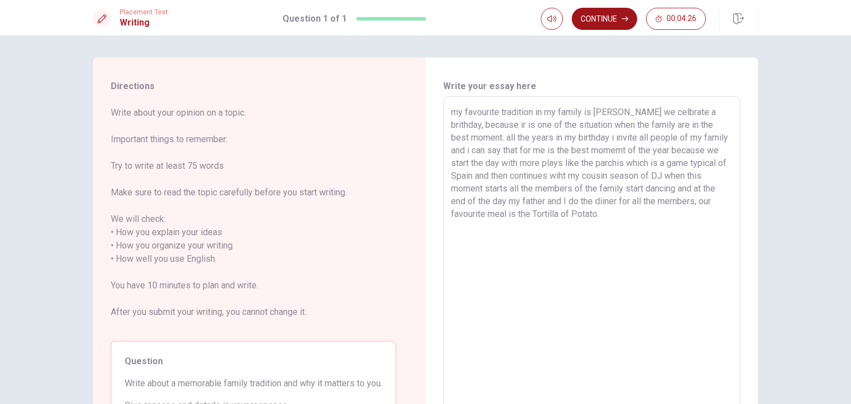
click at [597, 15] on button "Continue" at bounding box center [603, 19] width 65 height 22
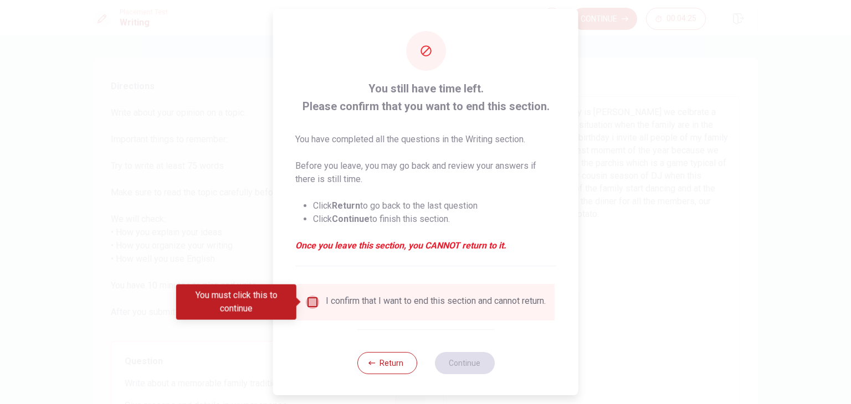
click at [312, 301] on input "You must click this to continue" at bounding box center [312, 302] width 13 height 13
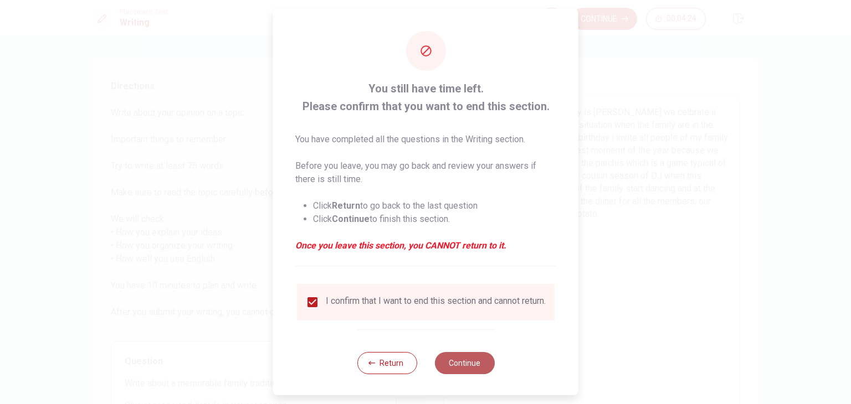
click at [456, 373] on button "Continue" at bounding box center [464, 363] width 60 height 22
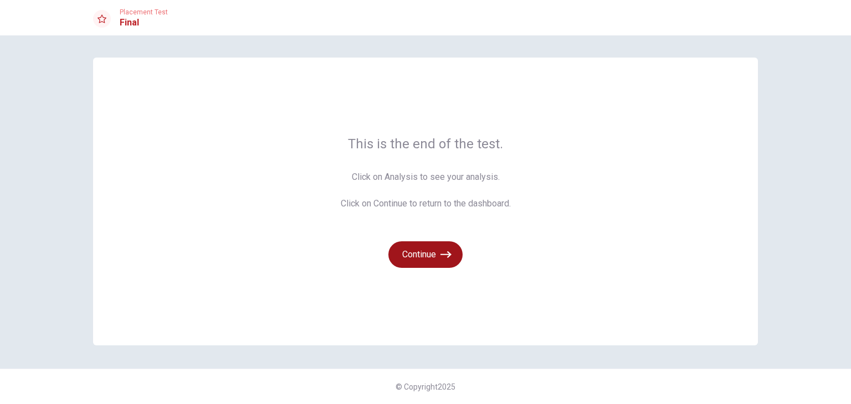
click at [418, 262] on button "Continue" at bounding box center [425, 254] width 74 height 27
